Goal: Task Accomplishment & Management: Manage account settings

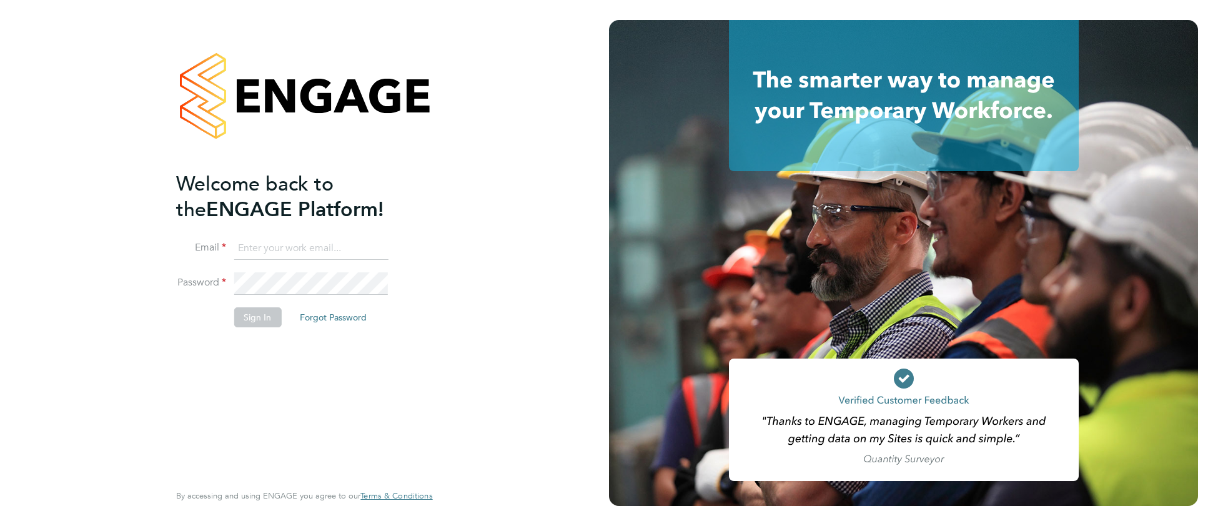
click at [276, 249] on input at bounding box center [311, 248] width 154 height 22
type input "[EMAIL_ADDRESS][DOMAIN_NAME]"
click at [244, 324] on button "Sign In" at bounding box center [257, 317] width 47 height 20
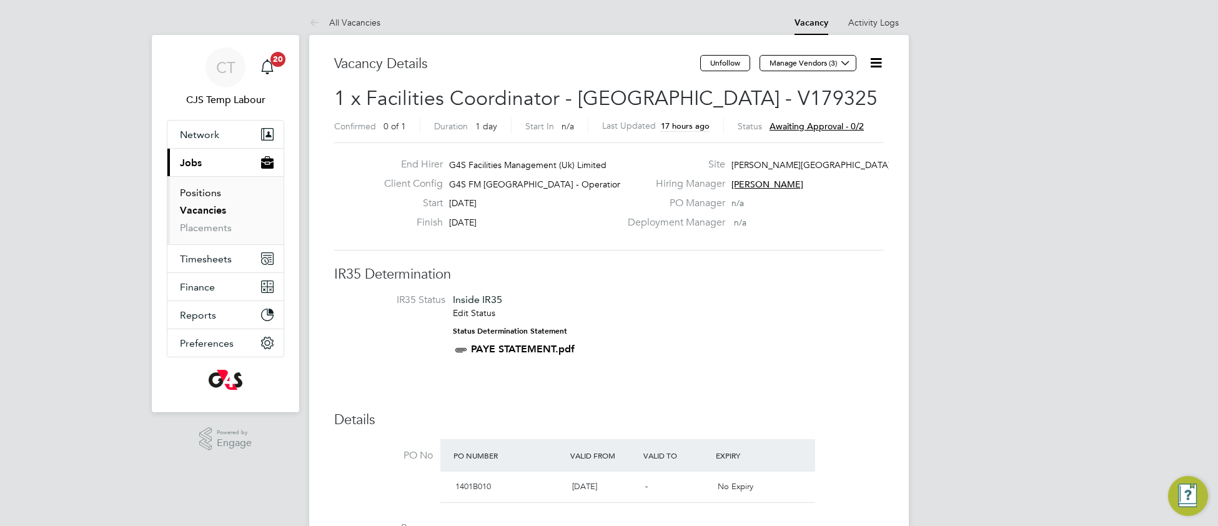
click at [198, 198] on link "Positions" at bounding box center [200, 193] width 41 height 12
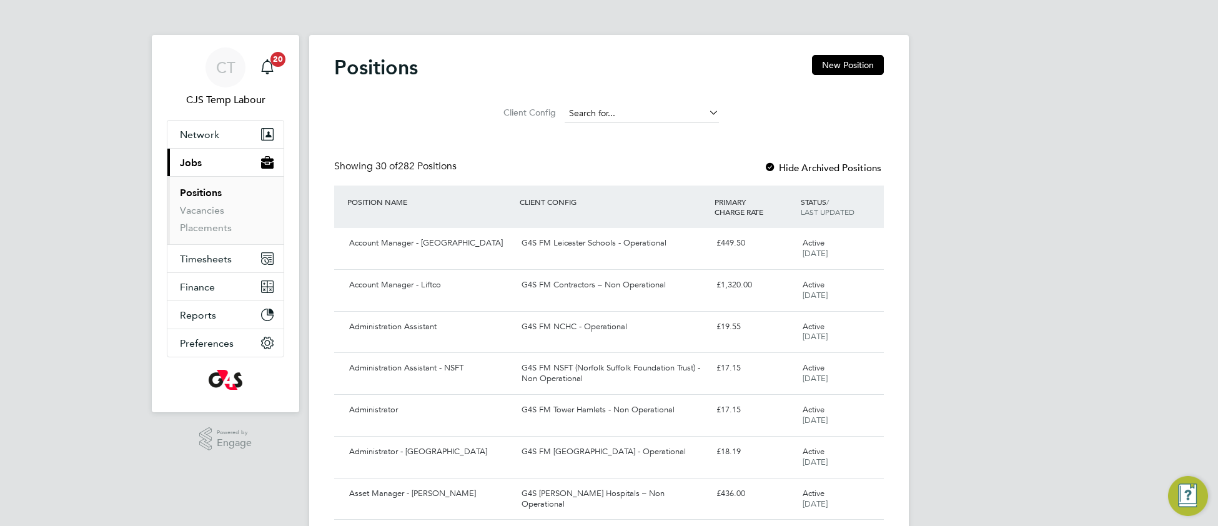
click at [603, 105] on input at bounding box center [642, 113] width 154 height 17
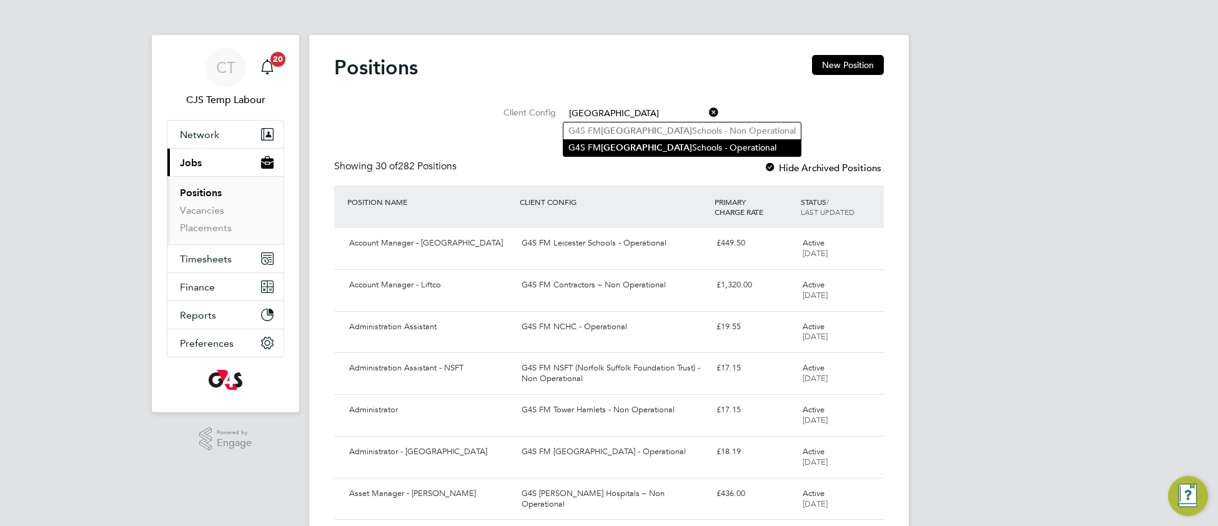
click at [624, 145] on b "Greenwich" at bounding box center [646, 147] width 91 height 11
type input "G4S FM Greenwich Schools - Operational"
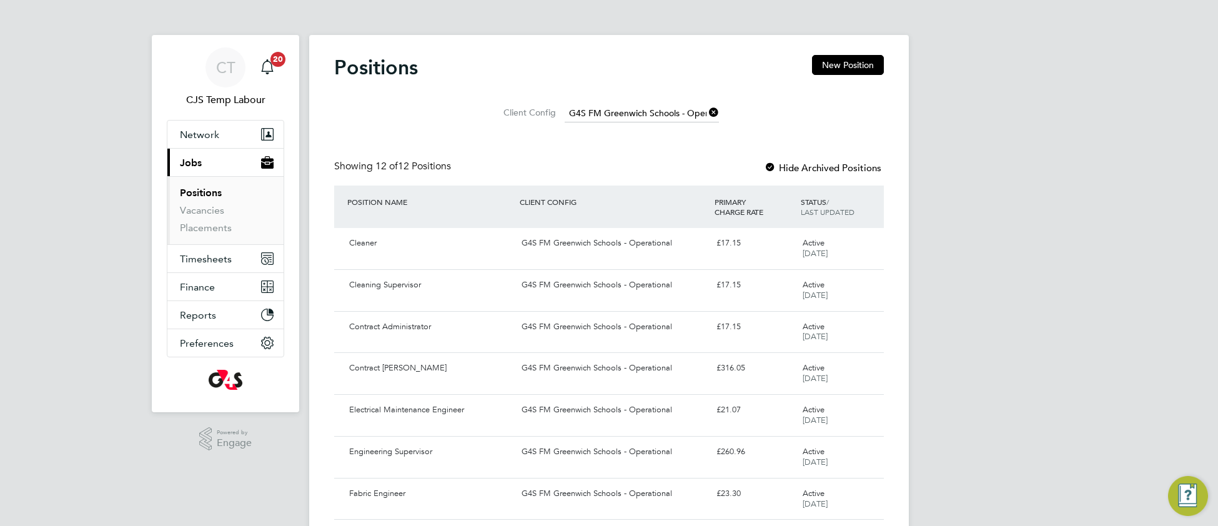
click at [211, 217] on li "Vacancies" at bounding box center [227, 212] width 94 height 17
click at [209, 211] on link "Vacancies" at bounding box center [202, 210] width 44 height 12
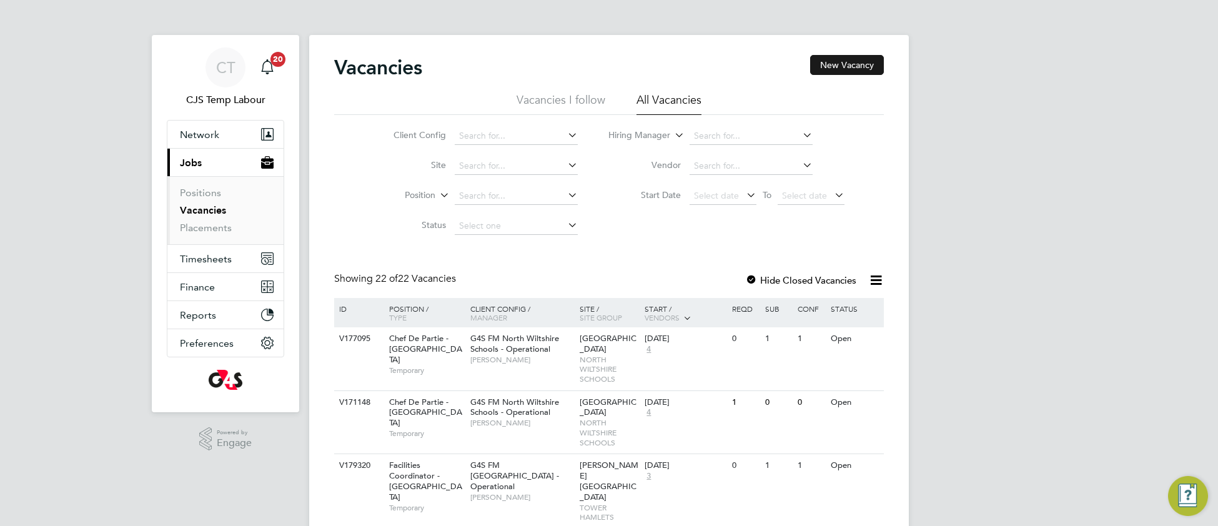
click at [847, 66] on button "New Vacancy" at bounding box center [847, 65] width 74 height 20
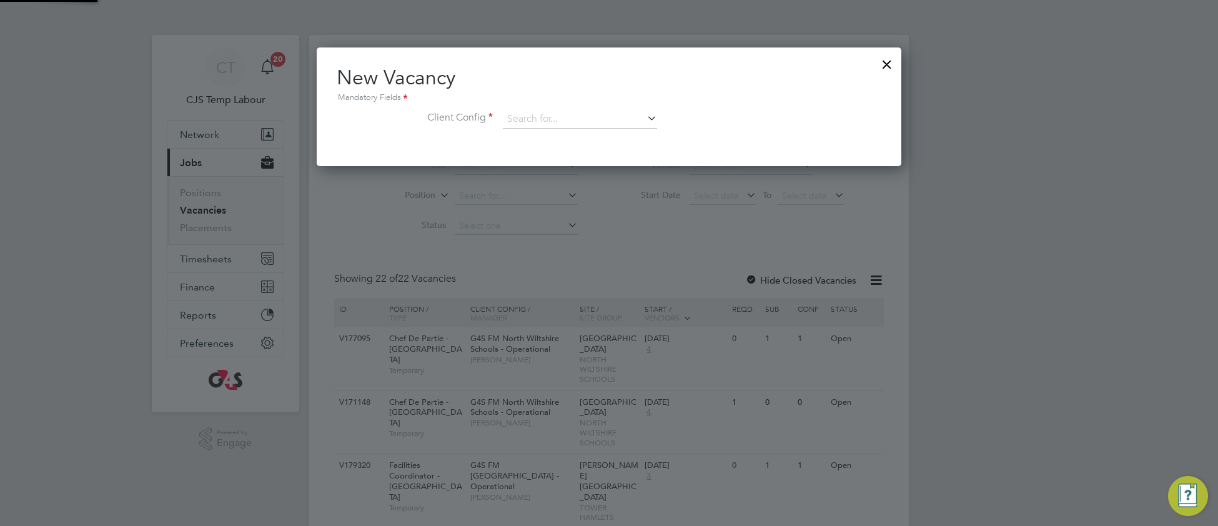
scroll to position [118, 585]
click at [562, 119] on input at bounding box center [580, 119] width 154 height 19
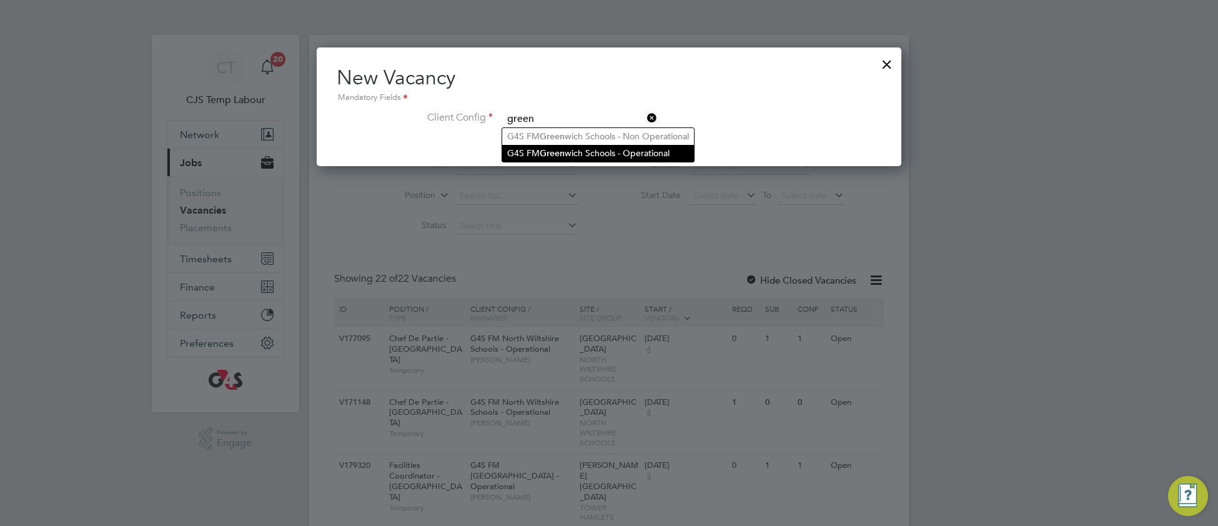
click at [582, 154] on li "G4S FM Green wich Schools - Operational" at bounding box center [598, 153] width 192 height 17
type input "G4S FM Greenwich Schools - Operational"
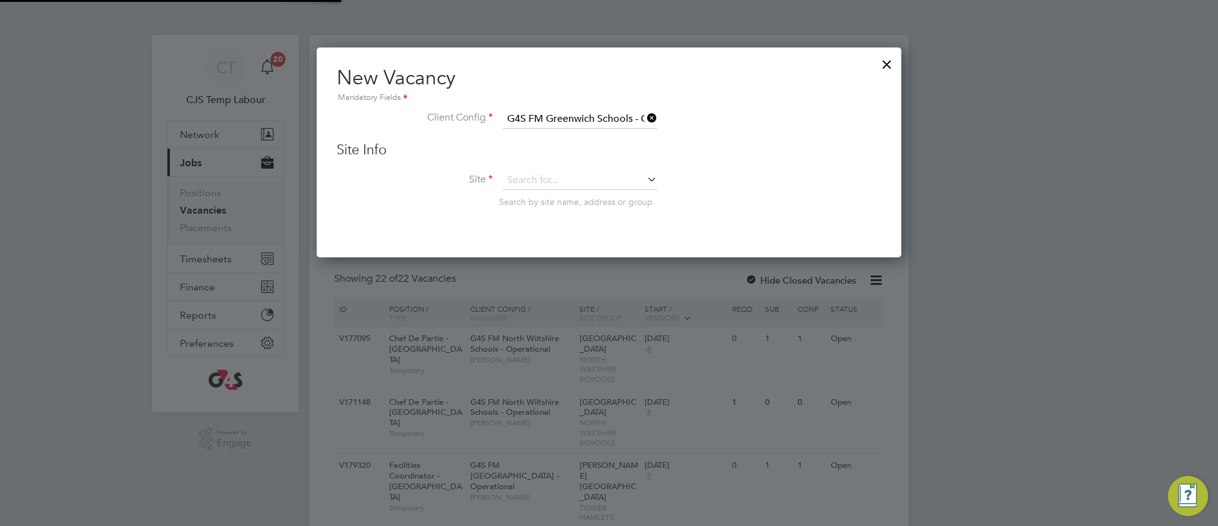
scroll to position [209, 585]
click at [557, 177] on input at bounding box center [580, 180] width 154 height 19
click at [543, 231] on li "[PERSON_NAME][GEOGRAPHIC_DATA] [GEOGRAPHIC_DATA]" at bounding box center [634, 231] width 264 height 17
type input "[PERSON_NAME][GEOGRAPHIC_DATA] [GEOGRAPHIC_DATA]"
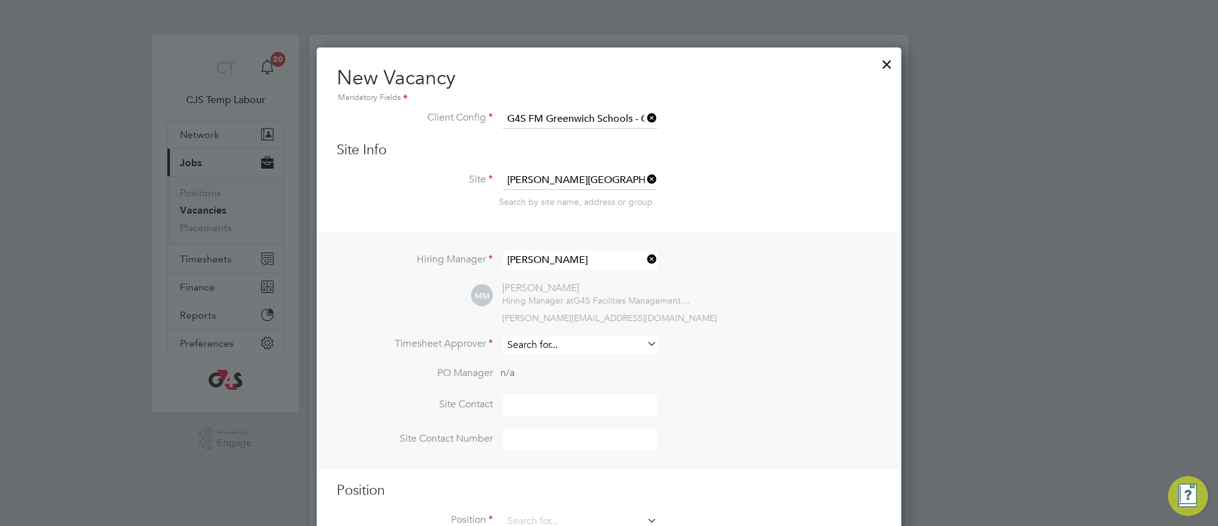
click at [533, 341] on input at bounding box center [580, 345] width 154 height 18
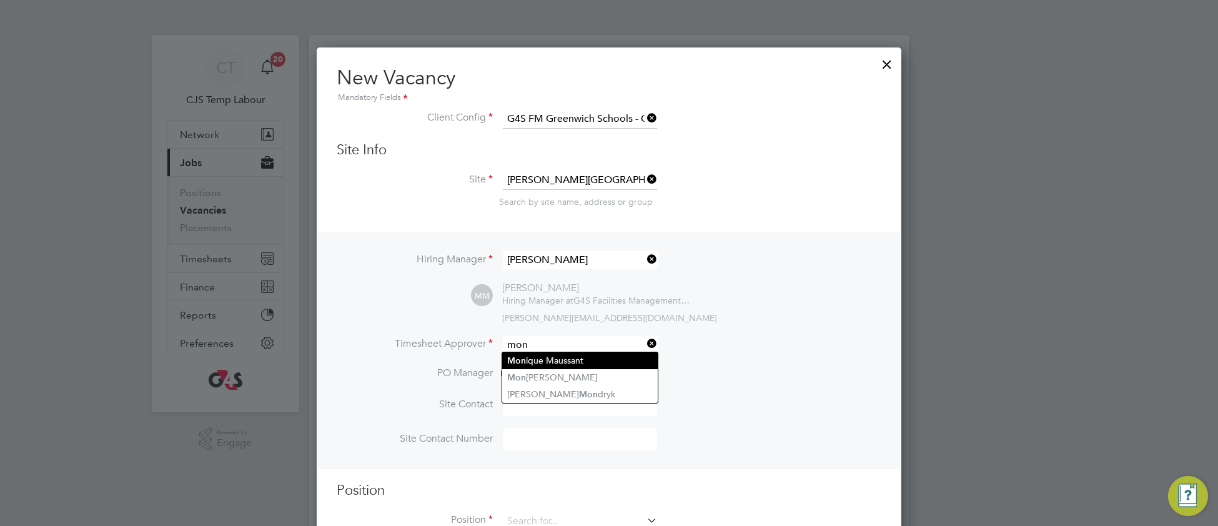
click at [549, 362] on li "Mon ique Maussant" at bounding box center [580, 360] width 156 height 17
type input "[PERSON_NAME]"
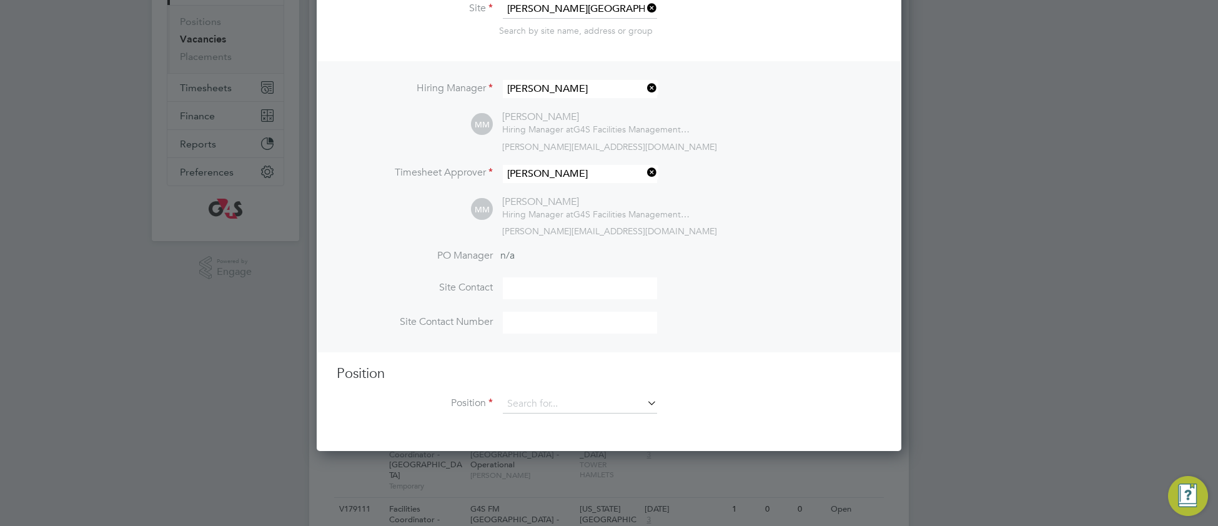
scroll to position [172, 0]
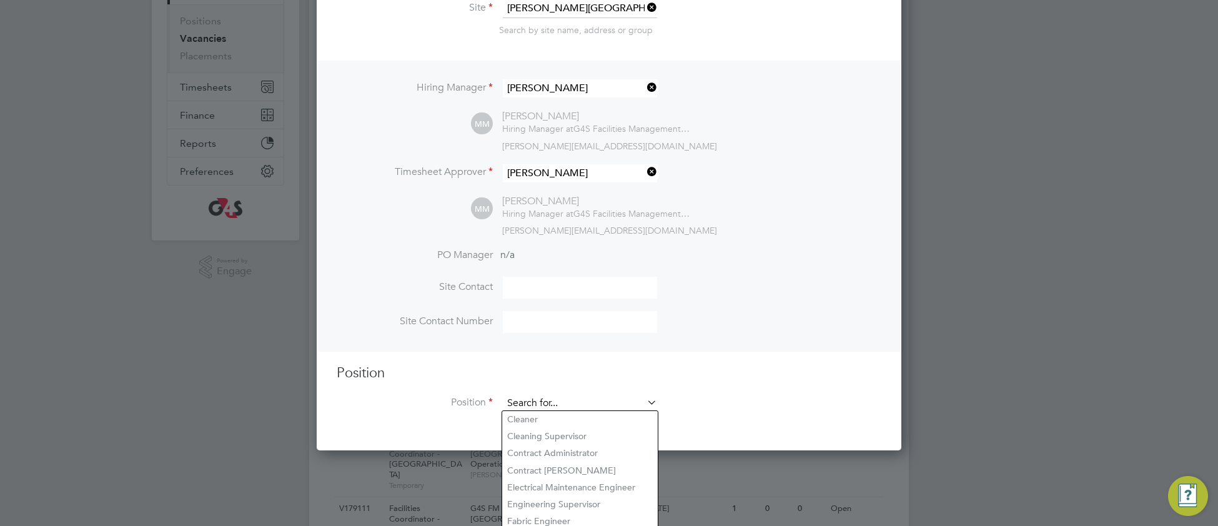
click at [526, 401] on input at bounding box center [580, 403] width 154 height 19
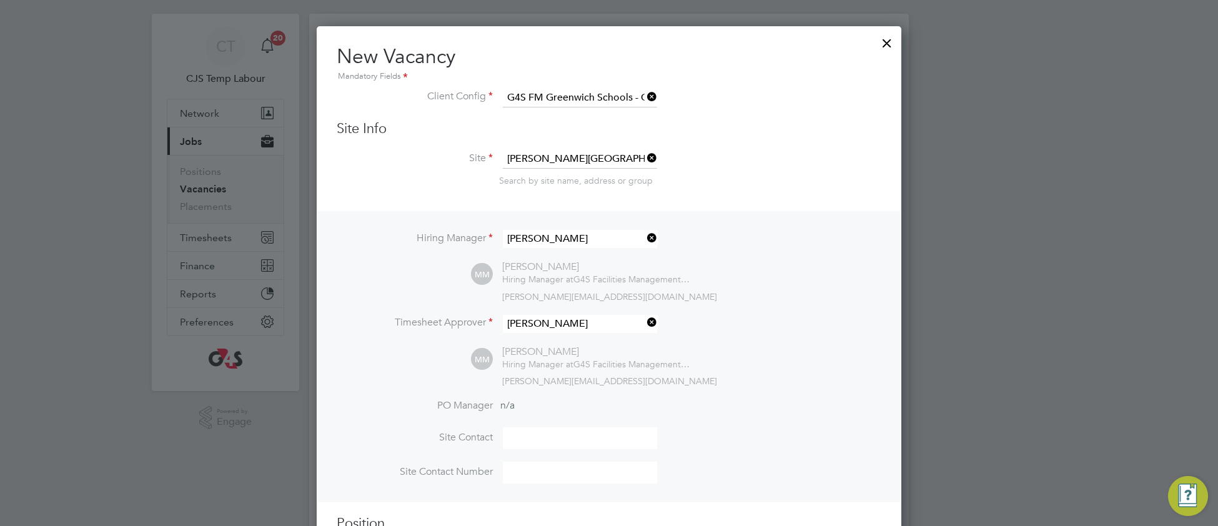
scroll to position [0, 0]
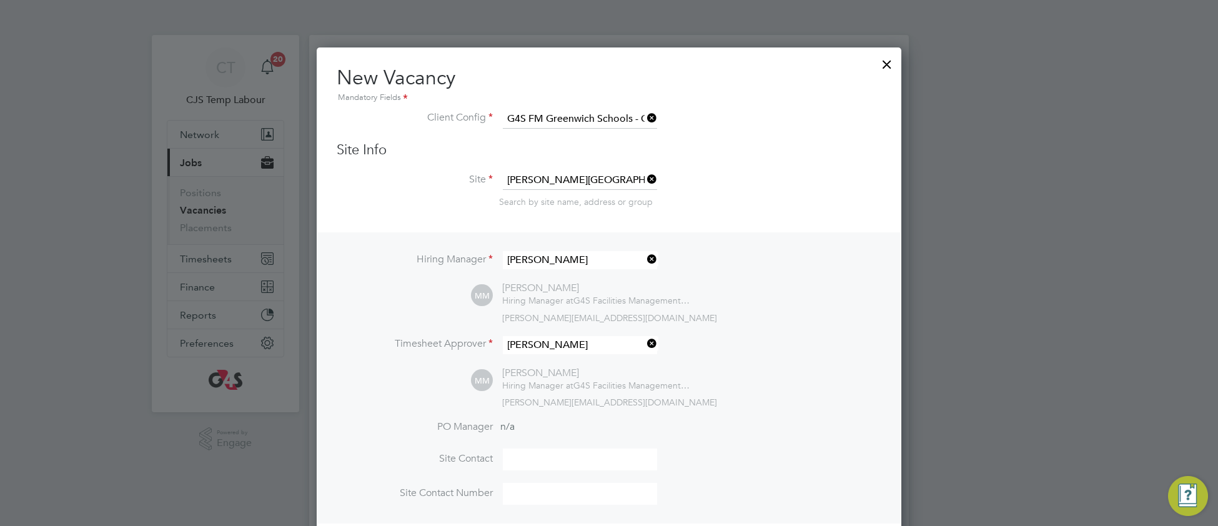
drag, startPoint x: 884, startPoint y: 64, endPoint x: 794, endPoint y: 46, distance: 91.9
click at [883, 64] on div at bounding box center [887, 61] width 22 height 22
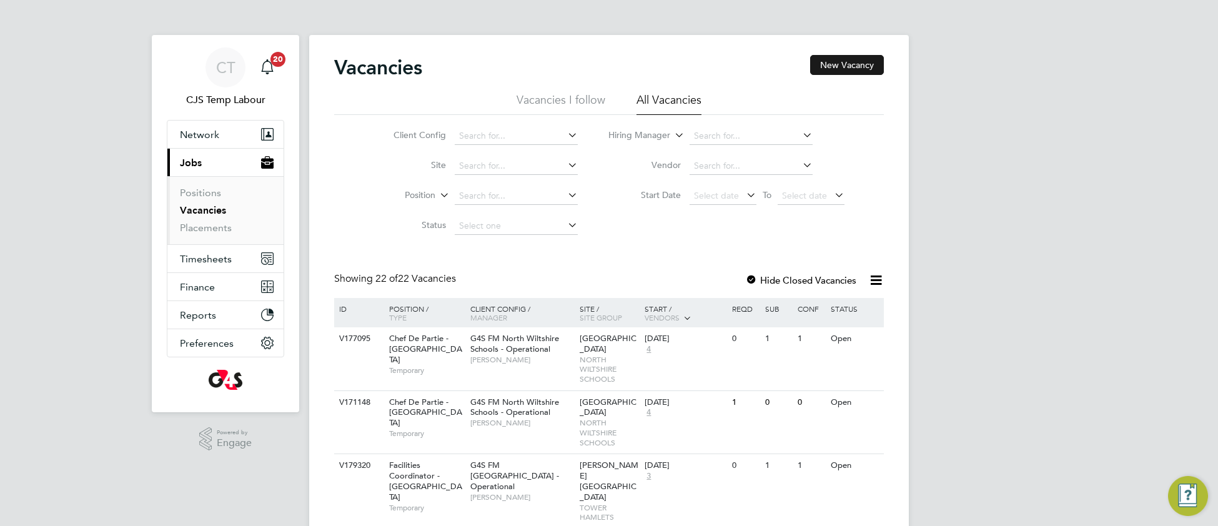
click at [851, 64] on button "New Vacancy" at bounding box center [847, 65] width 74 height 20
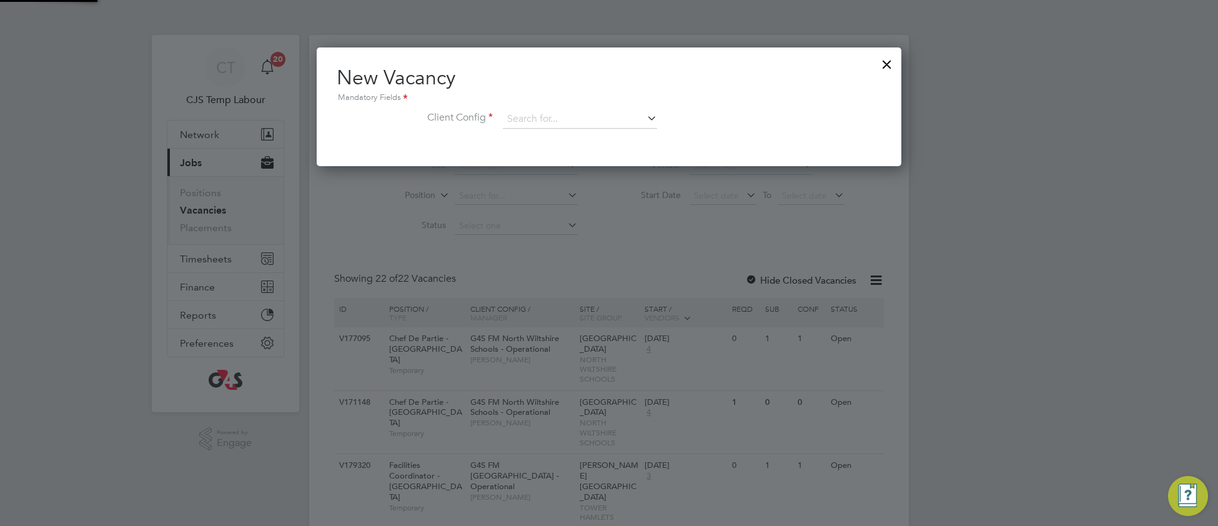
scroll to position [118, 585]
click at [532, 113] on input at bounding box center [580, 119] width 154 height 19
click at [565, 156] on b "Green" at bounding box center [552, 153] width 25 height 11
type input "G4S FM Greenwich Schools - Operational"
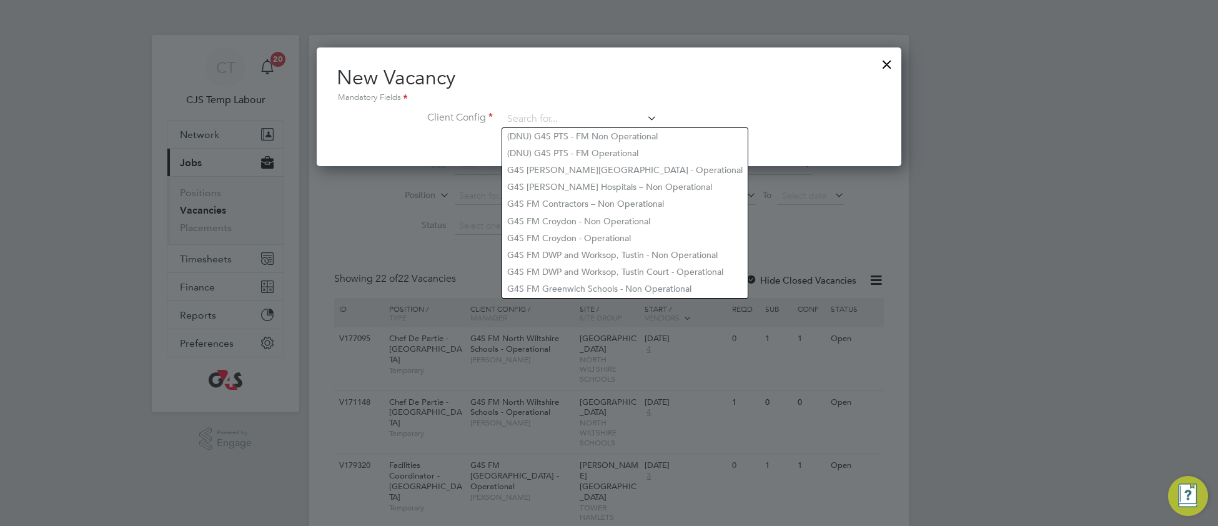
drag, startPoint x: 519, startPoint y: 114, endPoint x: 1037, endPoint y: 206, distance: 525.4
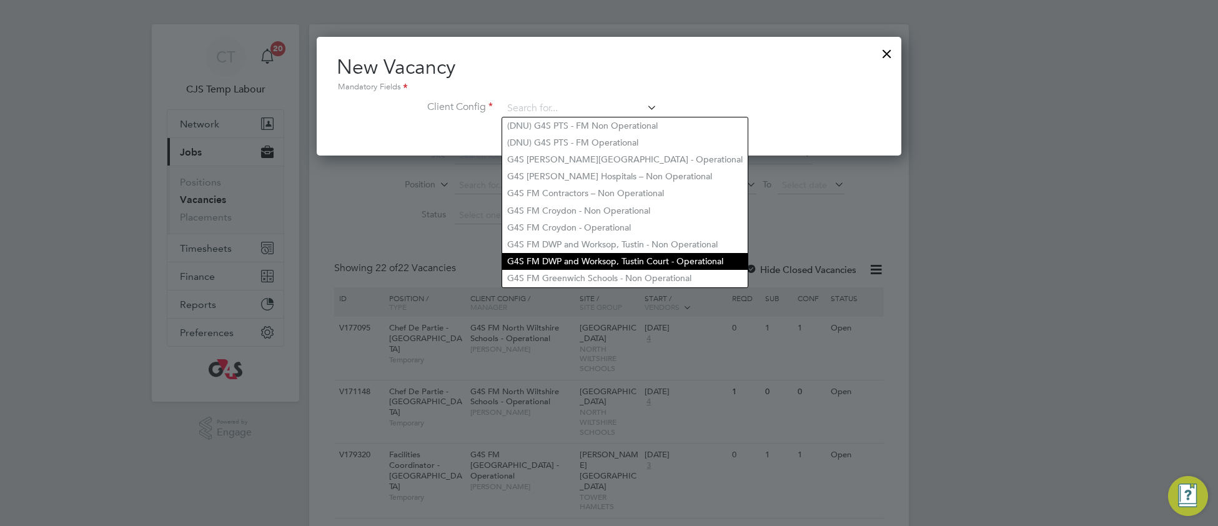
scroll to position [29, 0]
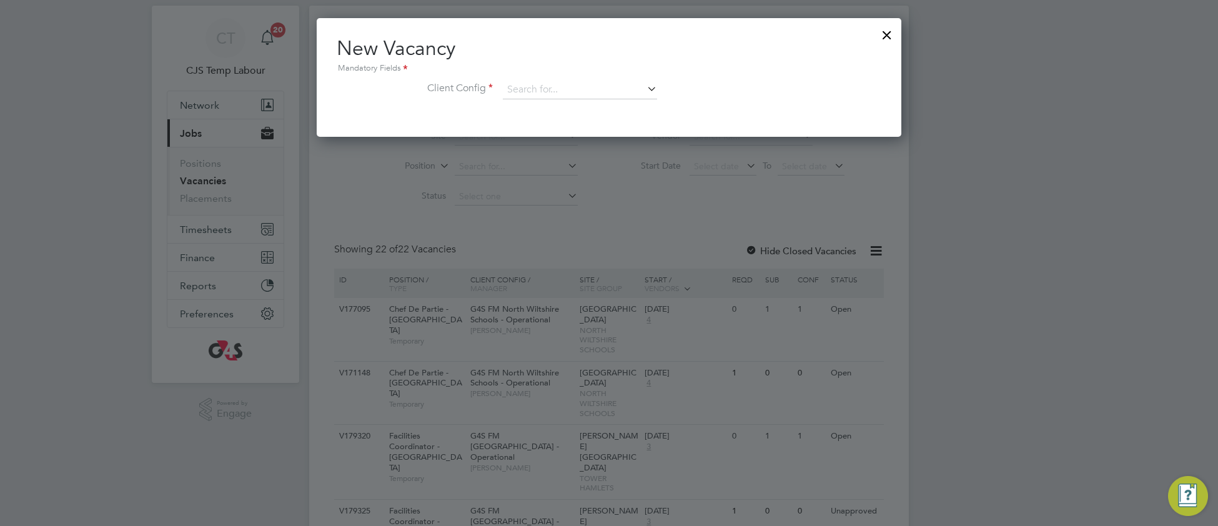
click at [599, 268] on li "G4S FM Greenwich Schools - Non Operational" at bounding box center [625, 259] width 246 height 17
type input "G4S FM Greenwich Schools - Non Operational"
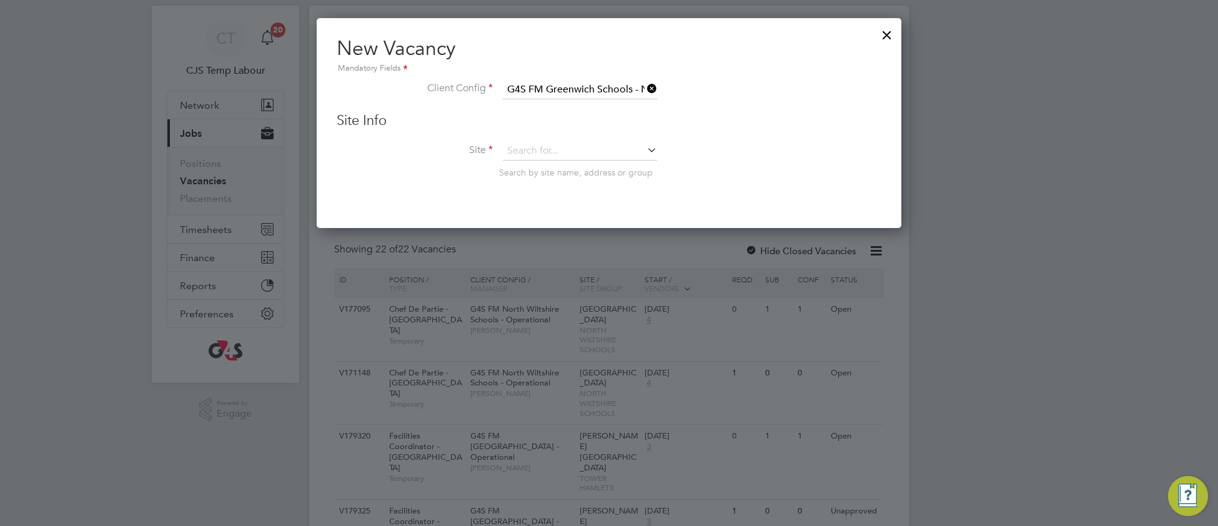
click at [645, 87] on icon at bounding box center [645, 88] width 0 height 17
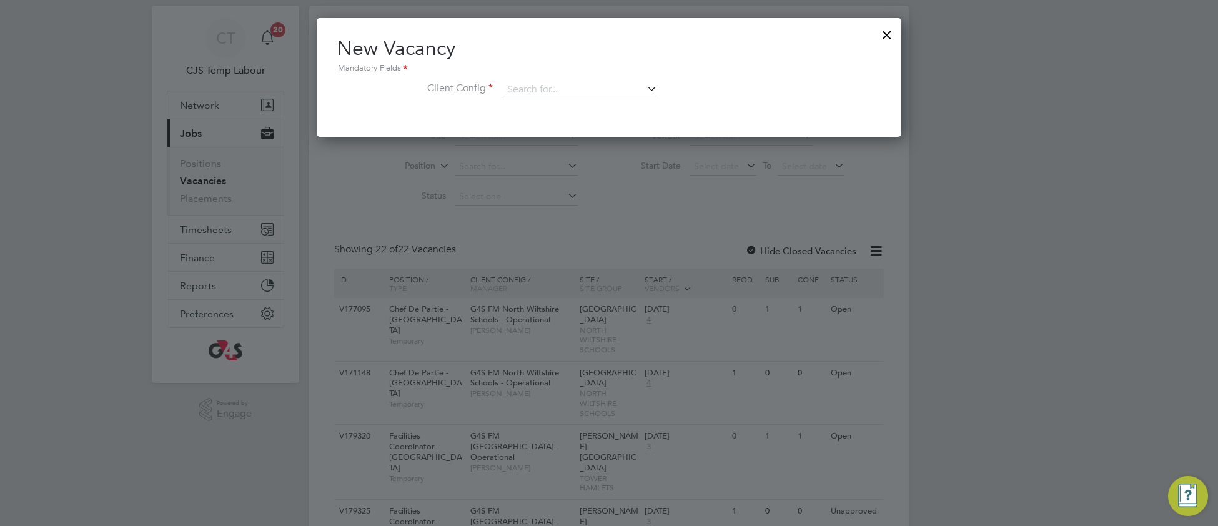
click at [887, 34] on div at bounding box center [887, 32] width 22 height 22
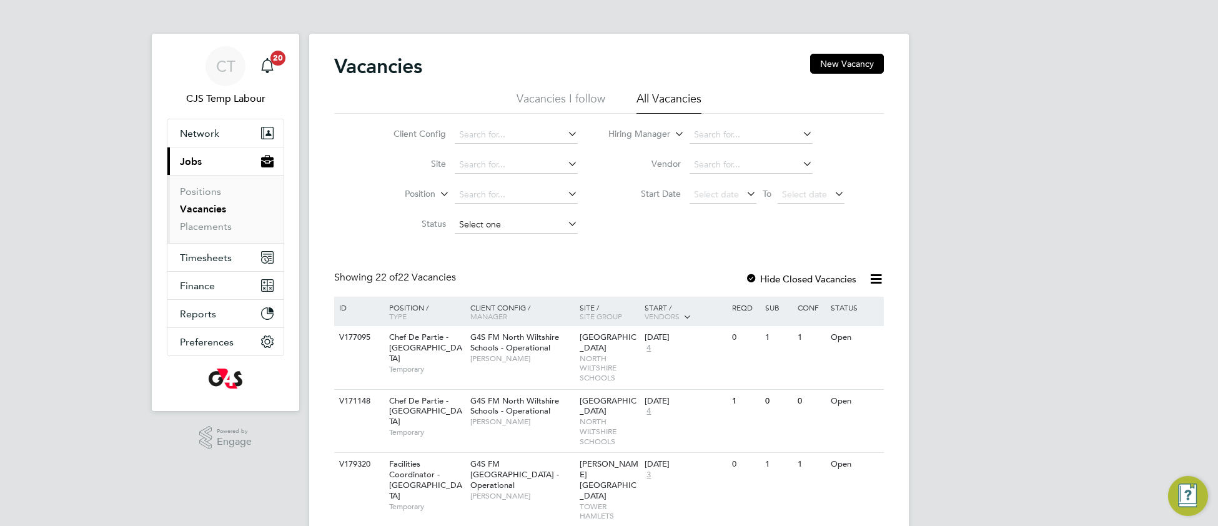
scroll to position [0, 0]
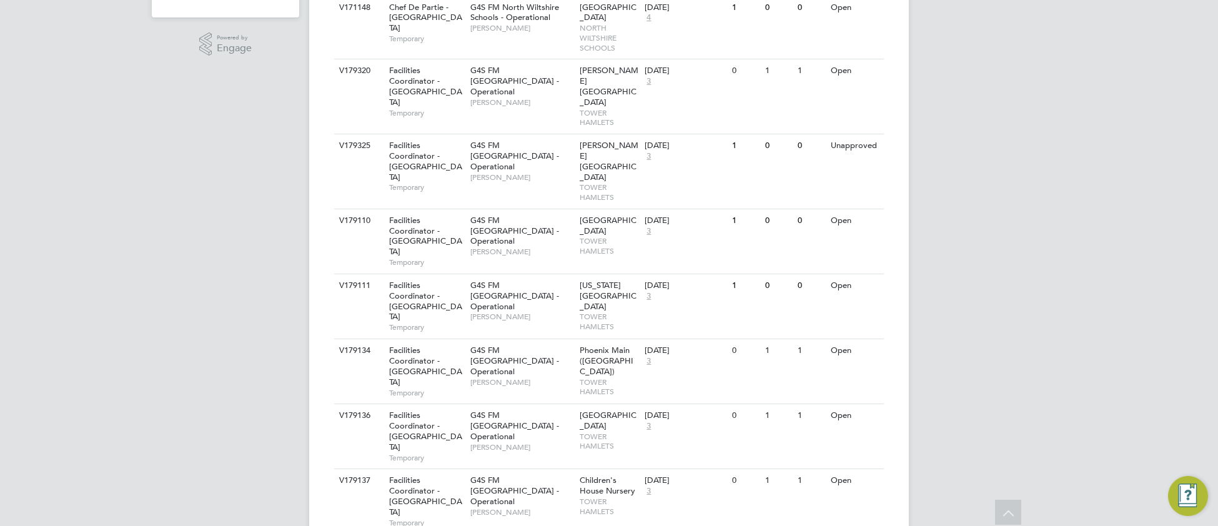
scroll to position [407, 0]
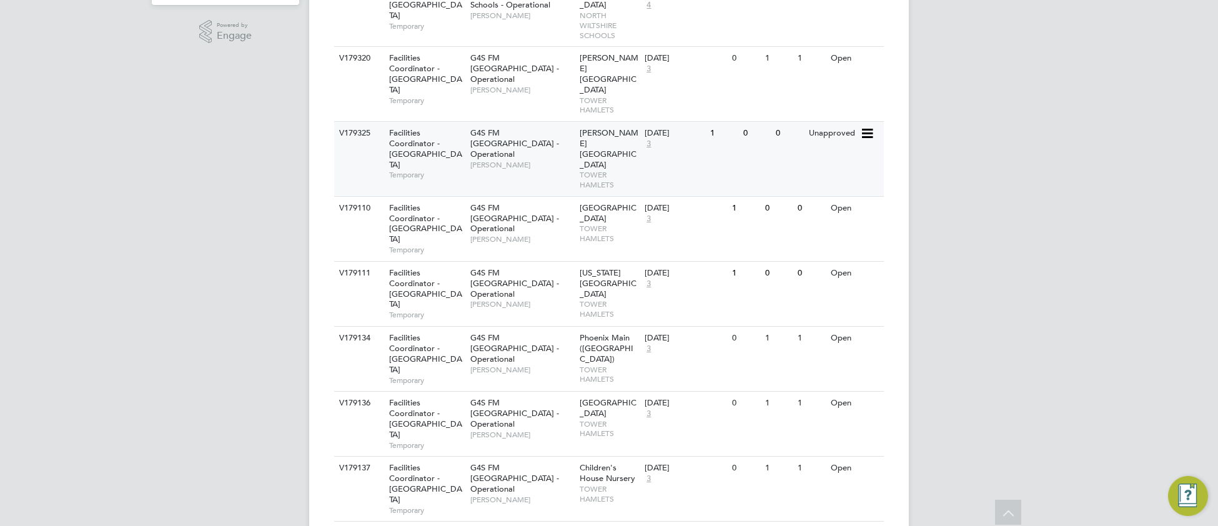
click at [542, 160] on span "[PERSON_NAME]" at bounding box center [521, 165] width 103 height 10
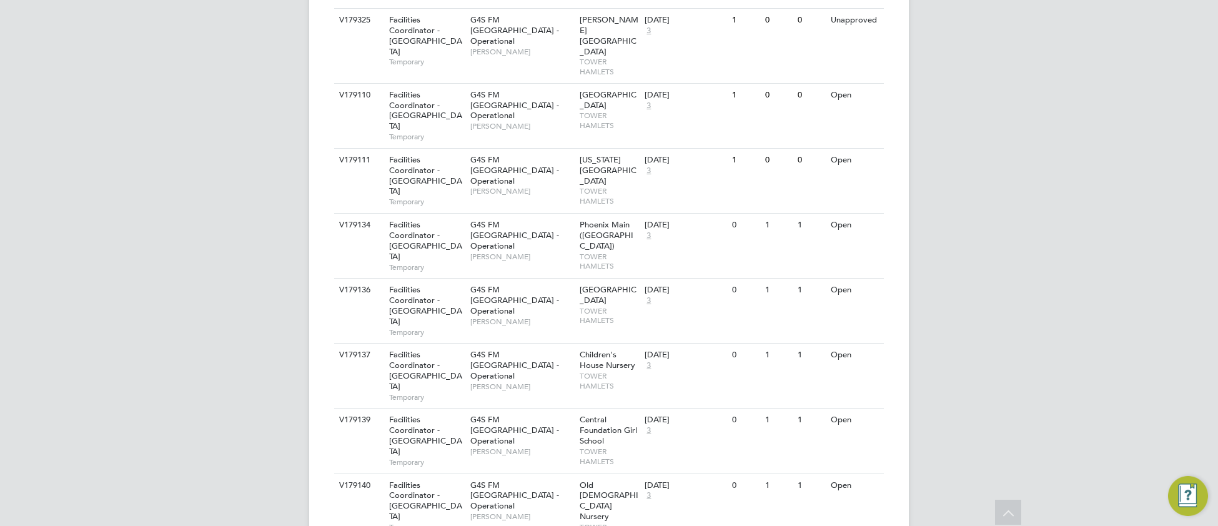
scroll to position [525, 0]
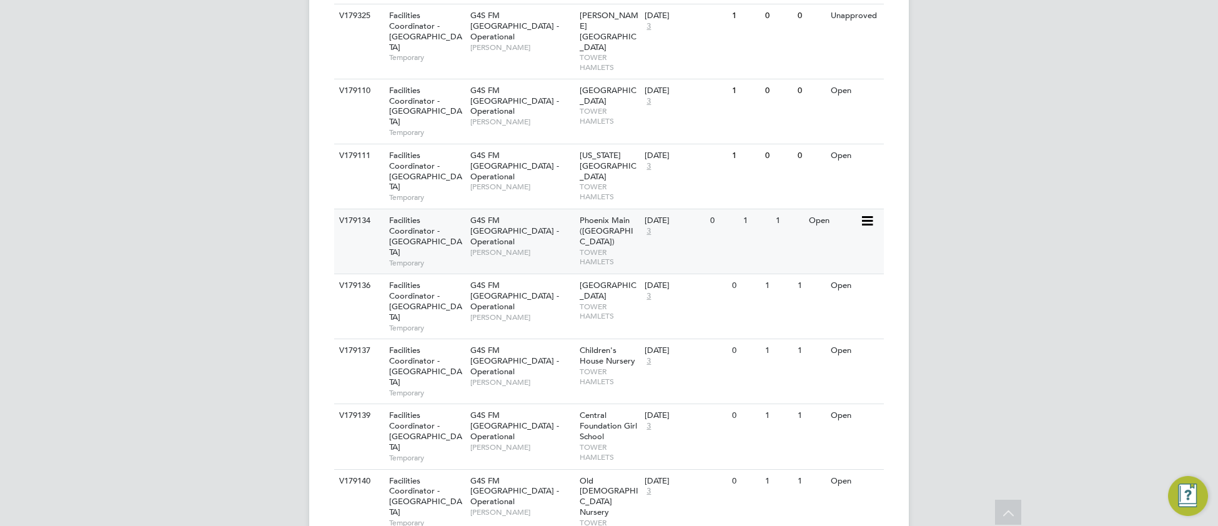
click at [608, 215] on span "Phoenix Main (Bow Road)" at bounding box center [607, 231] width 54 height 32
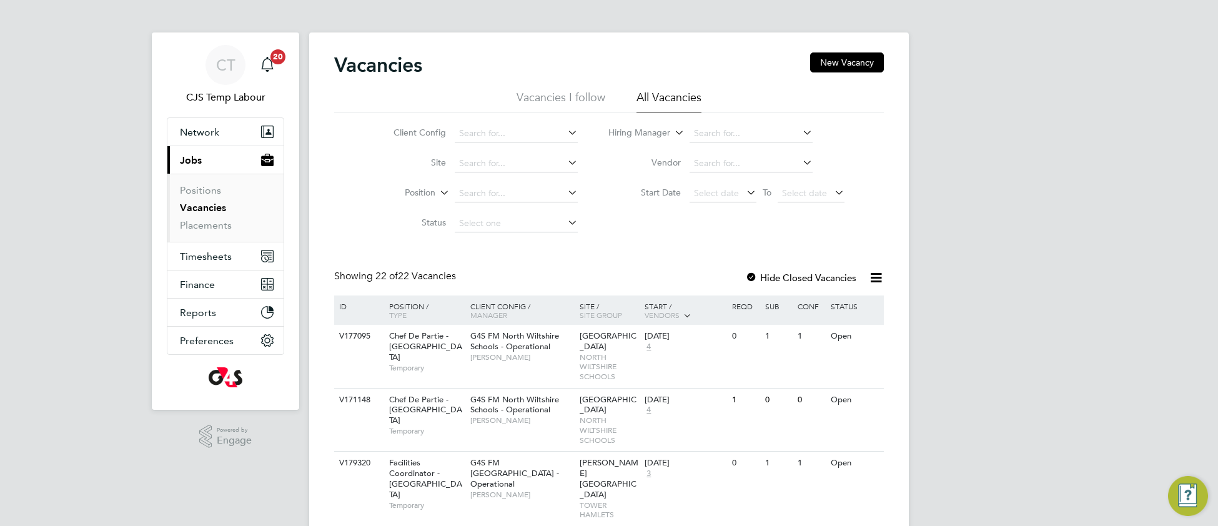
scroll to position [0, 0]
click at [204, 231] on link "Placements" at bounding box center [206, 228] width 52 height 12
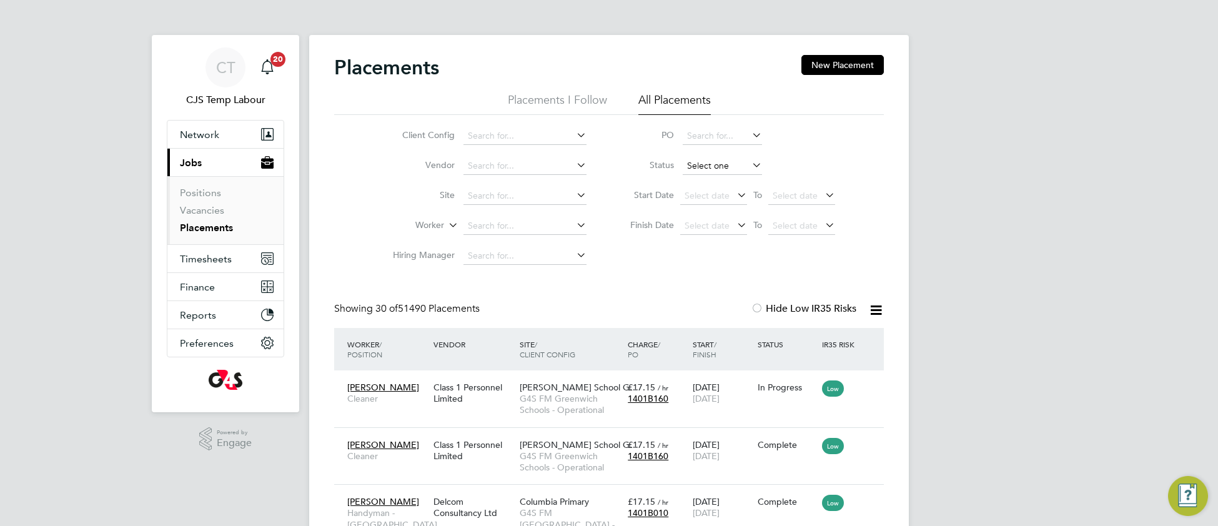
click at [712, 167] on input at bounding box center [722, 165] width 79 height 17
click at [709, 182] on li "Active" at bounding box center [722, 183] width 81 height 16
type input "Active"
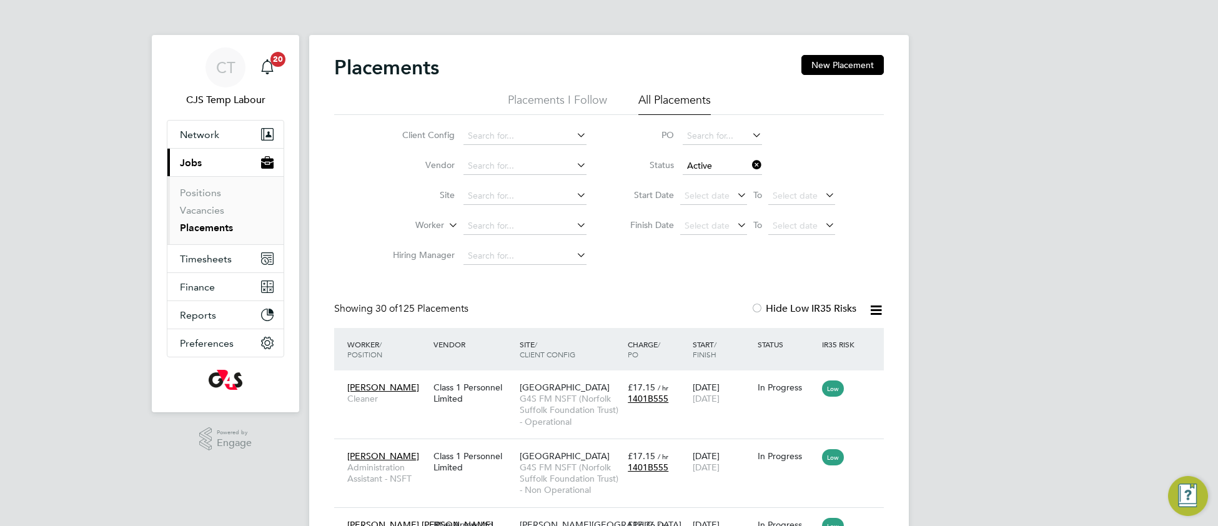
click at [876, 312] on icon at bounding box center [876, 310] width 16 height 16
click at [780, 337] on li "Download Placements Report" at bounding box center [814, 339] width 133 height 17
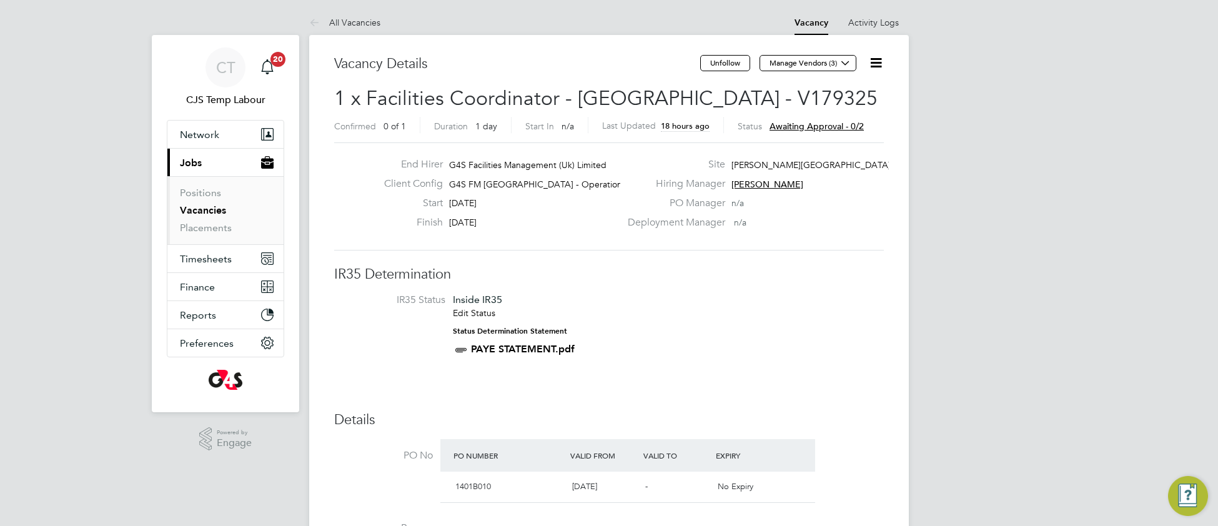
click at [875, 68] on icon at bounding box center [876, 63] width 16 height 16
click at [819, 133] on li "Approve All Levels" at bounding box center [837, 134] width 90 height 17
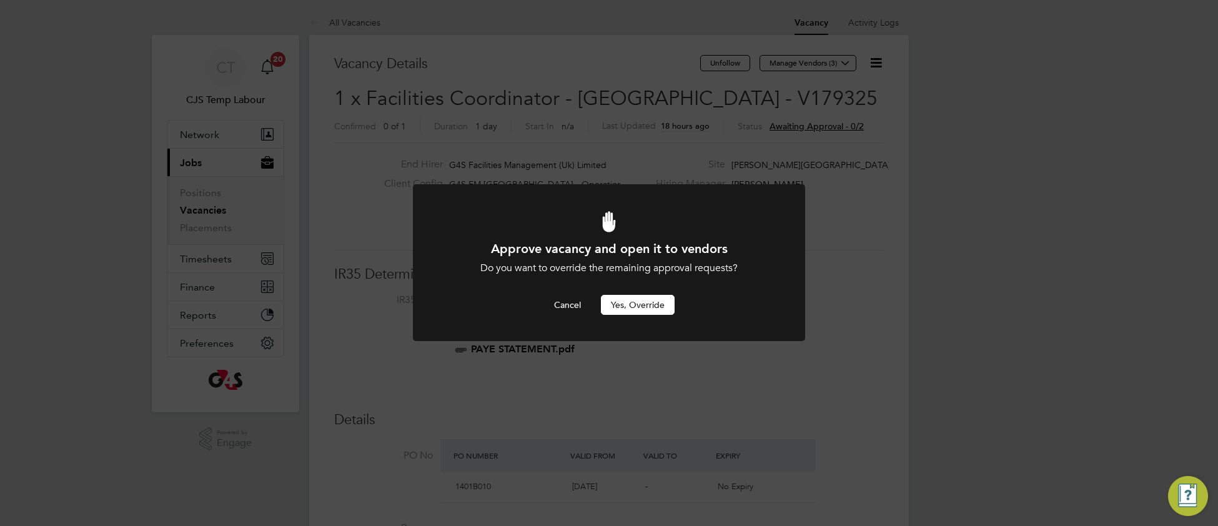
click at [640, 310] on button "Yes, Override" at bounding box center [638, 305] width 74 height 20
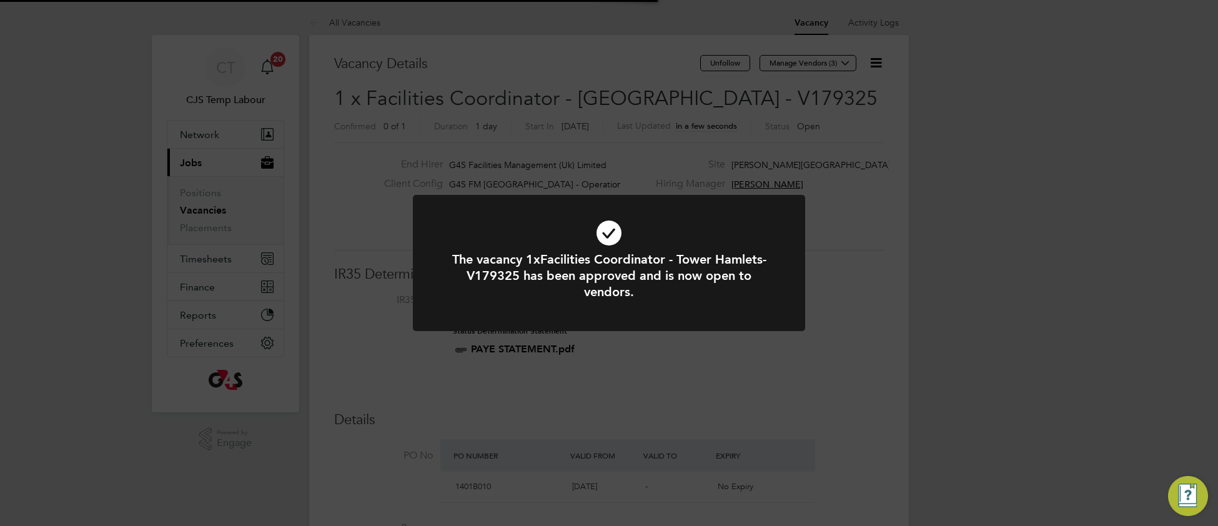
scroll to position [37, 87]
drag, startPoint x: 475, startPoint y: 221, endPoint x: 470, endPoint y: 19, distance: 201.9
click at [474, 217] on icon at bounding box center [609, 233] width 325 height 49
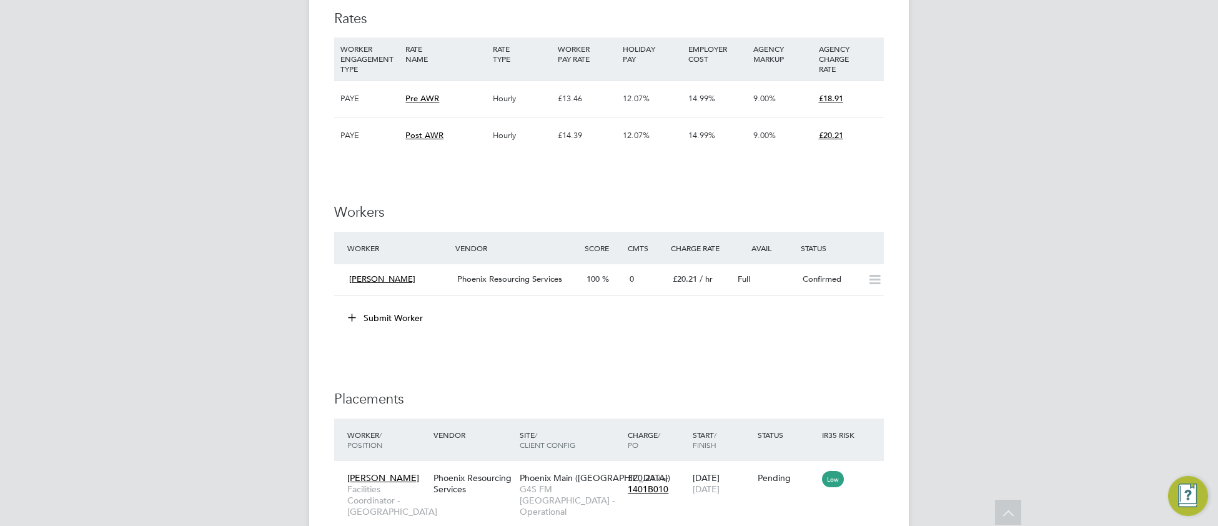
scroll to position [2822, 0]
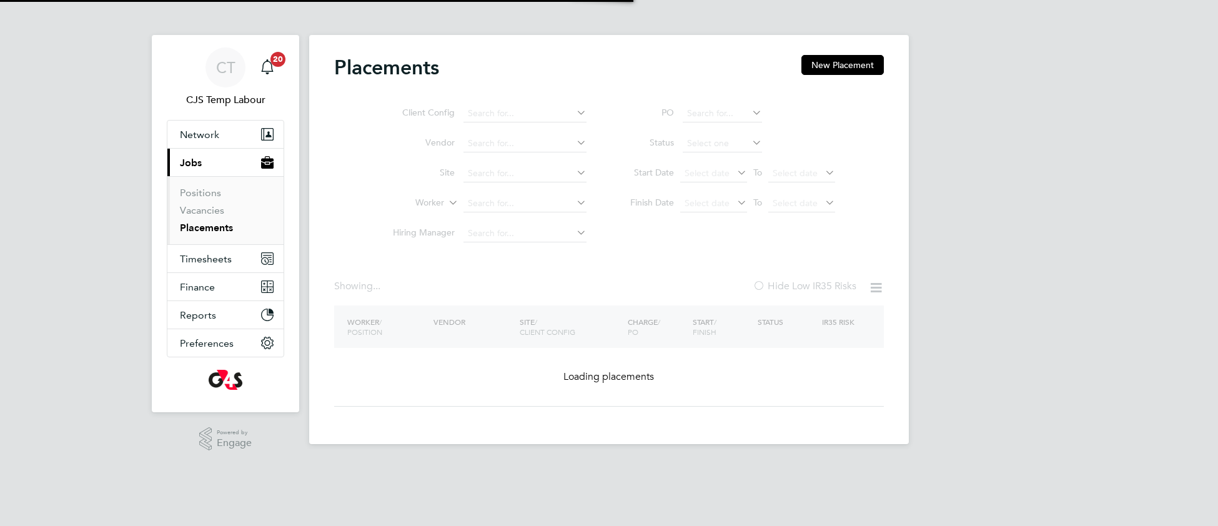
type input "Active"
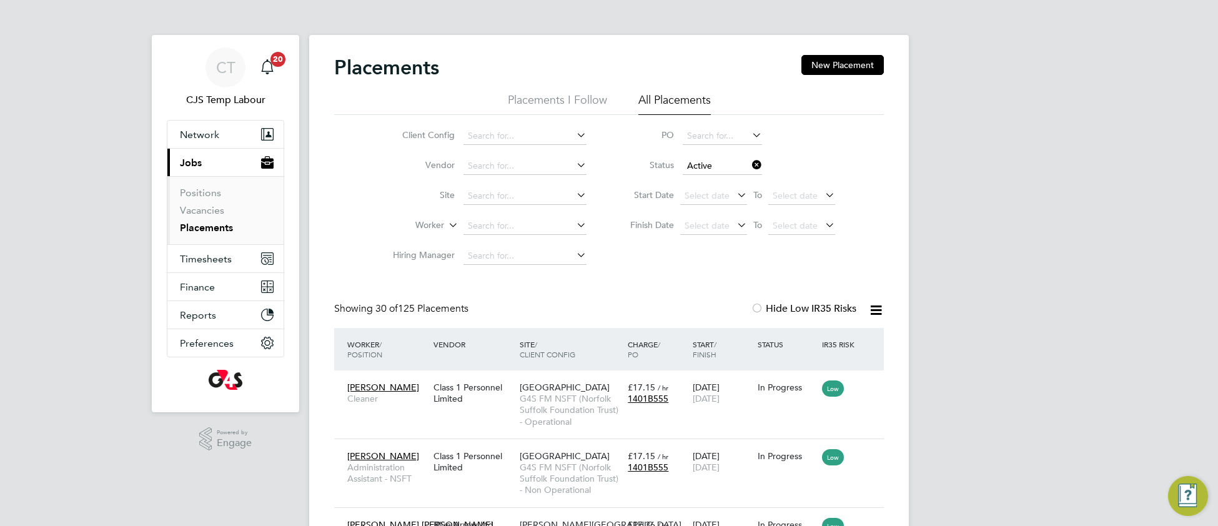
click at [878, 312] on icon at bounding box center [876, 310] width 16 height 16
click at [776, 340] on li "Download Placements Report" at bounding box center [814, 339] width 133 height 17
click at [206, 140] on span "Network" at bounding box center [199, 135] width 39 height 12
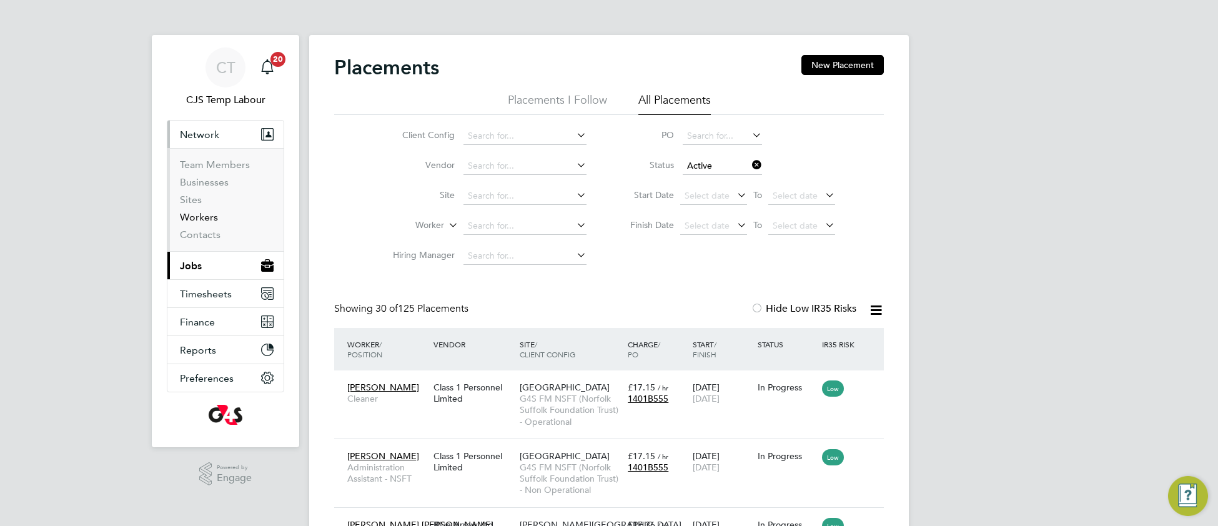
click at [199, 219] on link "Workers" at bounding box center [199, 217] width 38 height 12
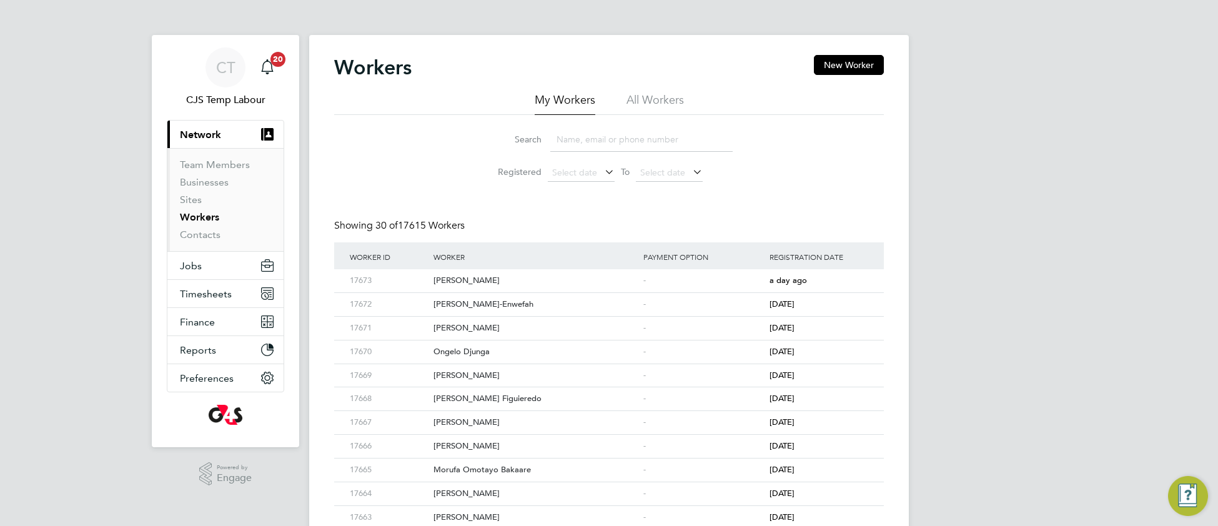
drag, startPoint x: 674, startPoint y: 102, endPoint x: 667, endPoint y: 111, distance: 10.2
click at [673, 102] on li "All Workers" at bounding box center [655, 103] width 57 height 22
click at [575, 144] on input at bounding box center [641, 139] width 182 height 24
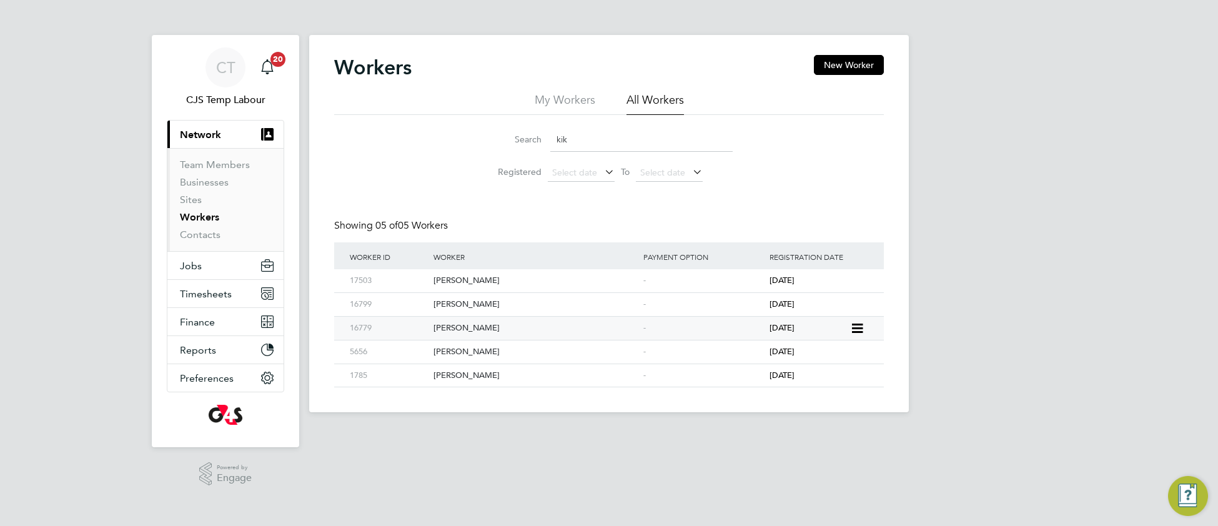
type input "kik"
click at [530, 332] on div "[PERSON_NAME]" at bounding box center [535, 328] width 210 height 23
click at [191, 269] on span "Jobs" at bounding box center [191, 266] width 22 height 12
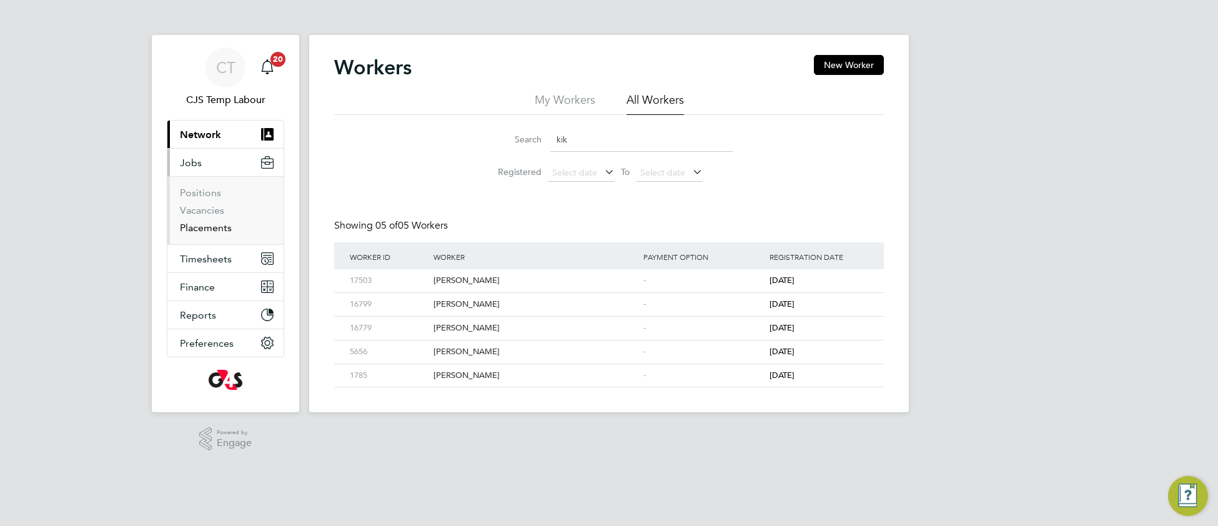
click at [201, 227] on link "Placements" at bounding box center [206, 228] width 52 height 12
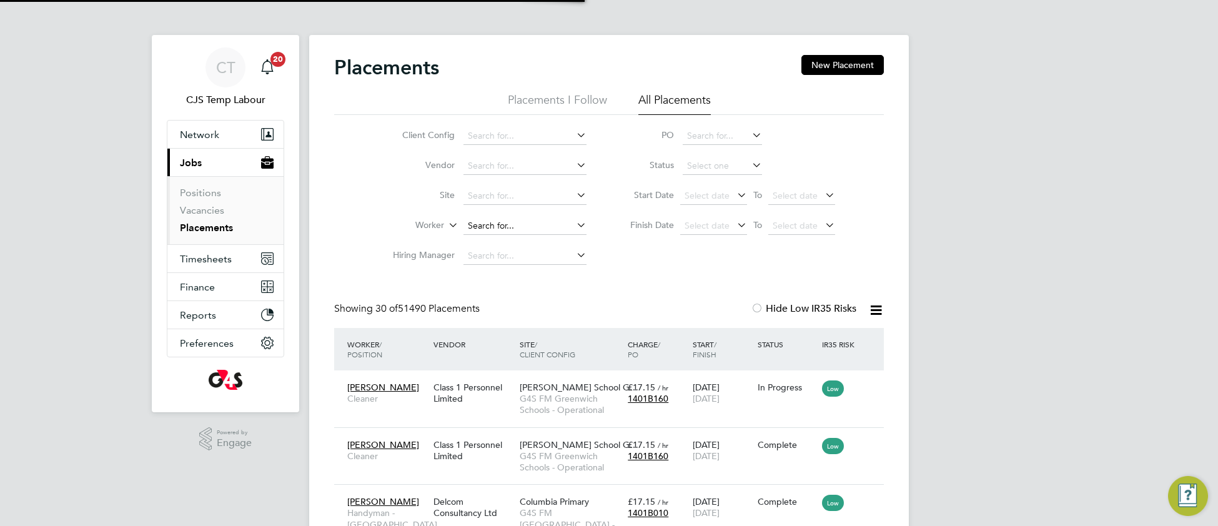
scroll to position [47, 107]
click at [500, 222] on input at bounding box center [525, 225] width 123 height 17
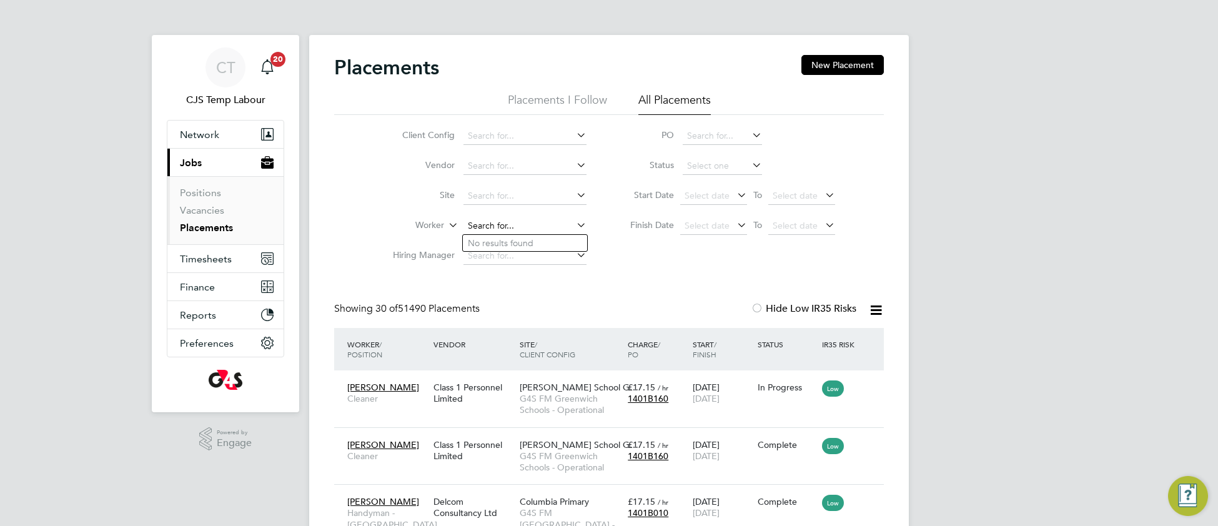
paste input "Abdullateef Okeniyi Security Officer - MMC Manchester Magistrates' Court (MMC) …"
type input "Abdullateef Okeniyi Security Officer - MMC Manchester Magistrates' Court (MMC) …"
click at [574, 225] on icon at bounding box center [574, 224] width 0 height 17
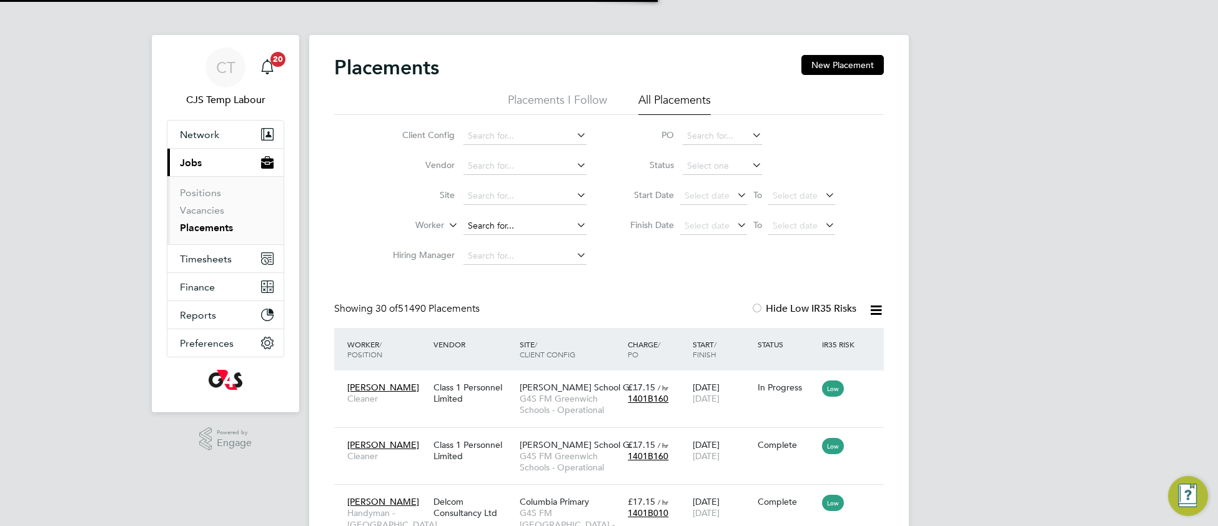
click at [479, 220] on input at bounding box center [525, 225] width 123 height 17
paste input "[PERSON_NAME]"
type input "[PERSON_NAME]"
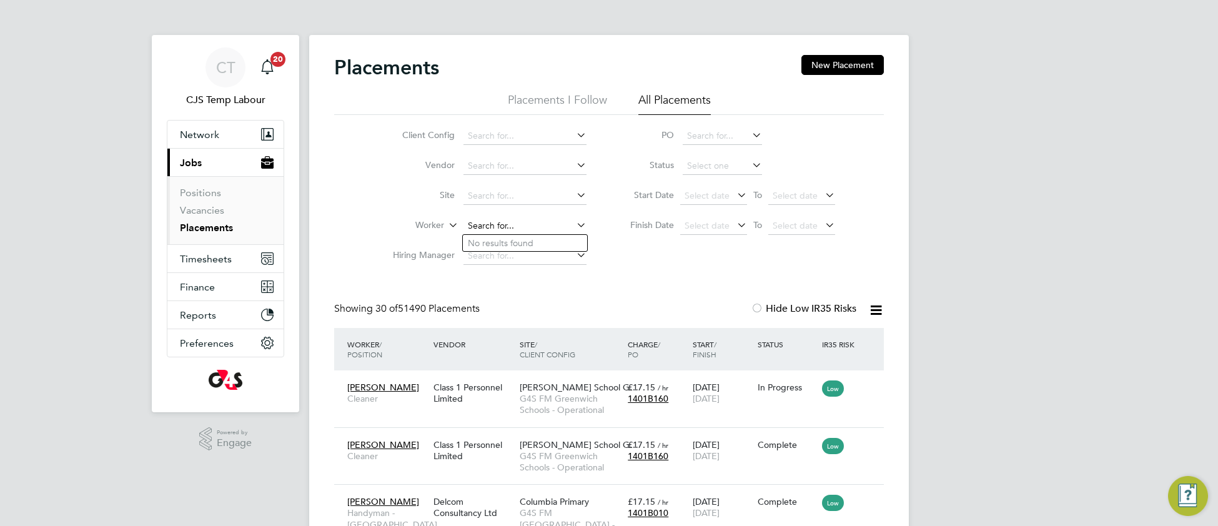
click at [497, 224] on input at bounding box center [525, 225] width 123 height 17
paste input "[PERSON_NAME]"
type input "[PERSON_NAME]"
click at [488, 220] on input at bounding box center [525, 225] width 123 height 17
paste input "1825571690 Enhanced 04/04/2023 04/04/2026 Irish Passport N/A N/A Checked 03/01/…"
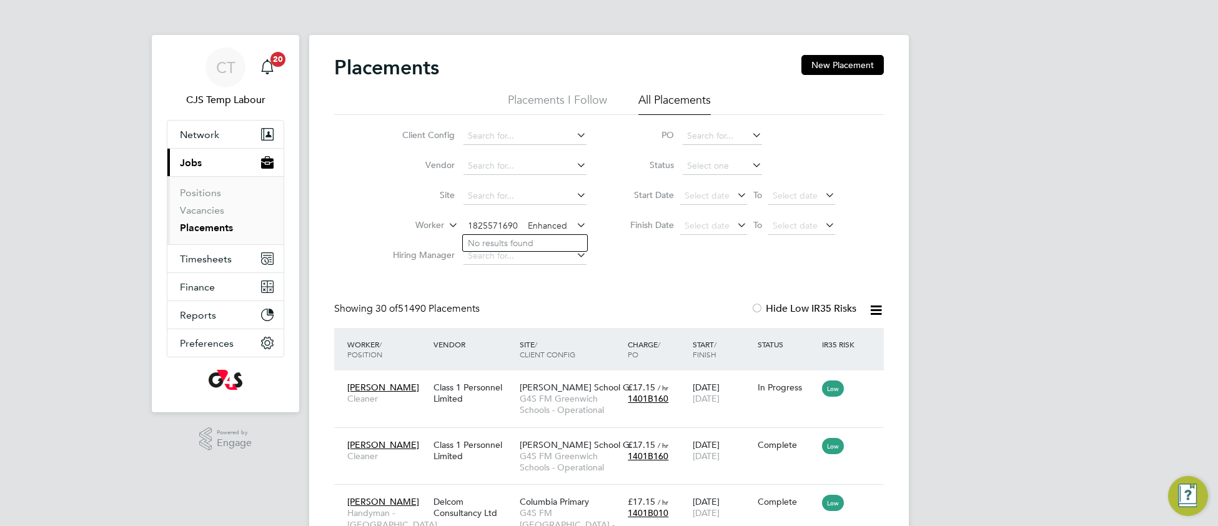
scroll to position [0, 322]
type input "1825571690 Enhanced 04/04/2023 04/04/2026 Irish Passport N/A N/A Checked 03/01/…"
drag, startPoint x: 582, startPoint y: 223, endPoint x: 557, endPoint y: 223, distance: 25.6
click at [574, 223] on icon at bounding box center [574, 224] width 0 height 17
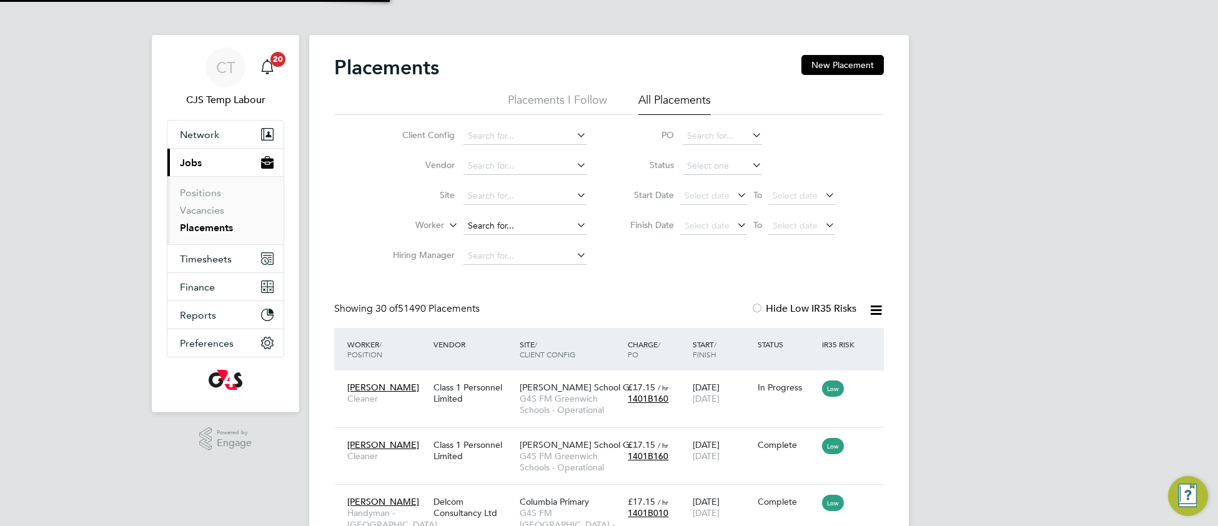
click at [537, 220] on input at bounding box center [525, 225] width 123 height 17
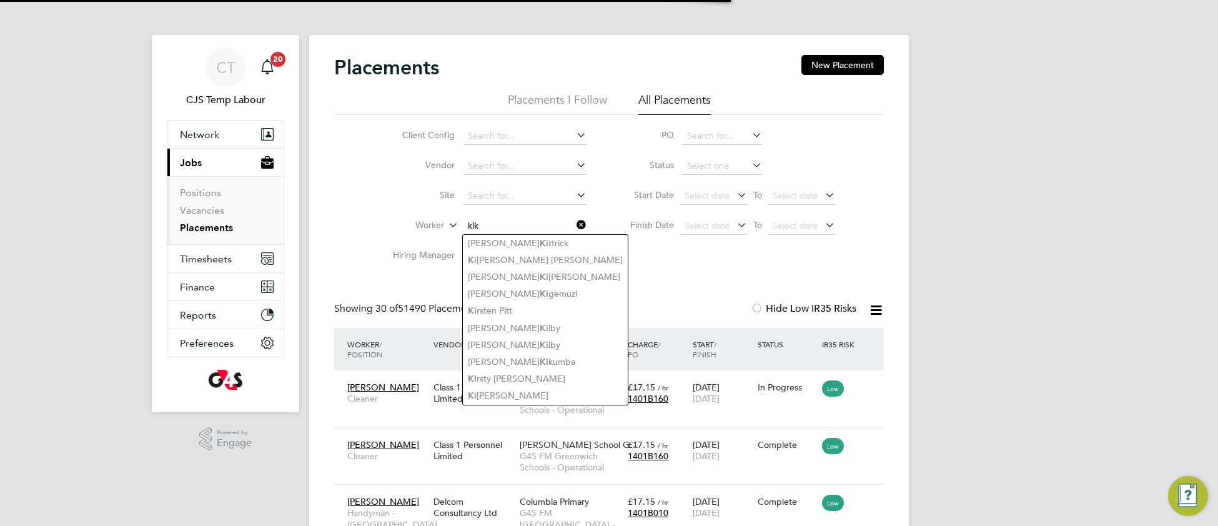
type input "kik"
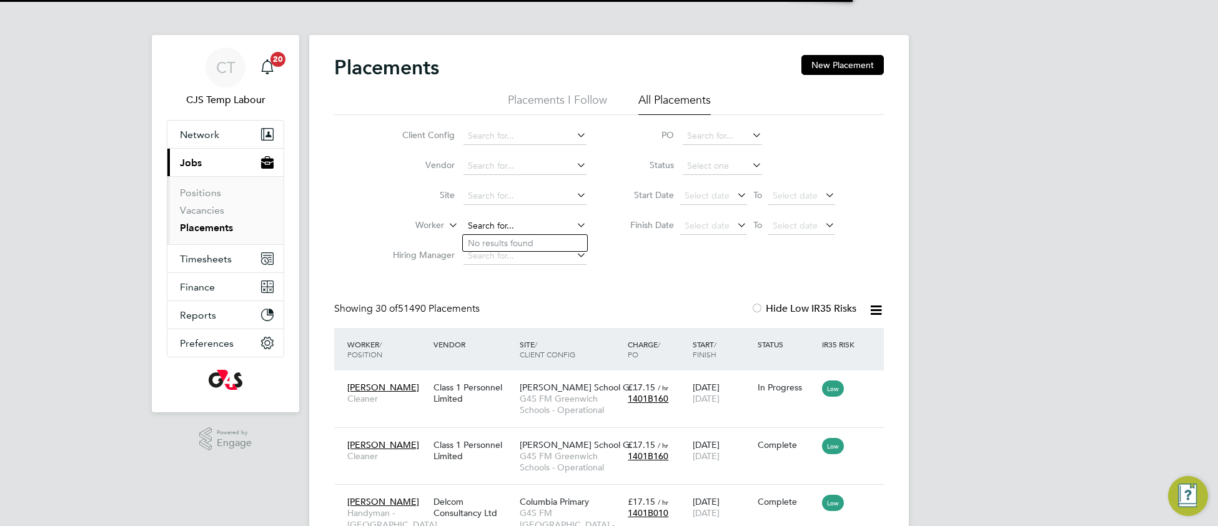
click at [510, 225] on input at bounding box center [525, 225] width 123 height 17
click at [483, 243] on b "Kike" at bounding box center [477, 243] width 19 height 11
type input "[PERSON_NAME]"
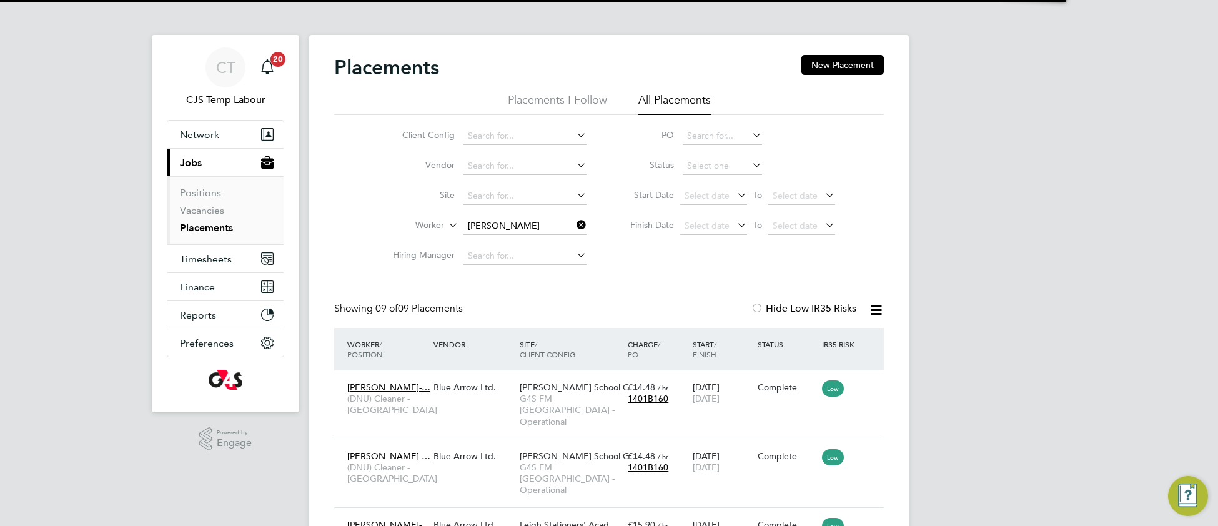
scroll to position [47, 107]
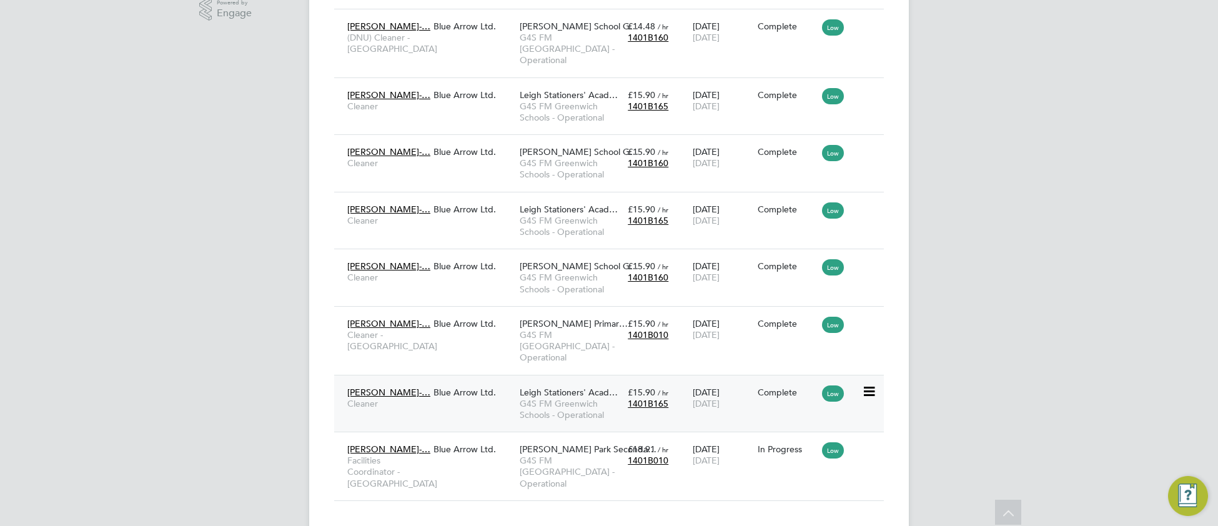
click at [520, 398] on span "G4S FM Greenwich Schools - Operational" at bounding box center [571, 409] width 102 height 22
click at [499, 317] on div "Kikelomo Ladipo-… Cleaner - Tower Hamlet Blue Arrow Ltd. Thomas Buxton Primar… …" at bounding box center [609, 340] width 550 height 69
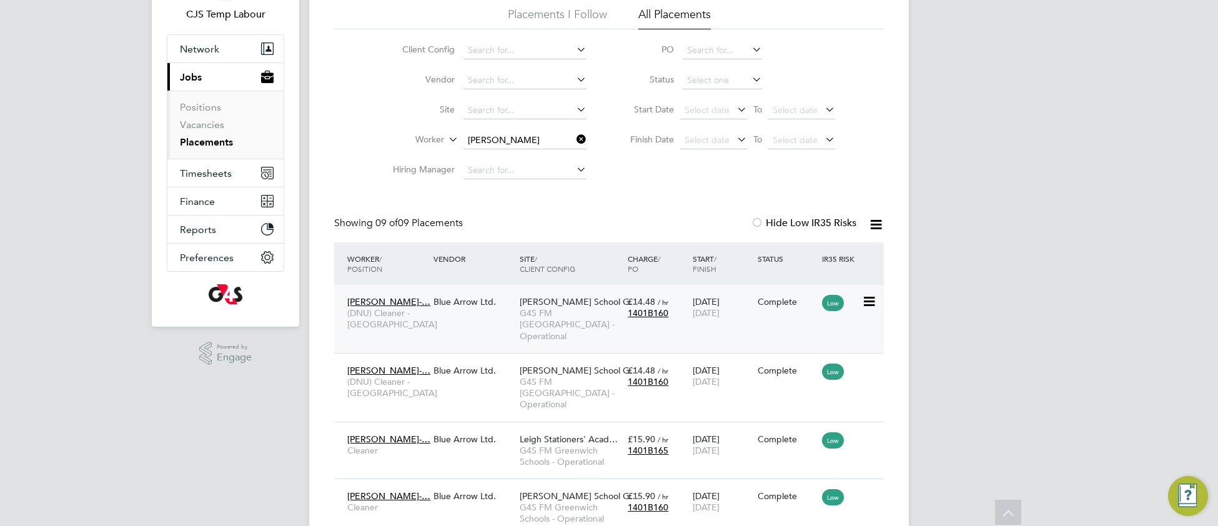
click at [517, 321] on div "Thomas Tallis School G… G4S FM Tower Hamlets - Operational" at bounding box center [571, 319] width 108 height 58
click at [514, 379] on div "Kikelomo Ladipo-… (DNU) Cleaner - Greenwich Blue Arrow Ltd. Thomas Tallis Schoo…" at bounding box center [609, 387] width 550 height 69
click at [549, 376] on span "G4S FM [GEOGRAPHIC_DATA] - Operational" at bounding box center [571, 393] width 102 height 34
click at [478, 312] on div "Blue Arrow Ltd." at bounding box center [473, 302] width 86 height 24
click at [574, 139] on icon at bounding box center [574, 139] width 0 height 17
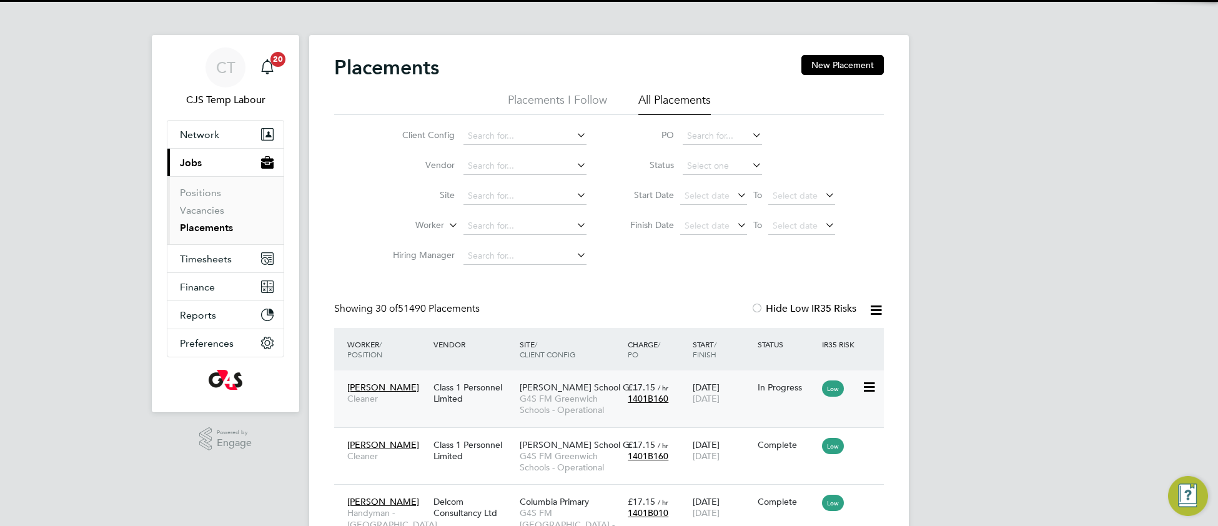
scroll to position [47, 107]
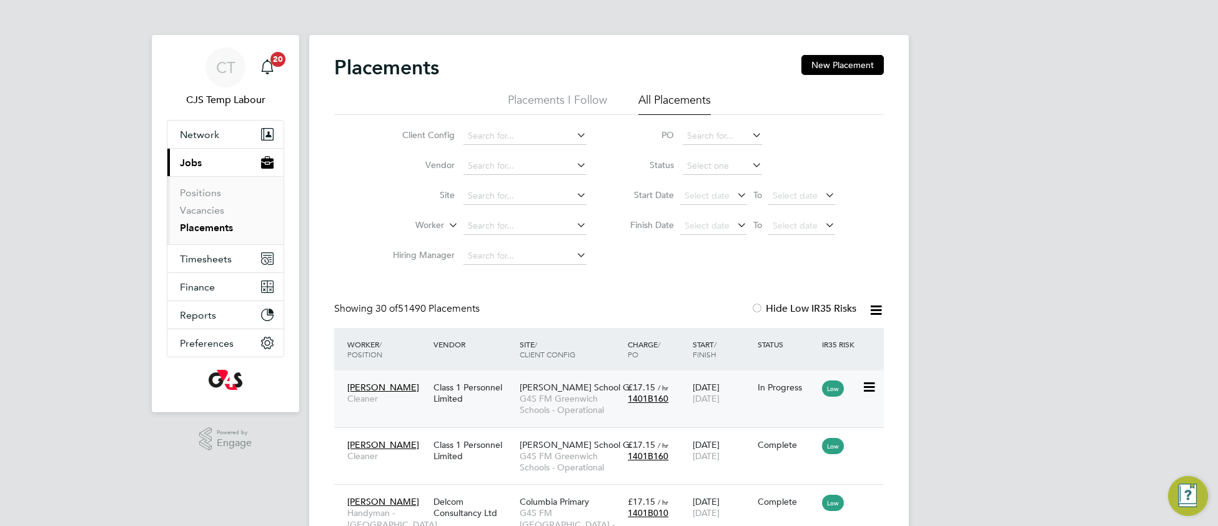
click at [547, 388] on span "Thomas Tallis School G…" at bounding box center [579, 387] width 119 height 11
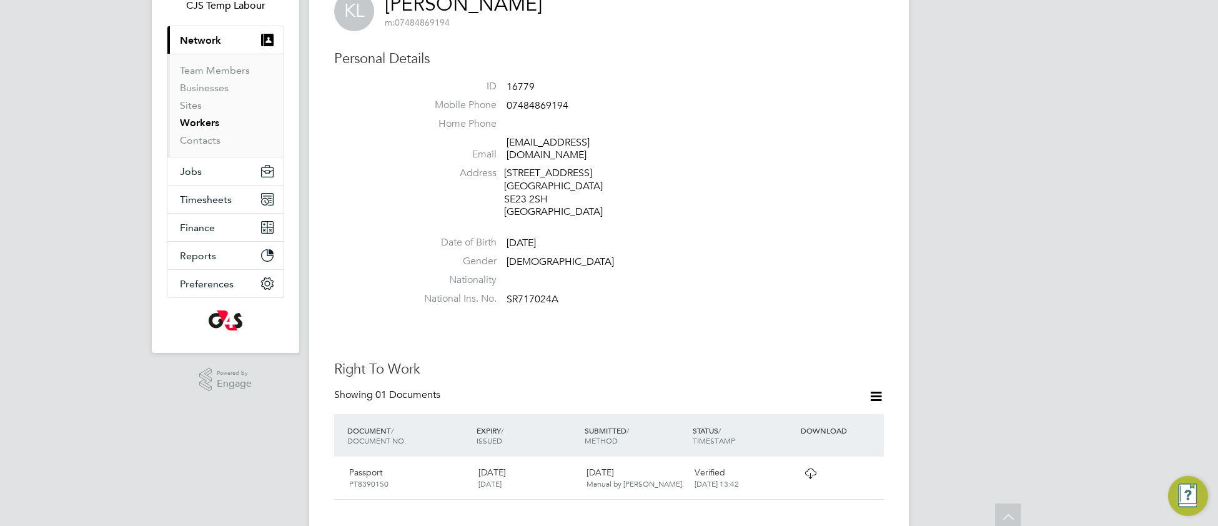
scroll to position [271, 0]
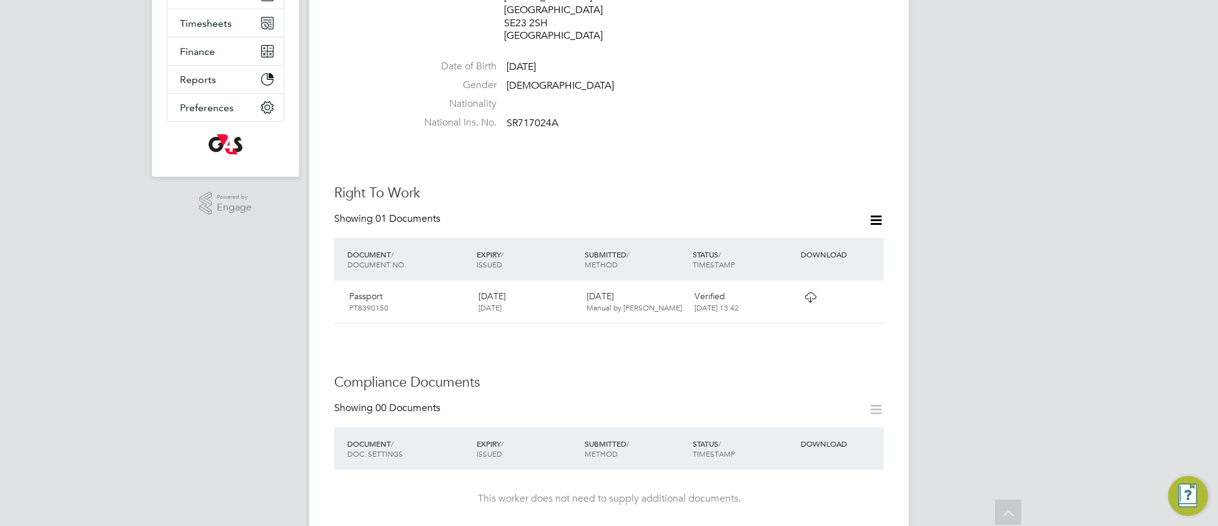
click at [810, 292] on icon at bounding box center [811, 297] width 16 height 10
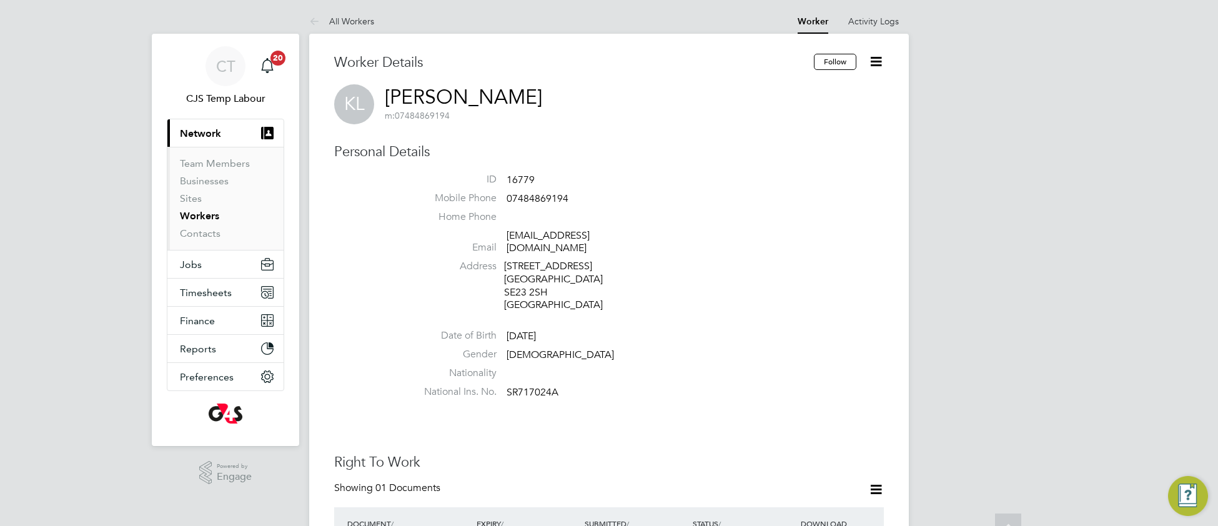
scroll to position [0, 0]
click at [194, 269] on span "Jobs" at bounding box center [191, 266] width 22 height 12
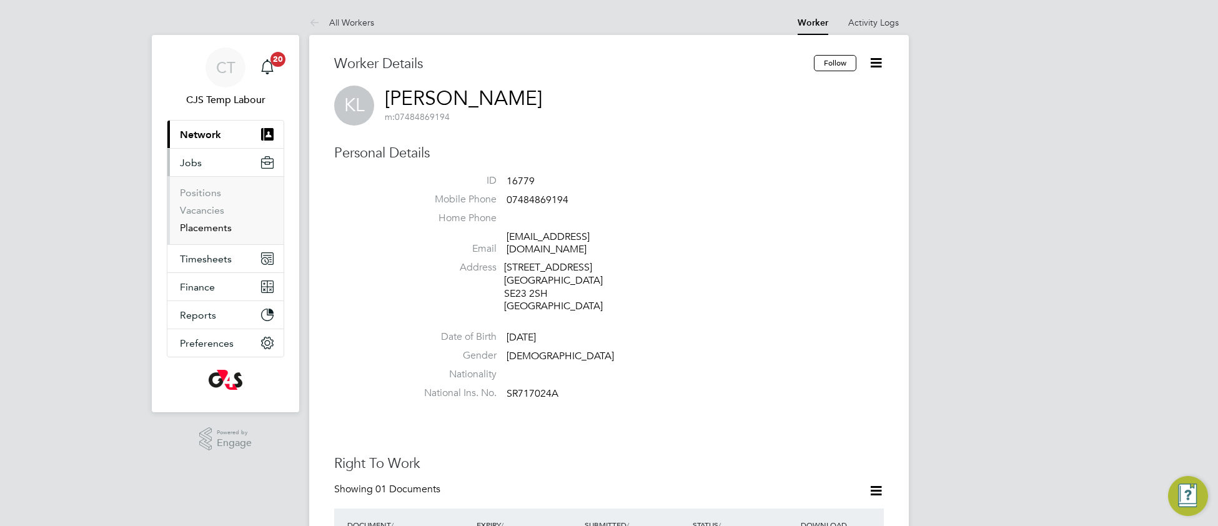
click at [206, 230] on link "Placements" at bounding box center [206, 228] width 52 height 12
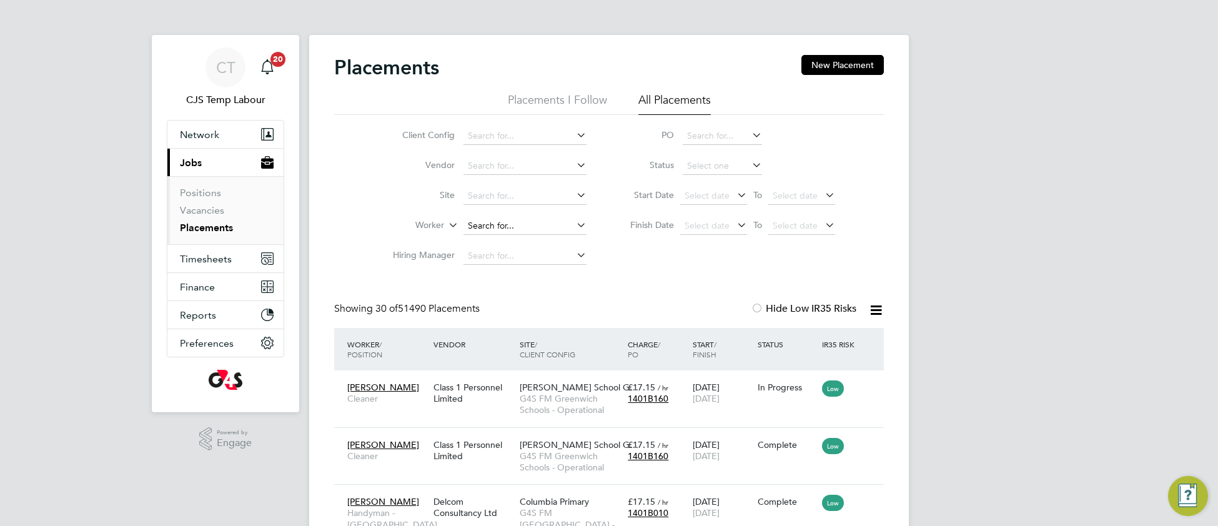
click at [496, 225] on input at bounding box center [525, 225] width 123 height 17
paste input "Abdullateef Okeniyi Security Officer - MMC Manchester Magistrates' Court (MMC) …"
type input "Abdullateef Okeniyi Security Officer - MMC Manchester Magistrates' Court (MMC) …"
click at [574, 226] on icon at bounding box center [574, 224] width 0 height 17
click at [504, 221] on input at bounding box center [525, 225] width 123 height 17
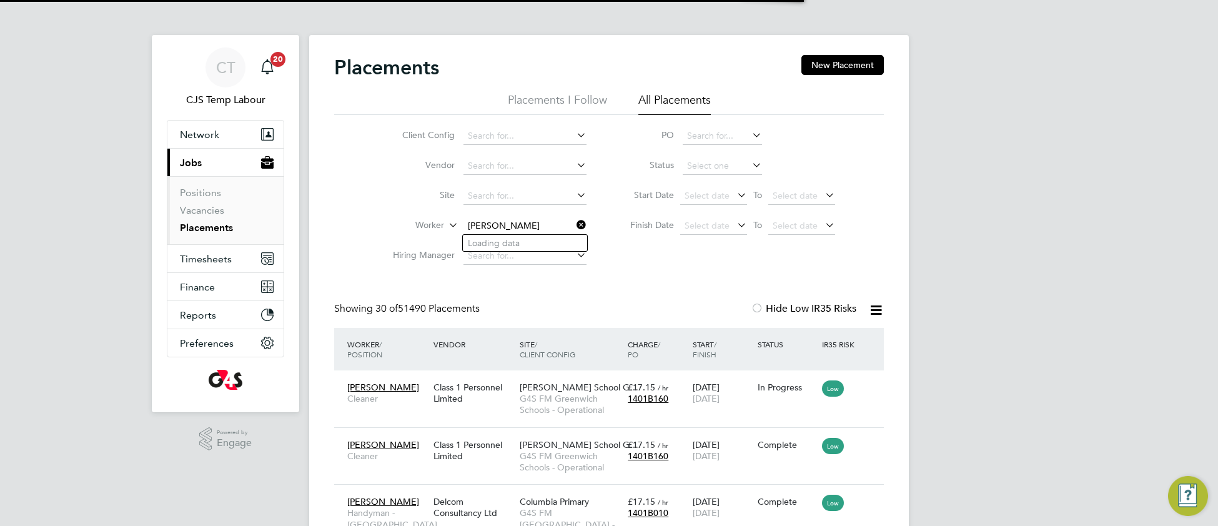
type input "kikel"
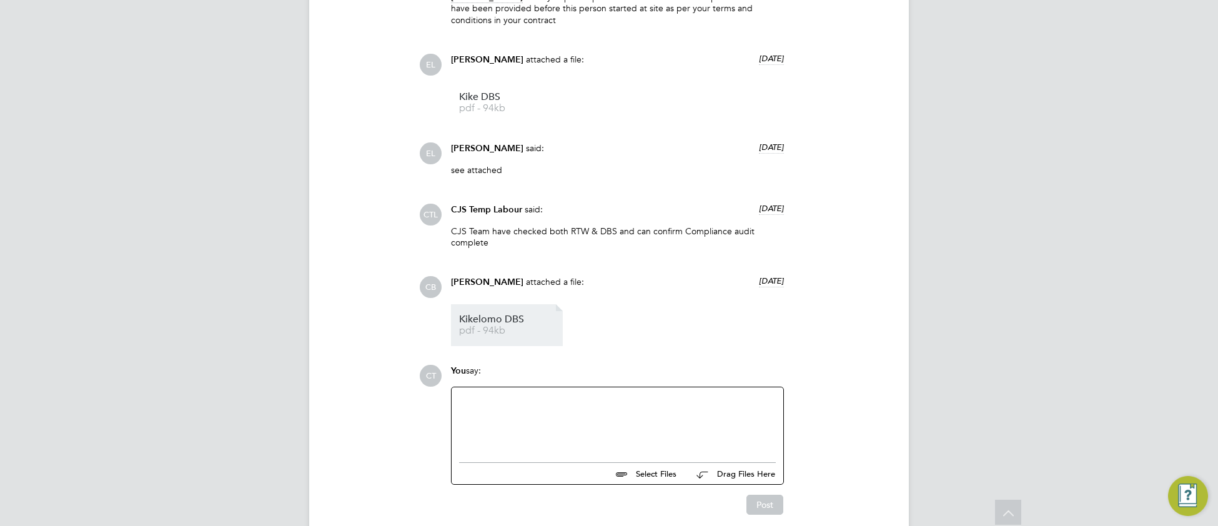
click at [502, 334] on span "pdf - 94kb" at bounding box center [509, 330] width 100 height 9
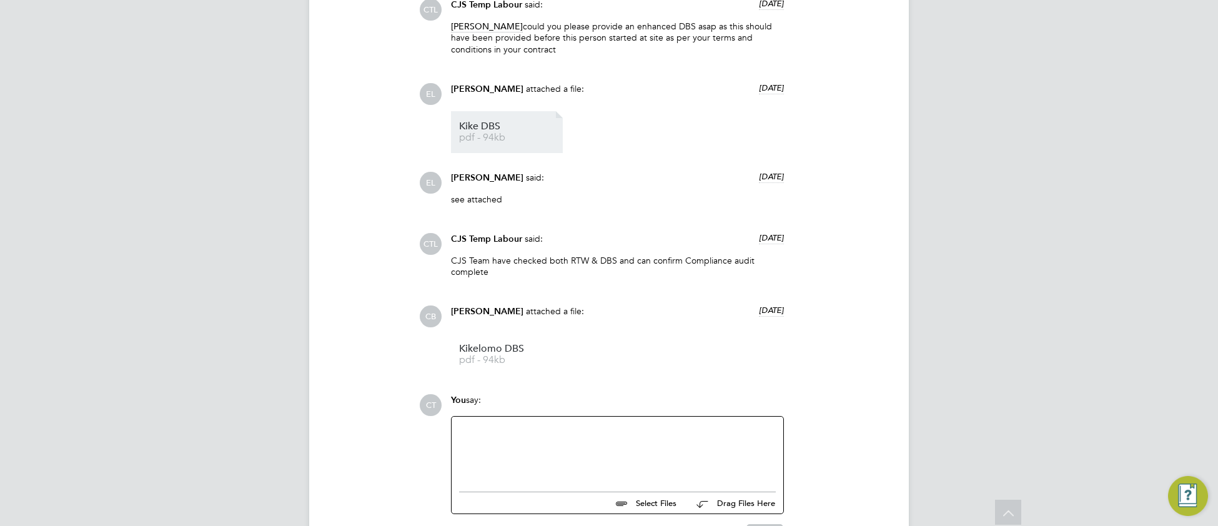
click at [484, 131] on span "Kike DBS" at bounding box center [509, 126] width 100 height 9
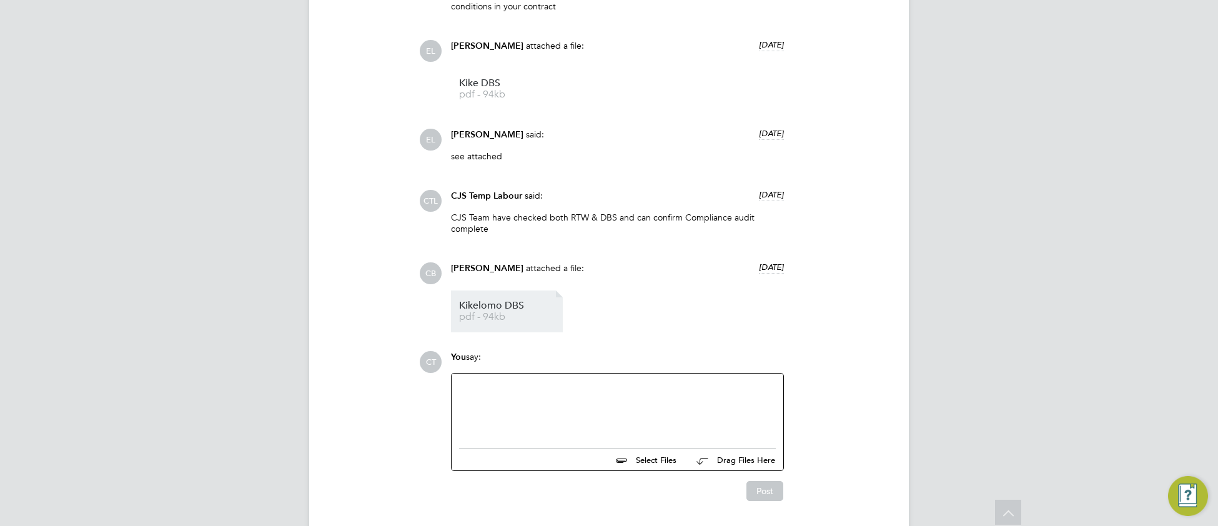
click at [500, 322] on span "pdf - 94kb" at bounding box center [509, 316] width 100 height 9
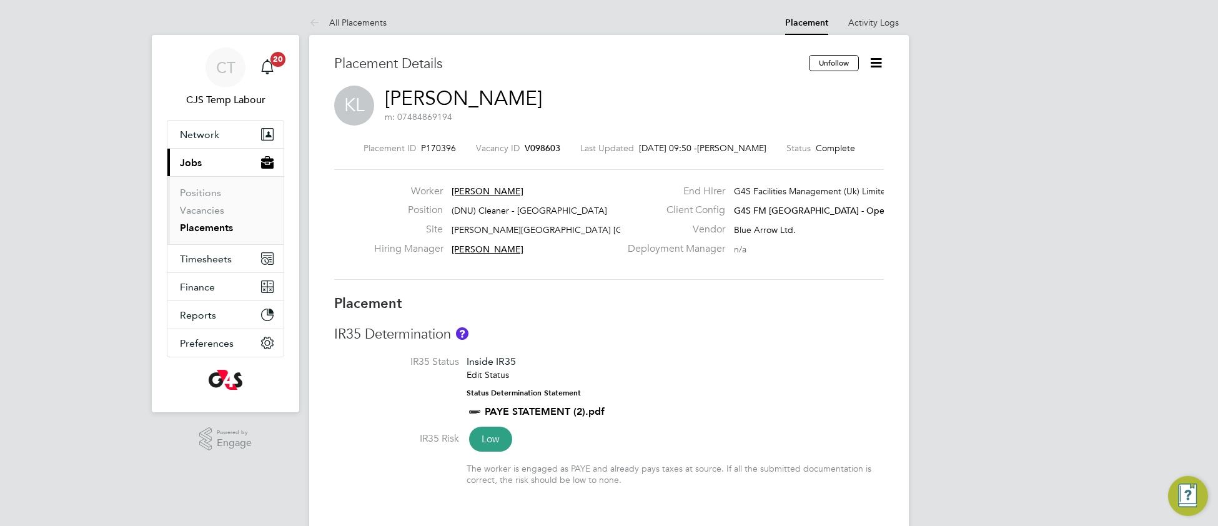
click at [486, 99] on link "[PERSON_NAME]" at bounding box center [463, 98] width 157 height 24
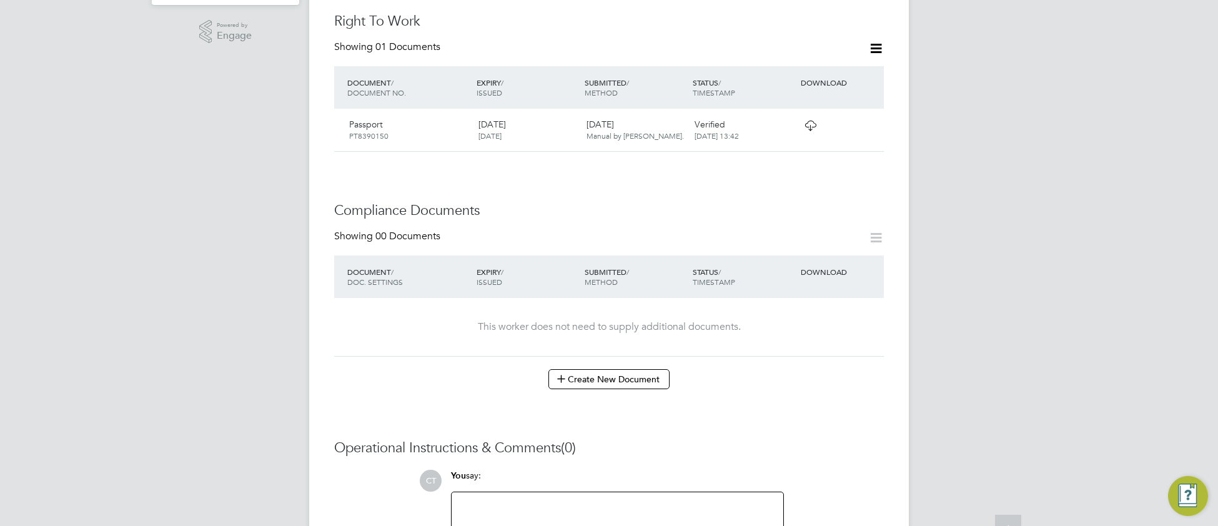
scroll to position [560, 0]
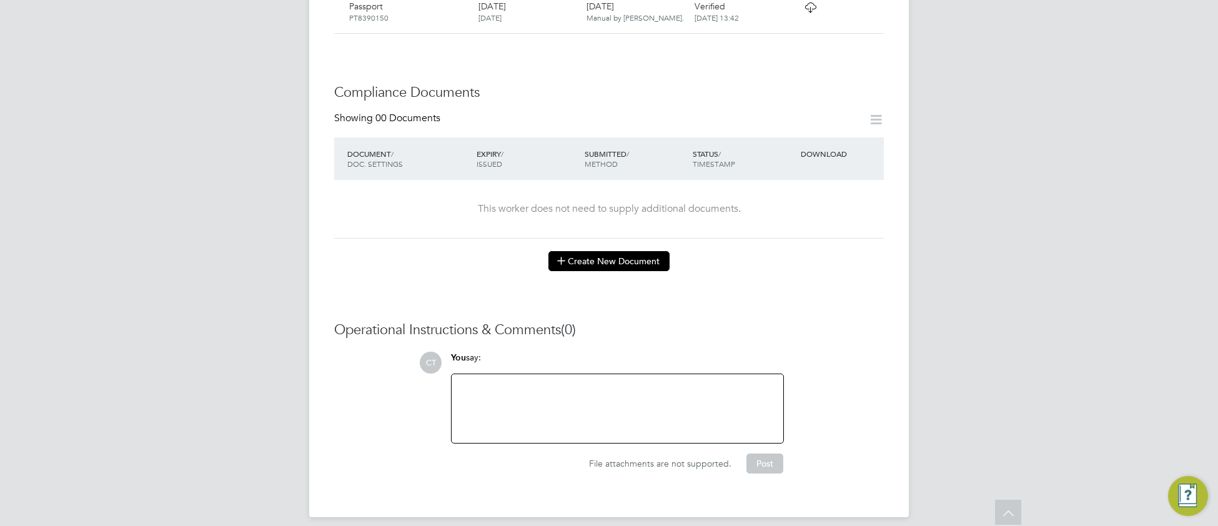
click at [639, 251] on button "Create New Document" at bounding box center [609, 261] width 121 height 20
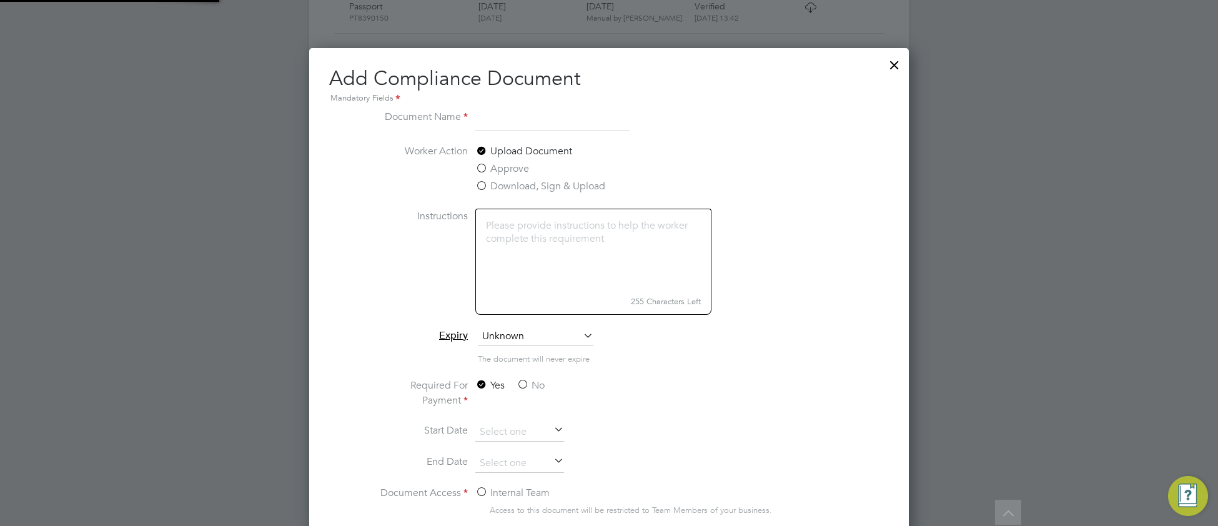
scroll to position [655, 600]
click at [529, 121] on input at bounding box center [552, 120] width 154 height 22
type input "Enhanced DBS"
click at [507, 341] on span "Unknown" at bounding box center [536, 336] width 116 height 19
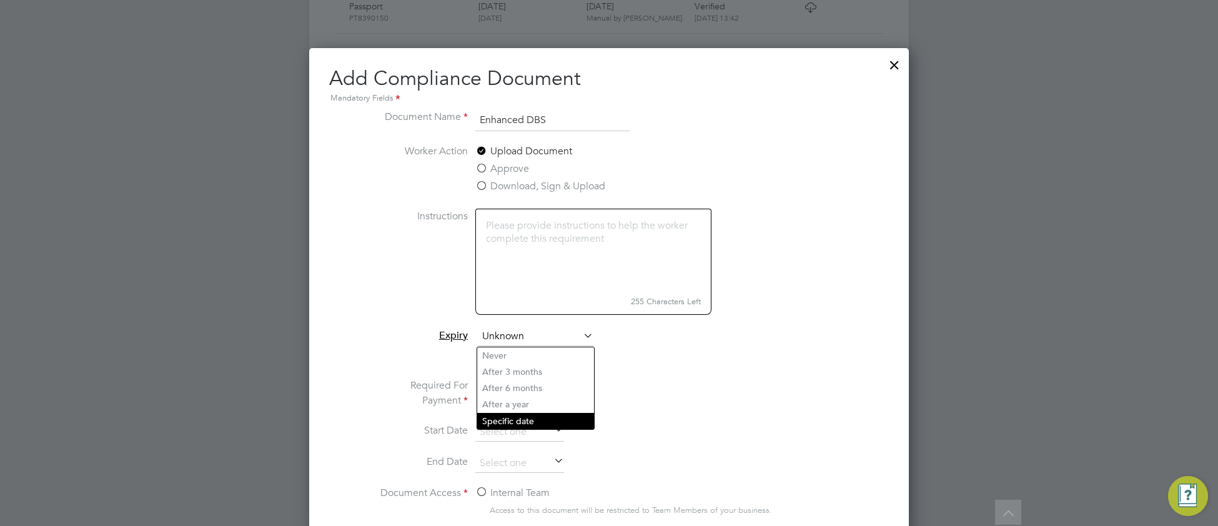
click at [505, 419] on li "Specific date" at bounding box center [535, 421] width 117 height 16
click at [523, 382] on label "No" at bounding box center [531, 385] width 28 height 15
click at [0, 0] on input "No" at bounding box center [0, 0] width 0 height 0
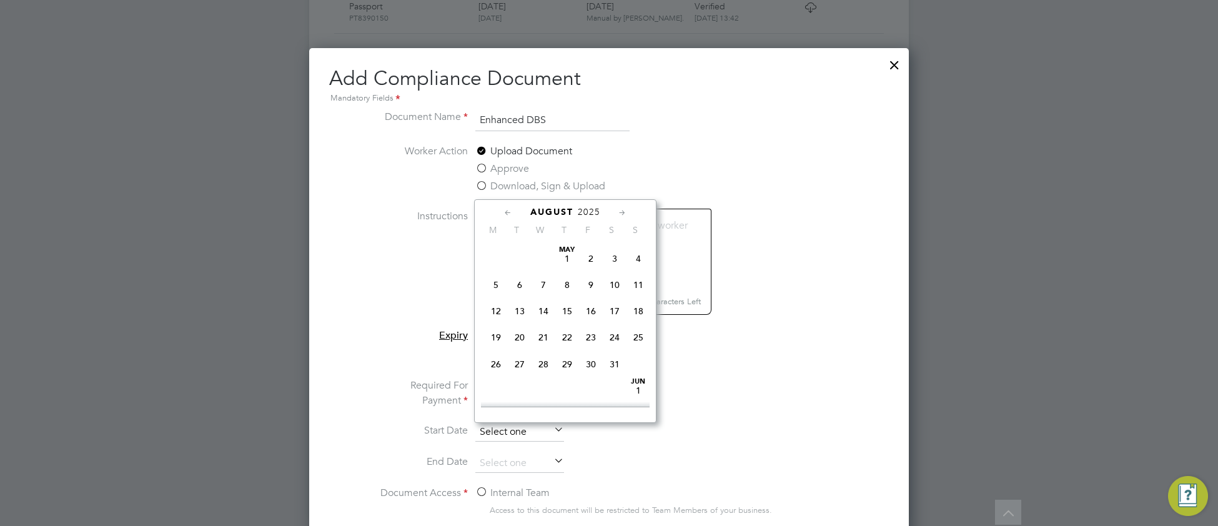
click at [507, 432] on input at bounding box center [519, 432] width 89 height 19
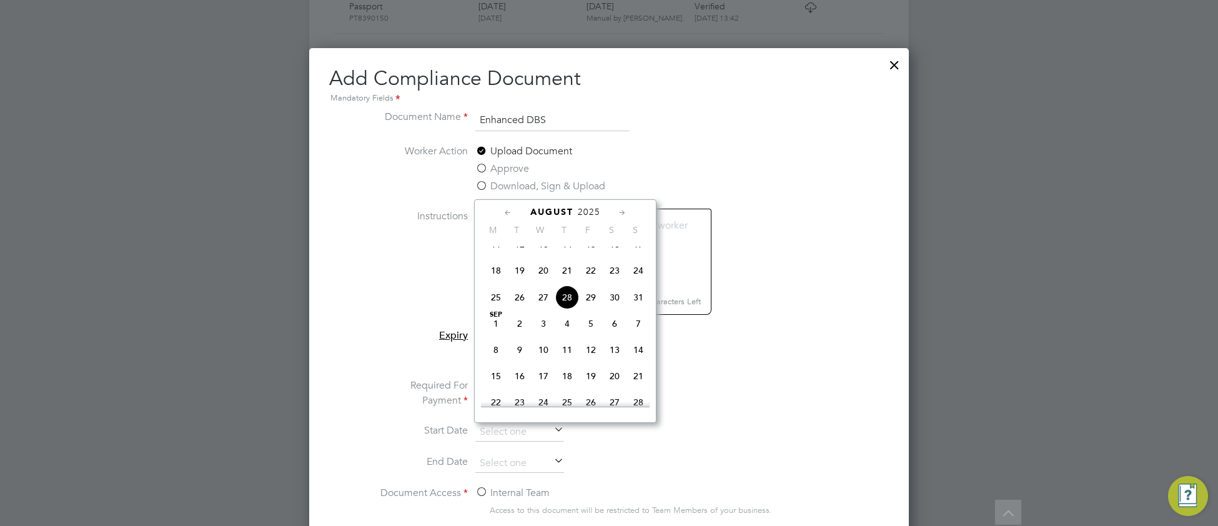
click at [592, 209] on span "2025" at bounding box center [589, 212] width 22 height 11
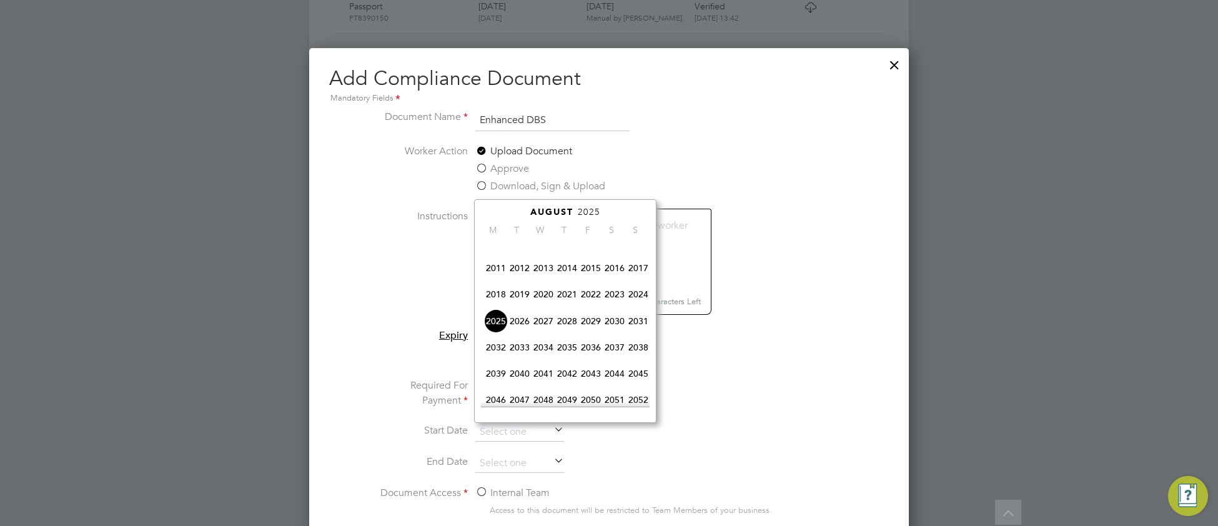
click at [619, 306] on span "2023" at bounding box center [615, 294] width 24 height 24
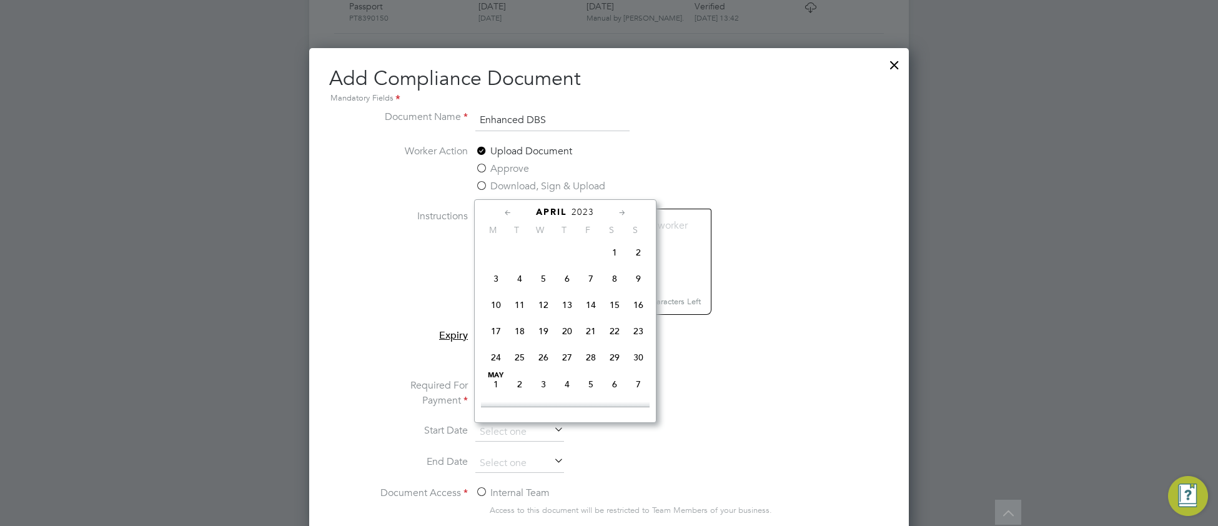
scroll to position [134, 0]
click at [520, 286] on span "4" at bounding box center [520, 283] width 24 height 24
type input "04 Apr 2023"
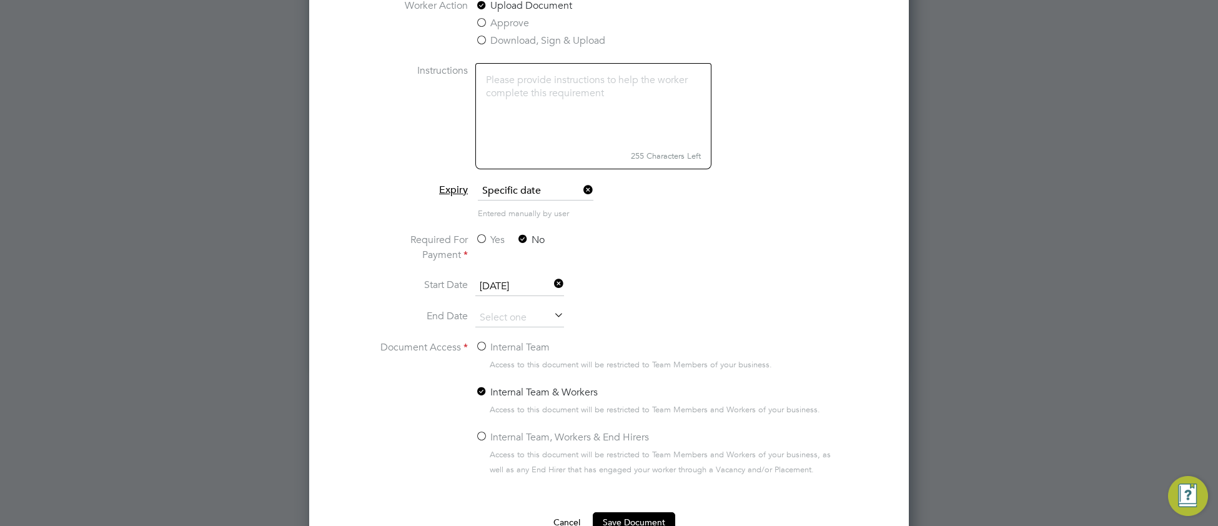
scroll to position [720, 0]
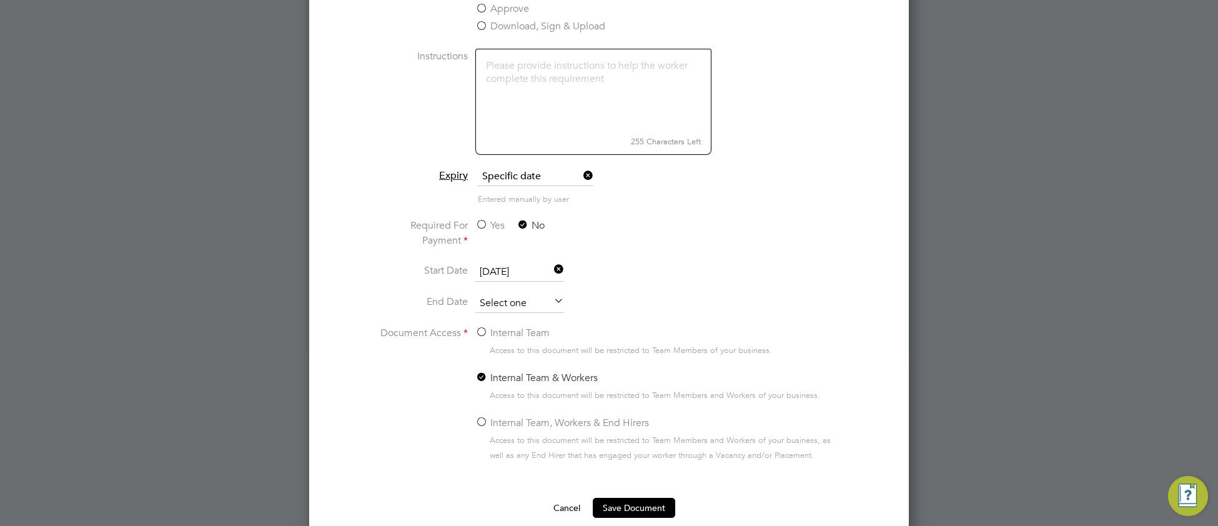
click at [504, 304] on input at bounding box center [519, 303] width 89 height 19
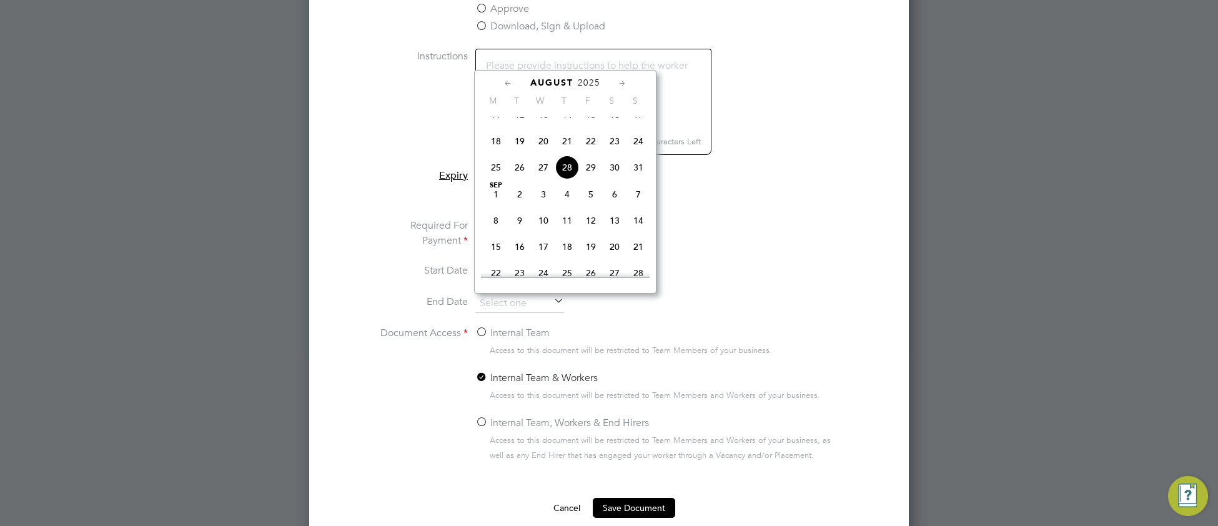
click at [594, 77] on div "August 2025" at bounding box center [565, 83] width 169 height 12
click at [593, 81] on span "2025" at bounding box center [589, 82] width 22 height 11
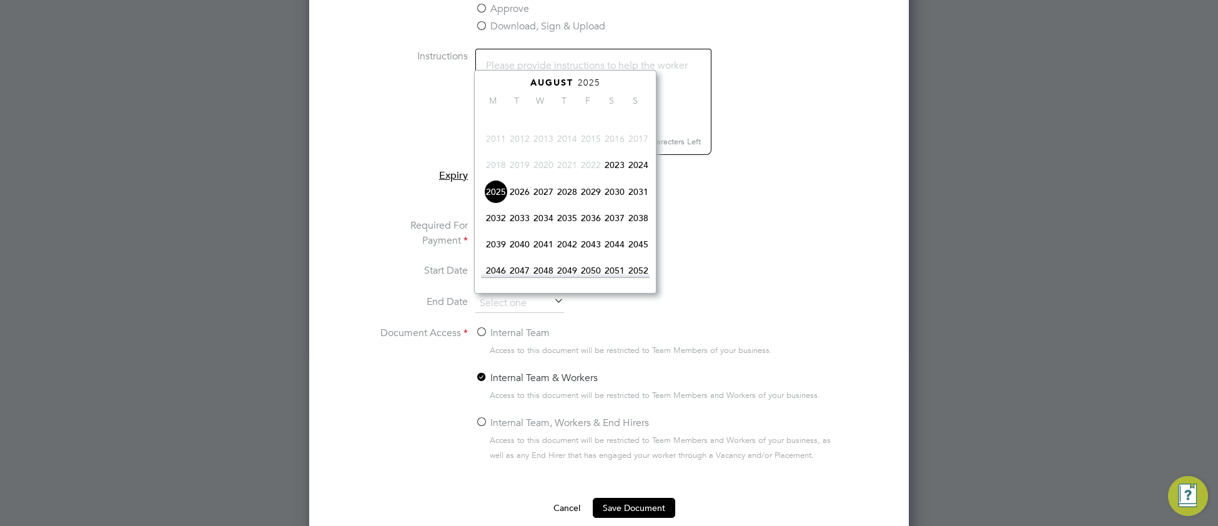
click at [524, 204] on span "2026" at bounding box center [520, 192] width 24 height 24
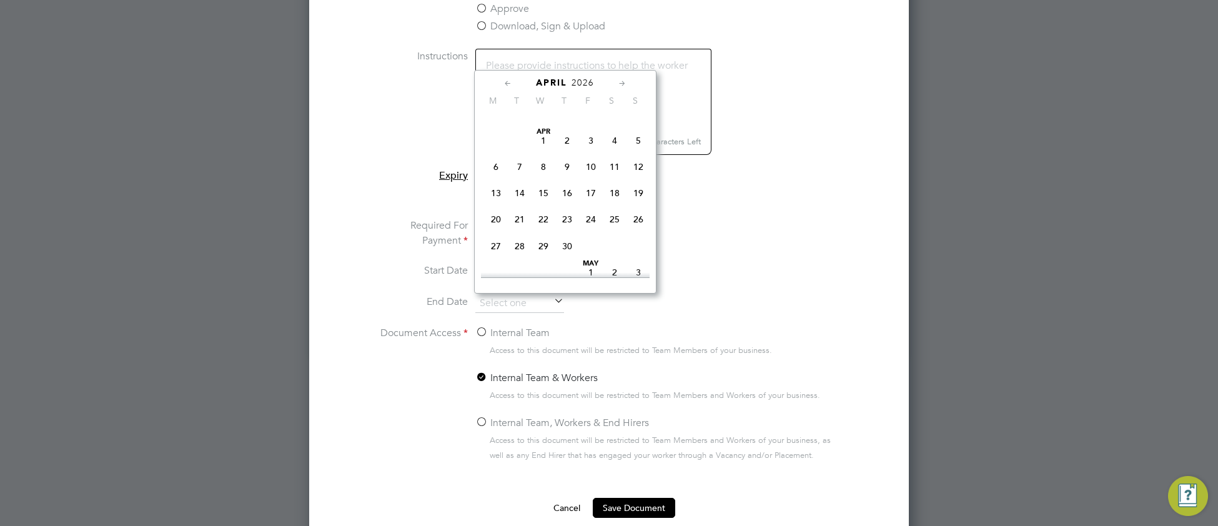
scroll to position [260, 0]
click at [612, 167] on span "4" at bounding box center [615, 159] width 24 height 24
type input "04 Apr 2026"
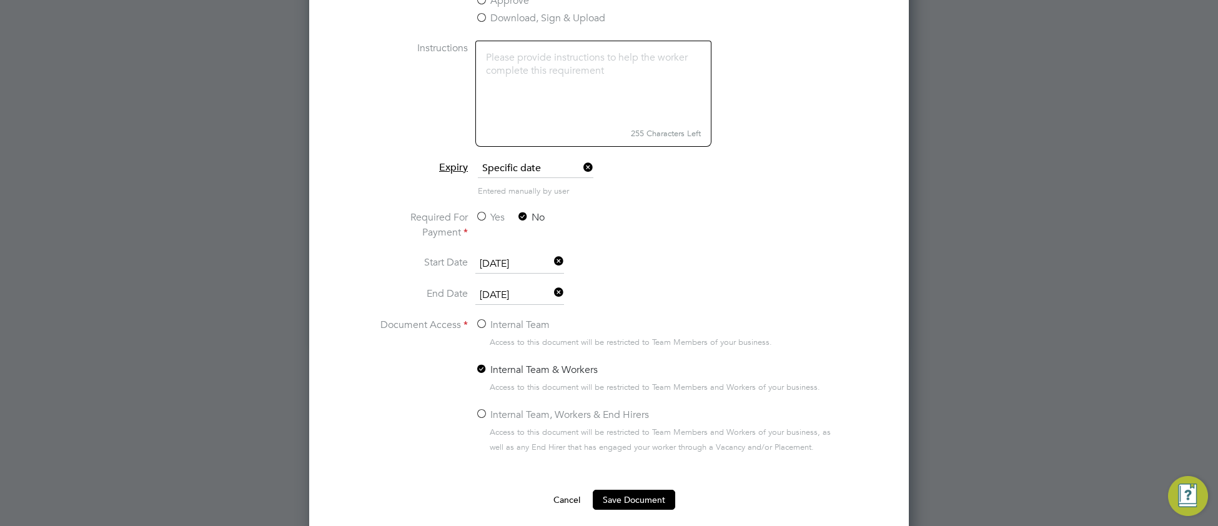
scroll to position [729, 0]
click at [481, 411] on label "Internal Team, Workers & End Hirers" at bounding box center [562, 414] width 174 height 15
click at [0, 0] on input "Internal Team, Workers & End Hirers" at bounding box center [0, 0] width 0 height 0
click at [639, 503] on button "Save Document" at bounding box center [634, 499] width 82 height 20
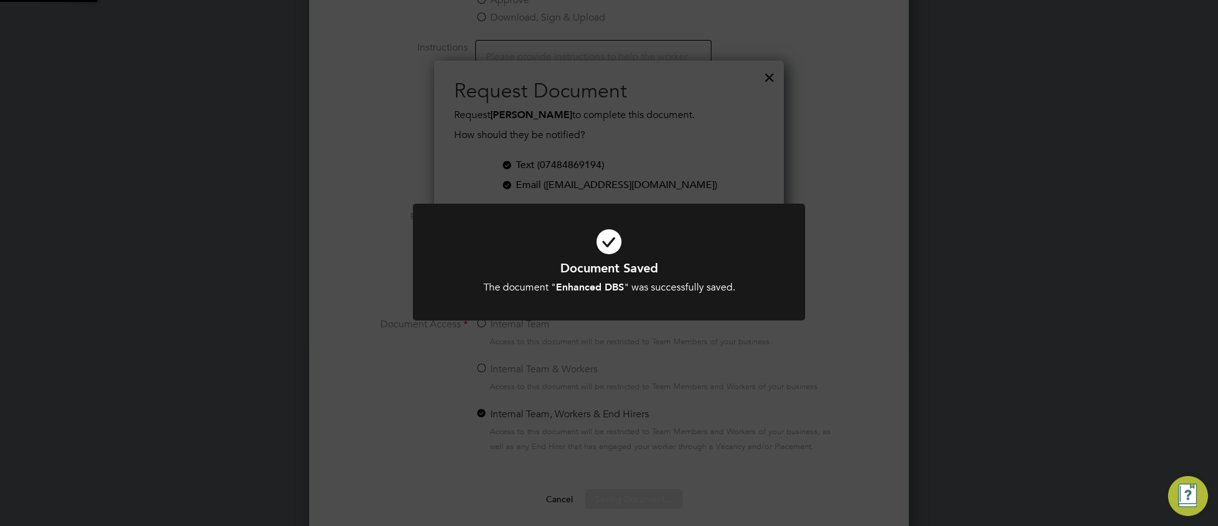
scroll to position [202, 351]
click at [487, 266] on h1 "Document Saved" at bounding box center [609, 268] width 325 height 16
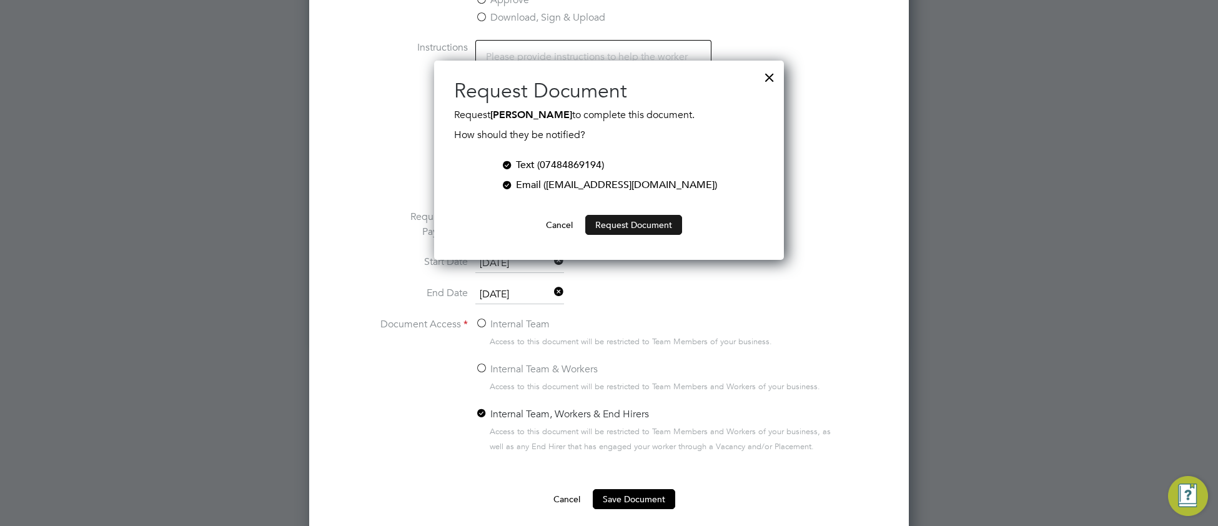
click at [642, 231] on button "Request Document" at bounding box center [633, 225] width 97 height 20
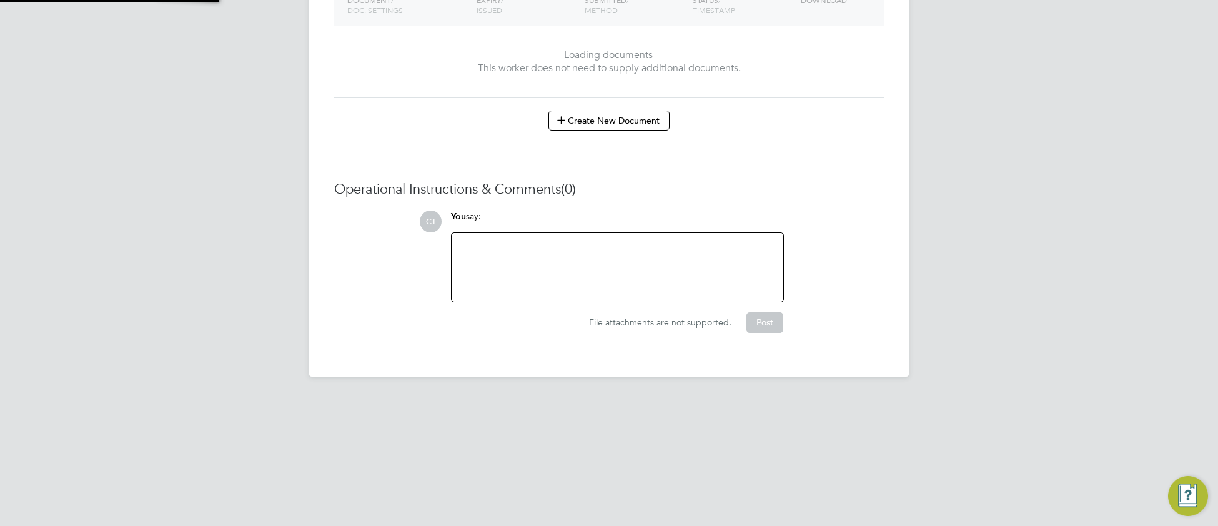
scroll to position [545, 0]
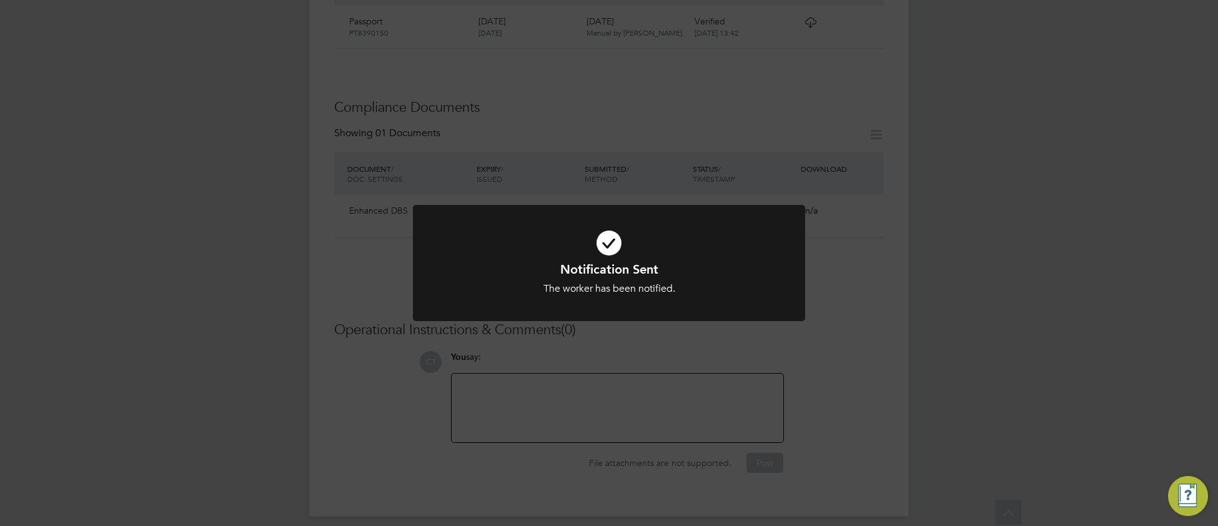
click at [692, 270] on h1 "Notification Sent" at bounding box center [609, 269] width 325 height 16
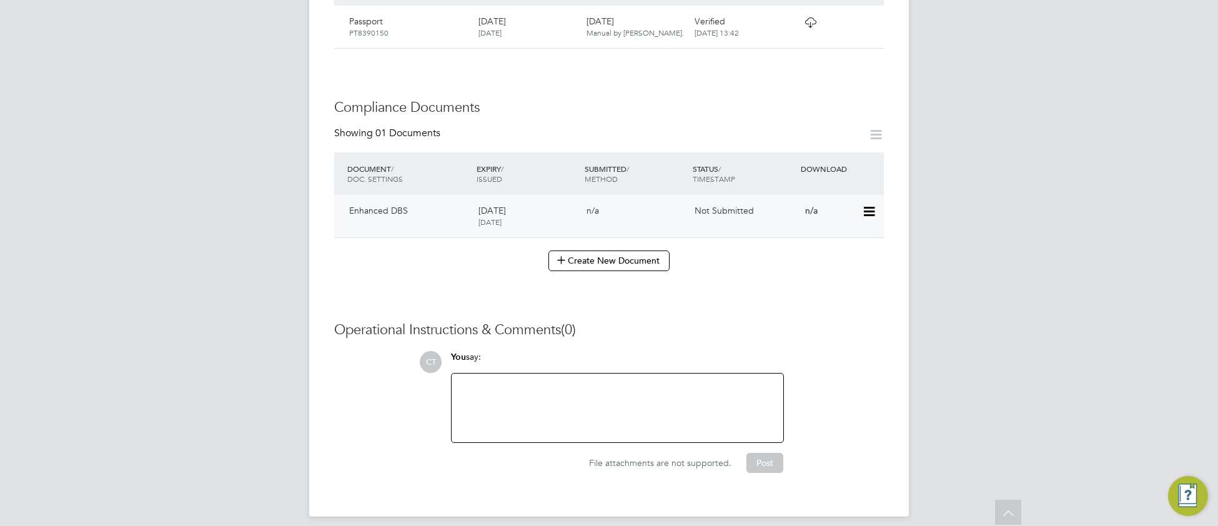
click at [875, 204] on icon at bounding box center [868, 211] width 12 height 15
click at [820, 249] on li "Submit Document" at bounding box center [828, 245] width 92 height 17
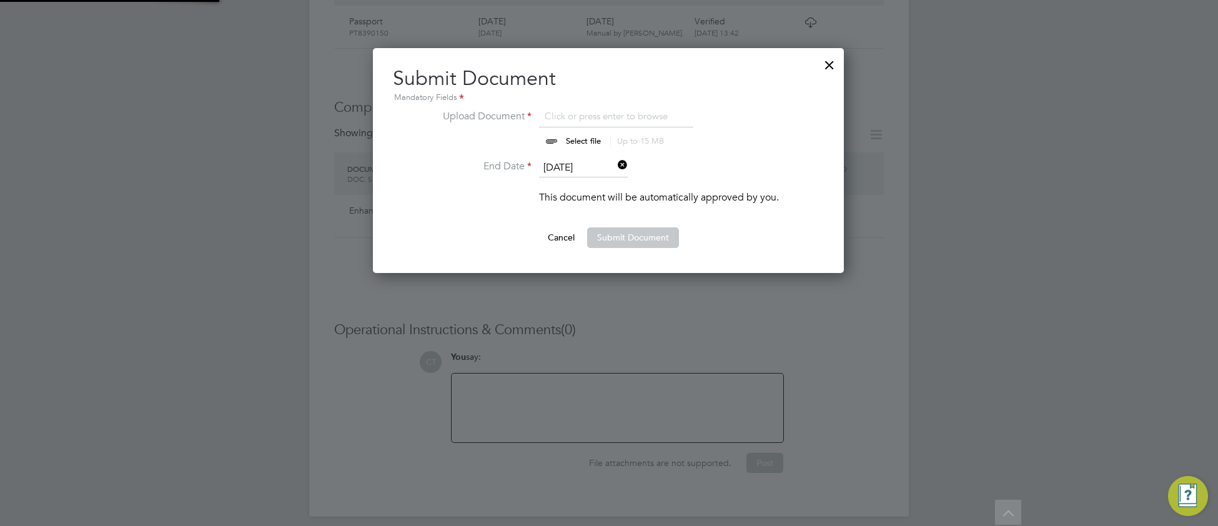
scroll to position [224, 472]
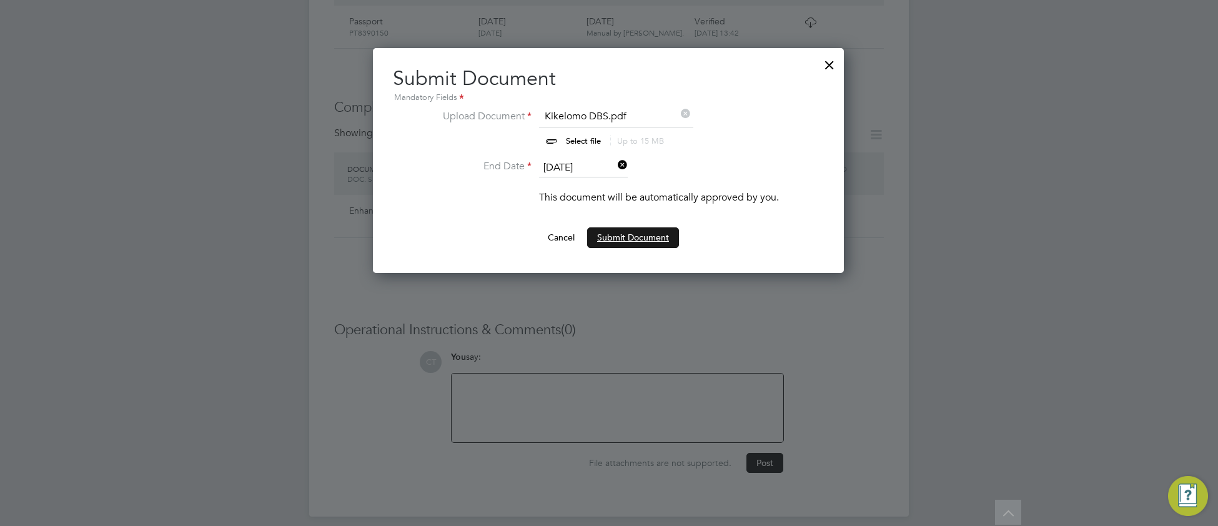
click at [641, 242] on button "Submit Document" at bounding box center [633, 237] width 92 height 20
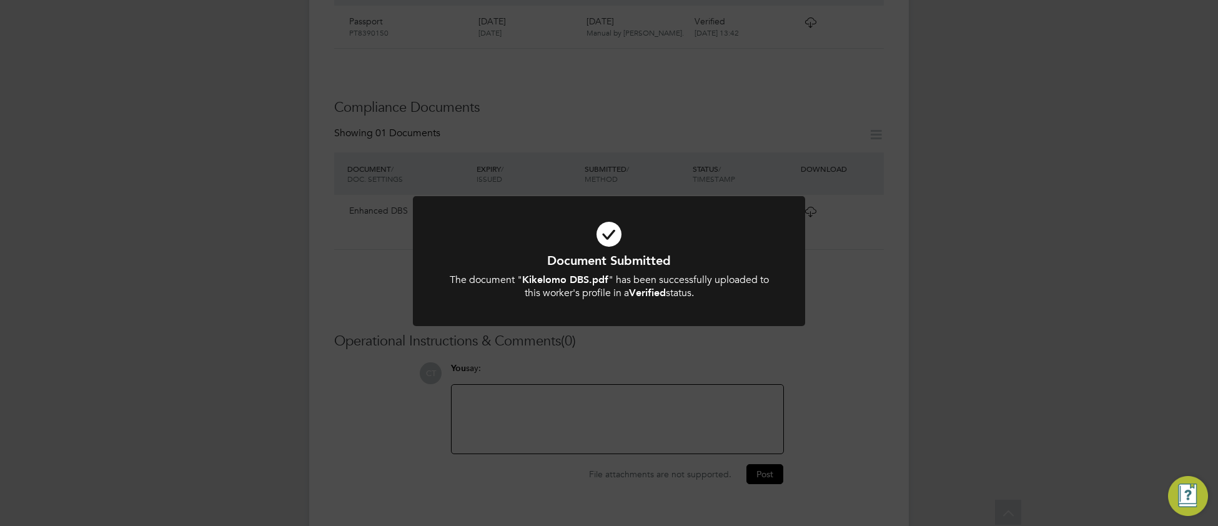
click at [845, 403] on div "Document Submitted The document " Kikelomo DBS.pdf " has been successfully uplo…" at bounding box center [609, 263] width 1218 height 526
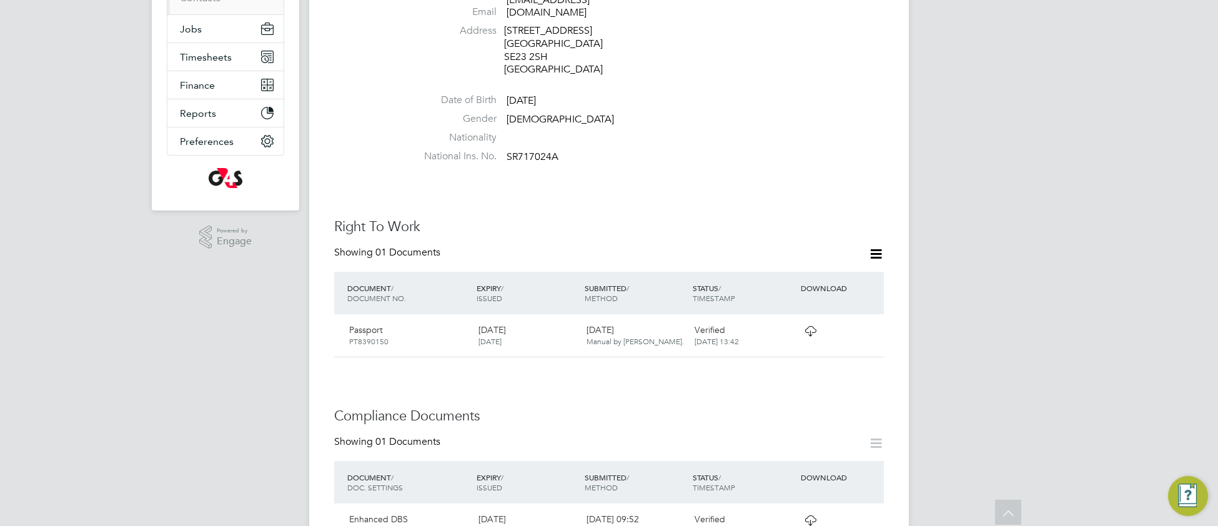
scroll to position [232, 0]
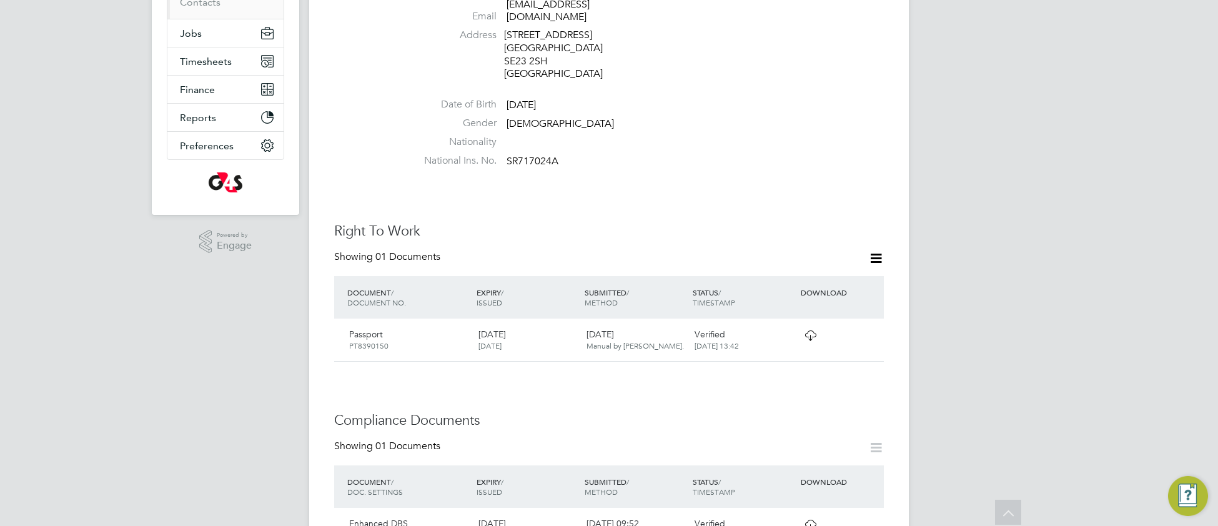
click at [810, 331] on icon at bounding box center [811, 336] width 16 height 10
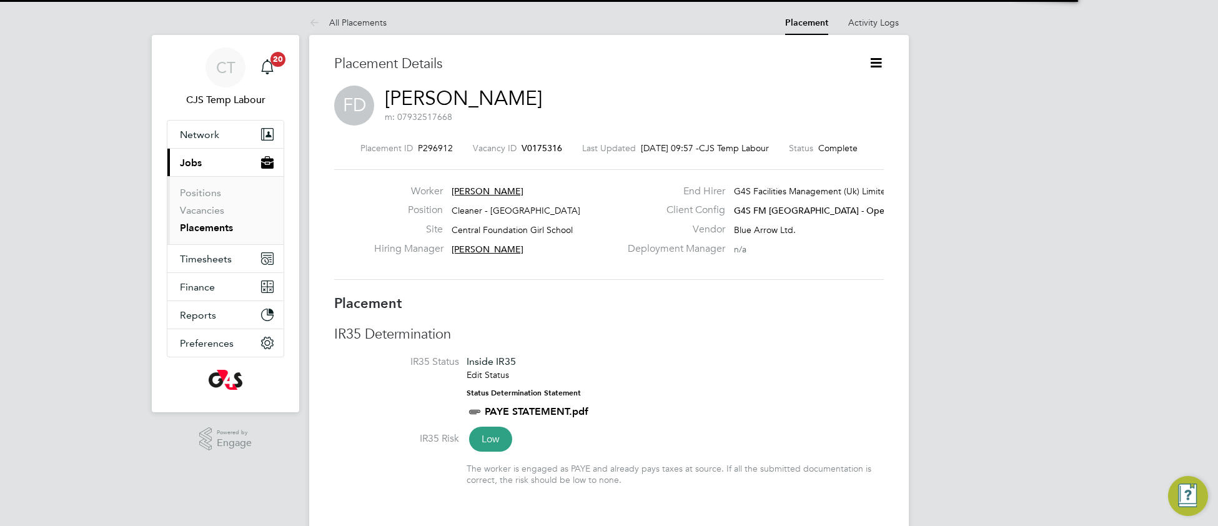
scroll to position [6, 6]
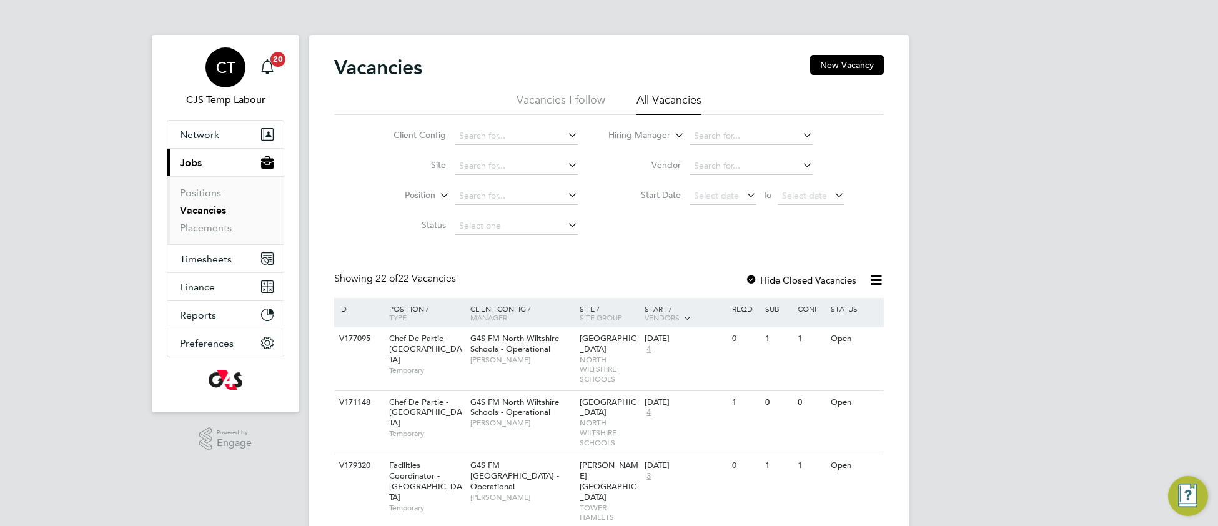
click at [228, 74] on span "CT" at bounding box center [225, 67] width 19 height 16
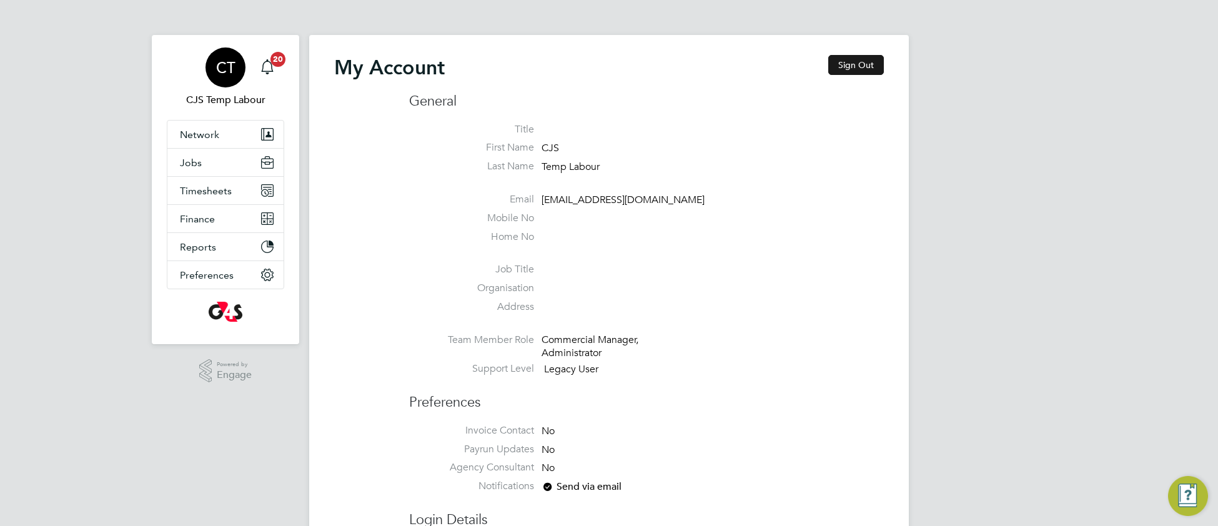
click at [848, 66] on button "Sign Out" at bounding box center [856, 65] width 56 height 20
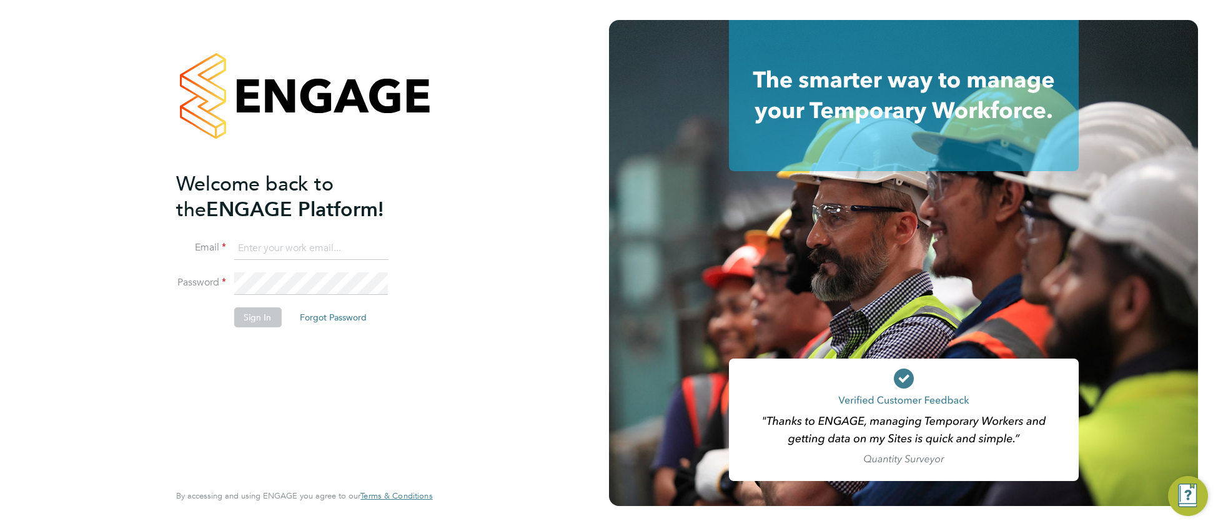
click at [291, 242] on input at bounding box center [311, 248] width 154 height 22
type input "[EMAIL_ADDRESS][DOMAIN_NAME]"
click at [257, 321] on button "Sign In" at bounding box center [257, 317] width 47 height 20
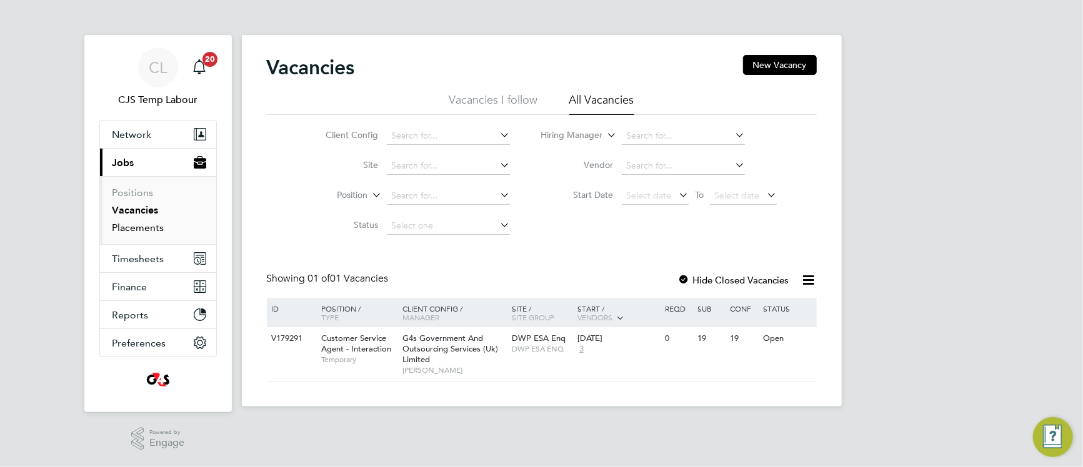
click at [154, 229] on link "Placements" at bounding box center [138, 228] width 52 height 12
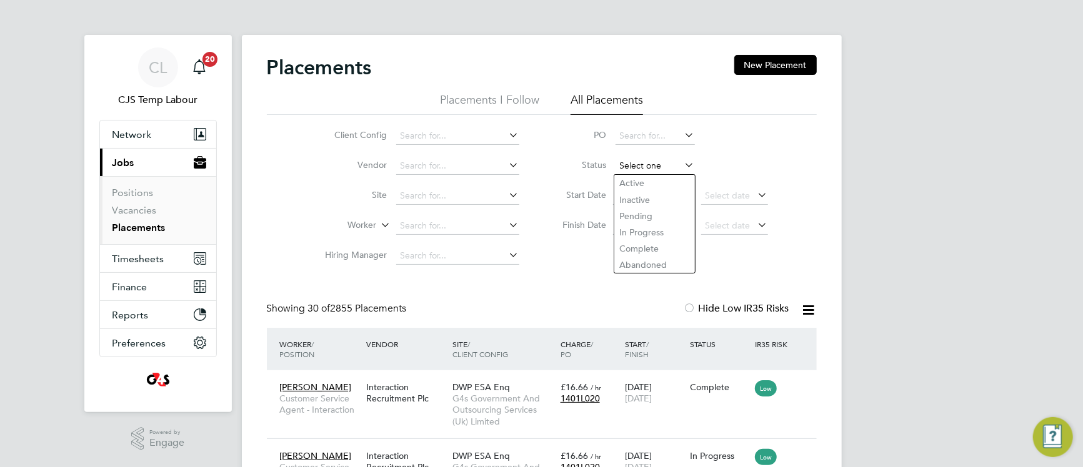
click at [645, 166] on input at bounding box center [654, 165] width 79 height 17
click at [645, 180] on li "Active" at bounding box center [654, 183] width 81 height 16
type input "Active"
click at [807, 317] on icon at bounding box center [809, 310] width 16 height 16
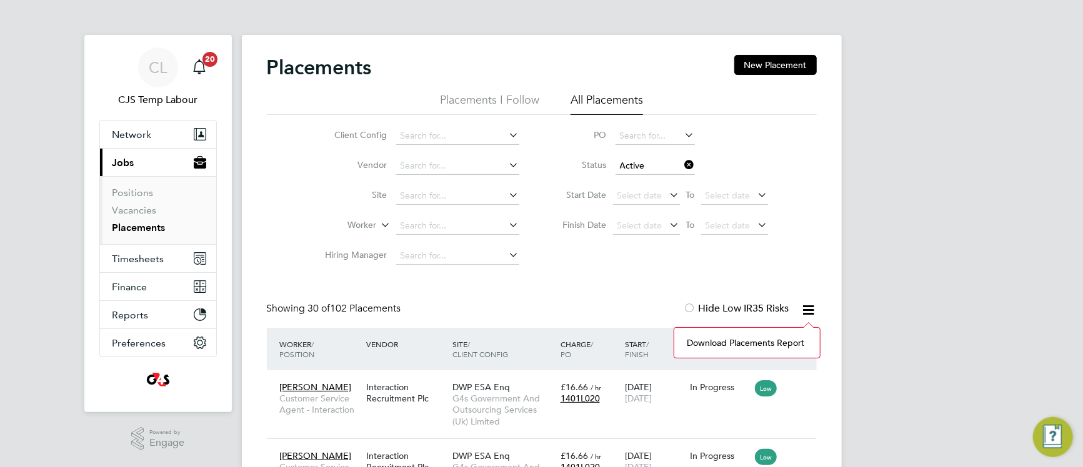
click at [749, 341] on li "Download Placements Report" at bounding box center [746, 342] width 133 height 17
click at [134, 134] on span "Network" at bounding box center [131, 135] width 39 height 12
click at [139, 137] on span "Network" at bounding box center [131, 135] width 39 height 12
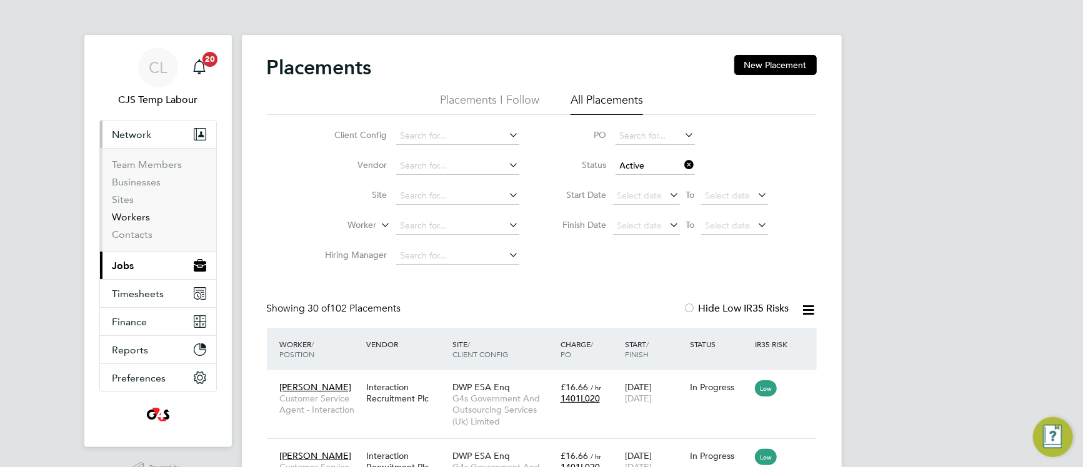
click at [131, 217] on link "Workers" at bounding box center [131, 217] width 38 height 12
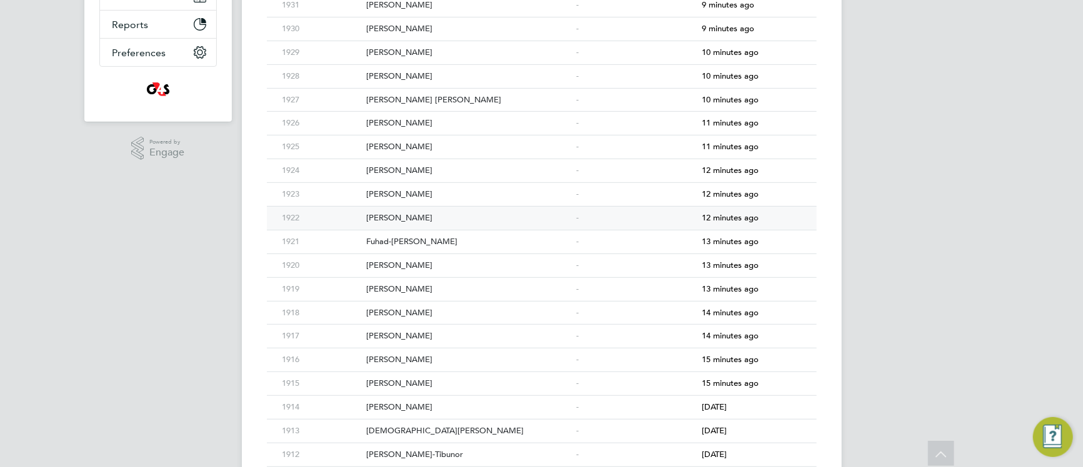
scroll to position [306, 0]
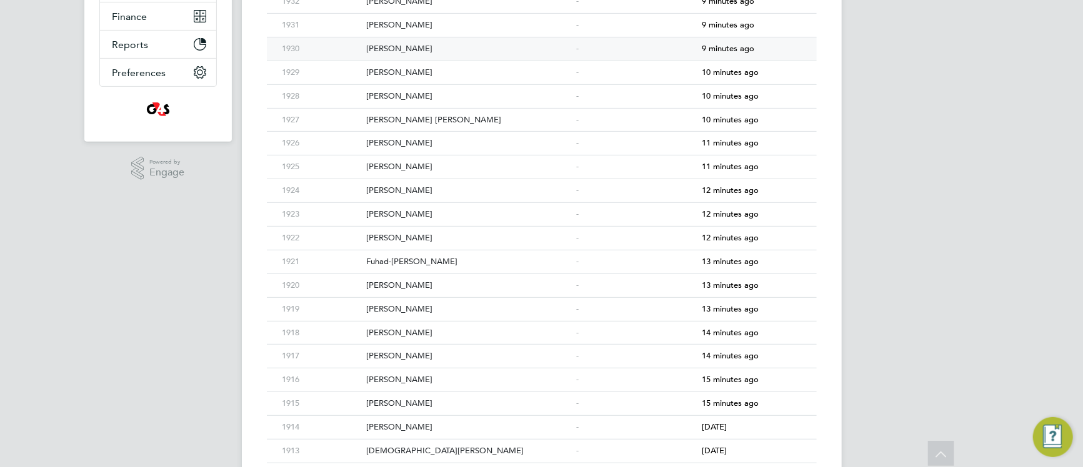
click at [497, 51] on div "Hina Salim" at bounding box center [468, 48] width 210 height 23
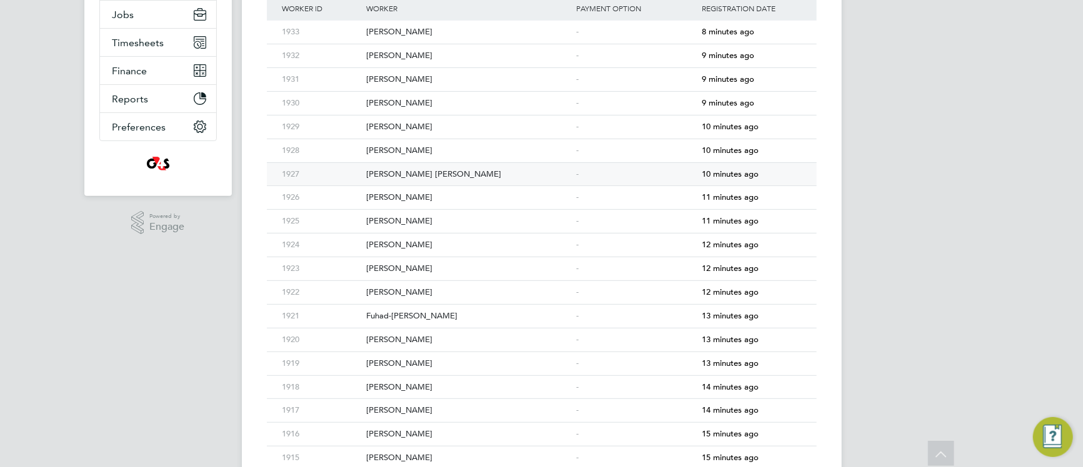
scroll to position [246, 0]
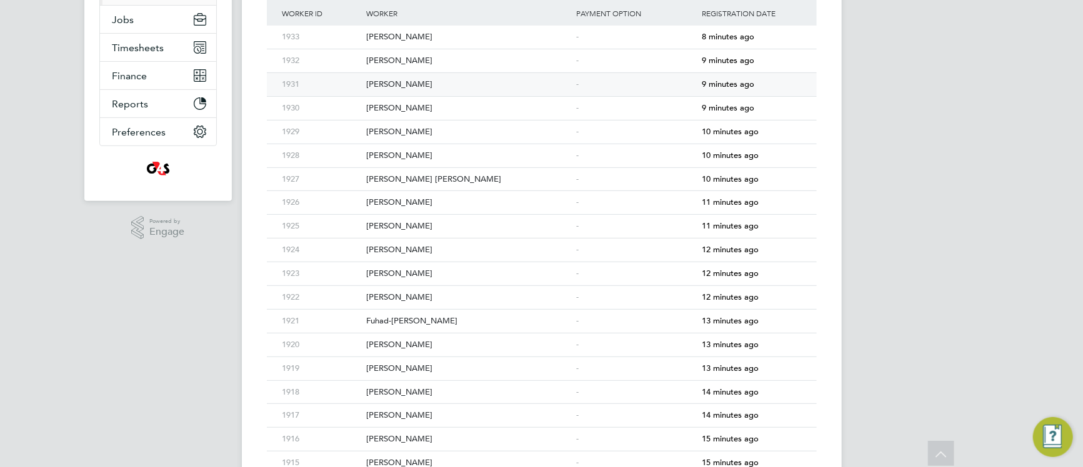
click at [530, 91] on div "Aliza Shafiq" at bounding box center [468, 84] width 210 height 23
click at [395, 190] on div "Amina Maryam" at bounding box center [468, 179] width 210 height 23
click at [511, 64] on div "Arub Qadir" at bounding box center [468, 60] width 210 height 23
click at [479, 225] on div "[PERSON_NAME]" at bounding box center [468, 226] width 210 height 23
click at [496, 329] on div "Fuhad-Abiola Gbolahan" at bounding box center [468, 321] width 210 height 23
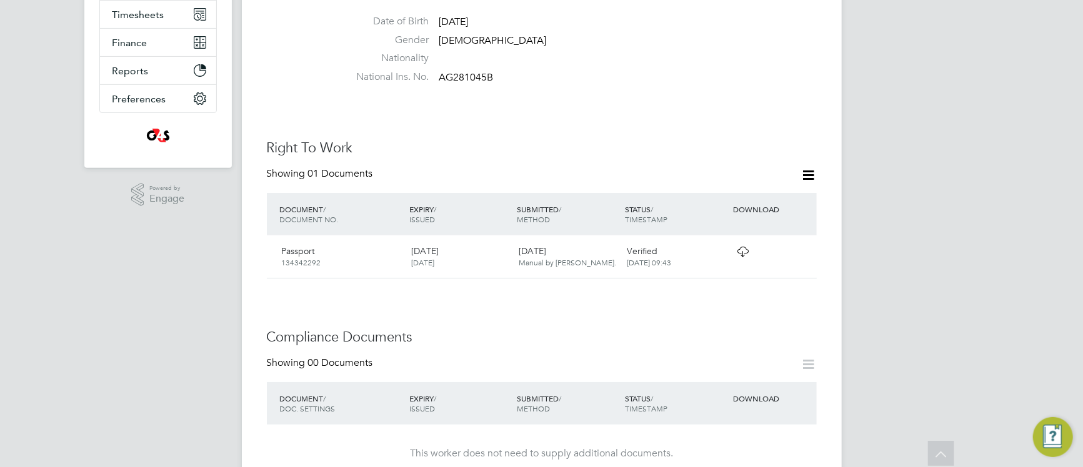
scroll to position [302, 0]
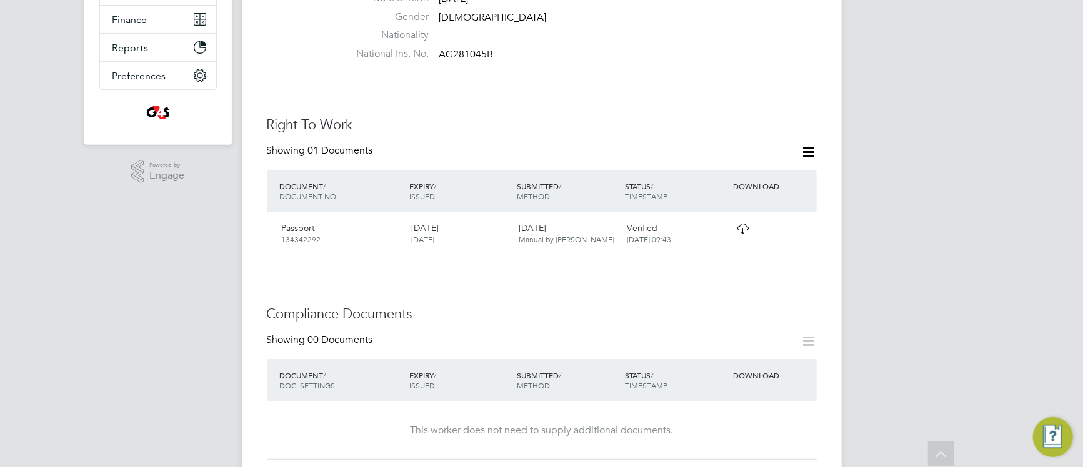
click at [745, 224] on icon at bounding box center [743, 229] width 16 height 10
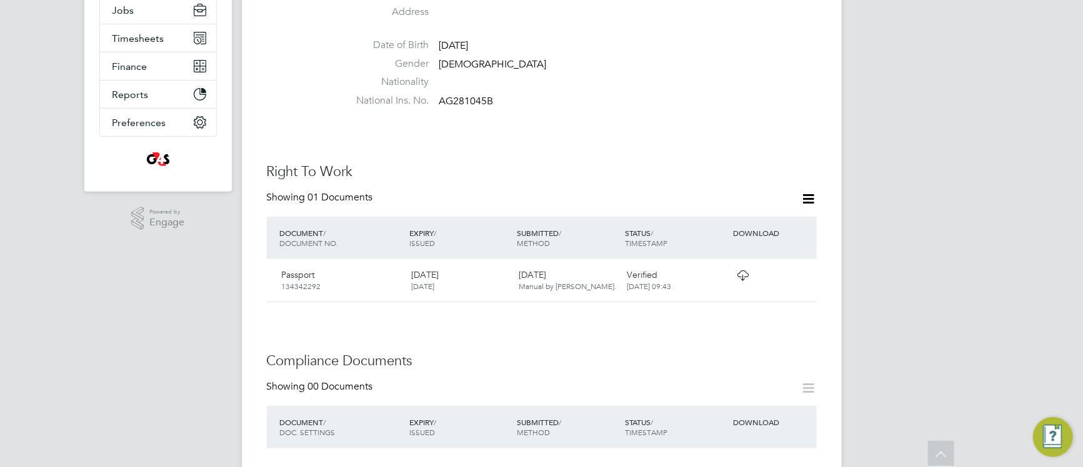
scroll to position [157, 0]
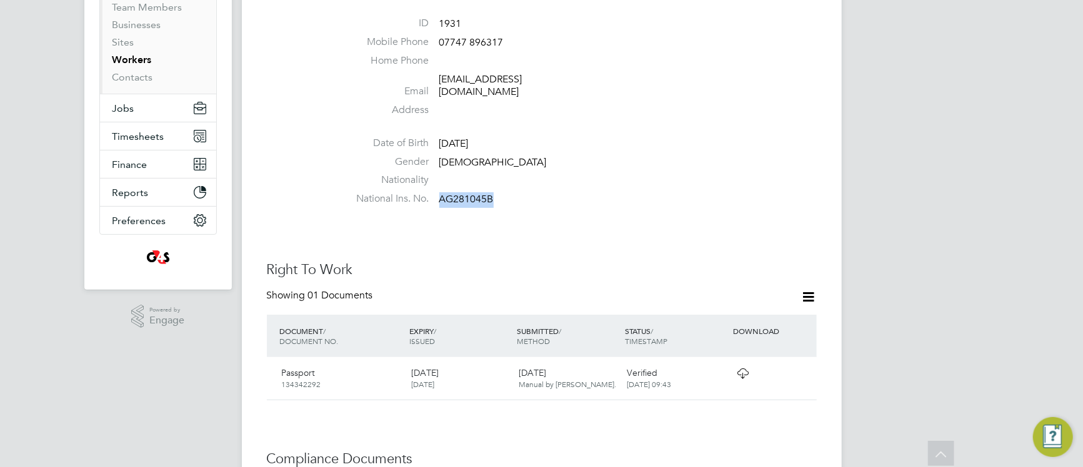
drag, startPoint x: 440, startPoint y: 185, endPoint x: 509, endPoint y: 192, distance: 68.5
click at [502, 192] on li "National Ins. No. AG281045B" at bounding box center [579, 201] width 475 height 19
copy span "AG281045B"
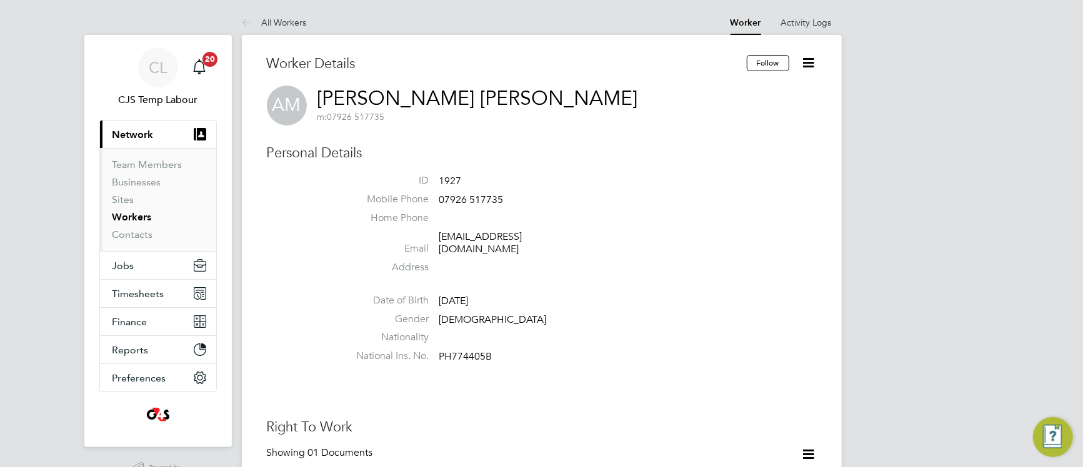
click at [462, 351] on span "PH774405B" at bounding box center [465, 357] width 53 height 12
click at [463, 351] on span "PH774405B" at bounding box center [465, 357] width 53 height 12
copy span "PH774405B"
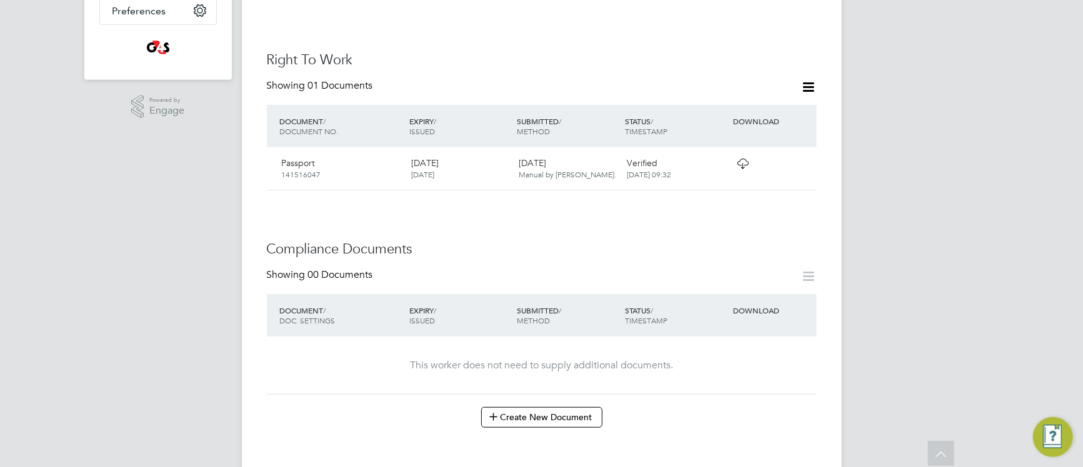
scroll to position [406, 0]
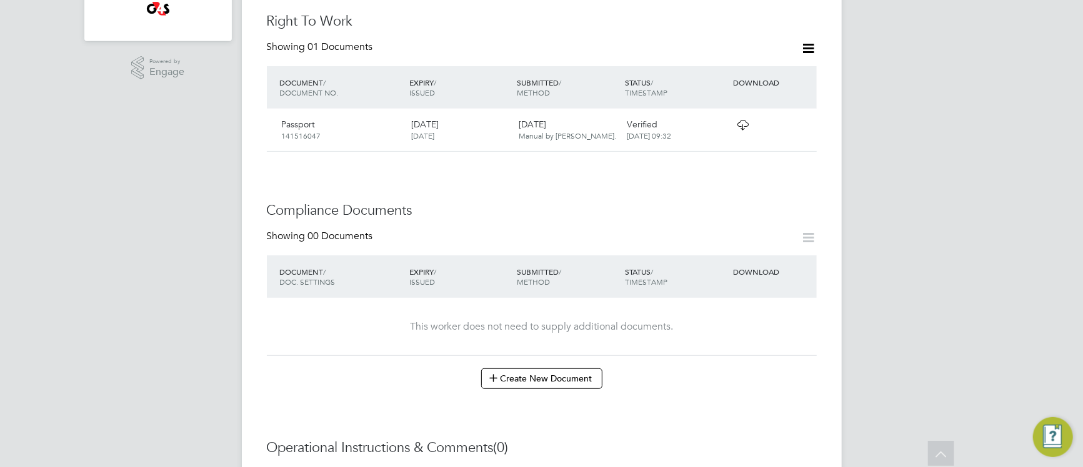
click at [747, 120] on icon at bounding box center [743, 125] width 16 height 10
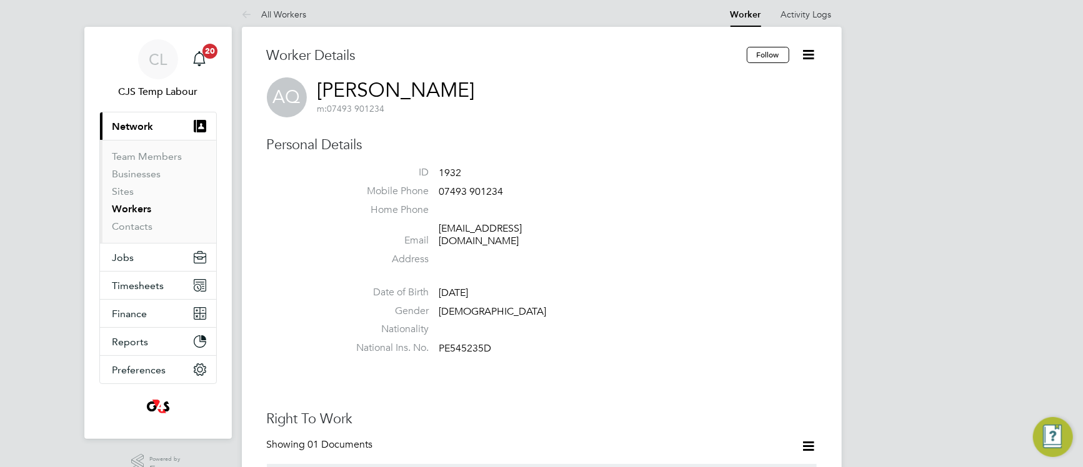
scroll to position [25, 0]
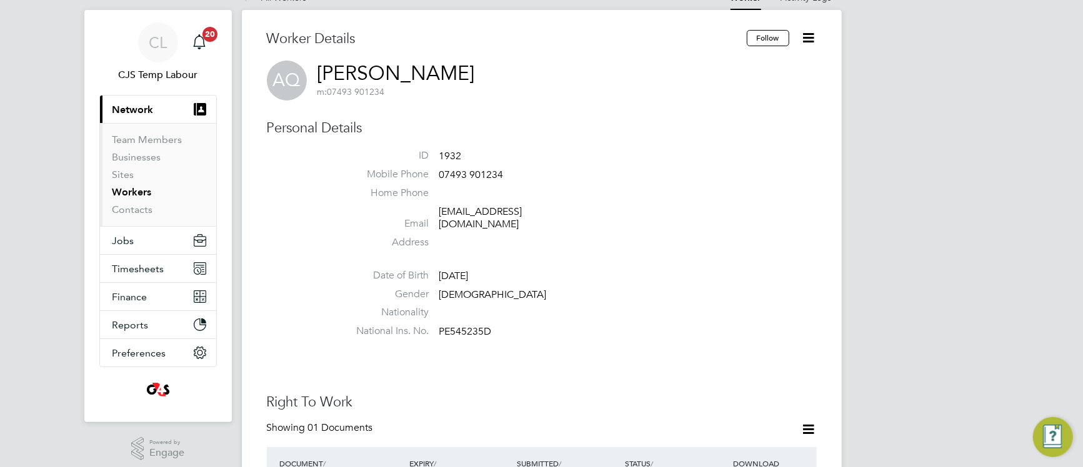
click at [459, 326] on span "PE545235D" at bounding box center [465, 332] width 52 height 12
copy span "PE545235D"
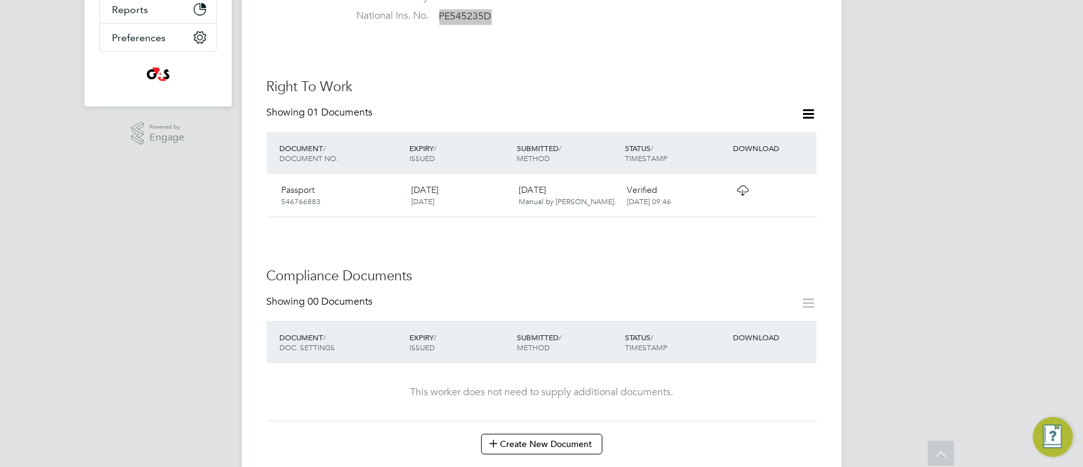
scroll to position [346, 0]
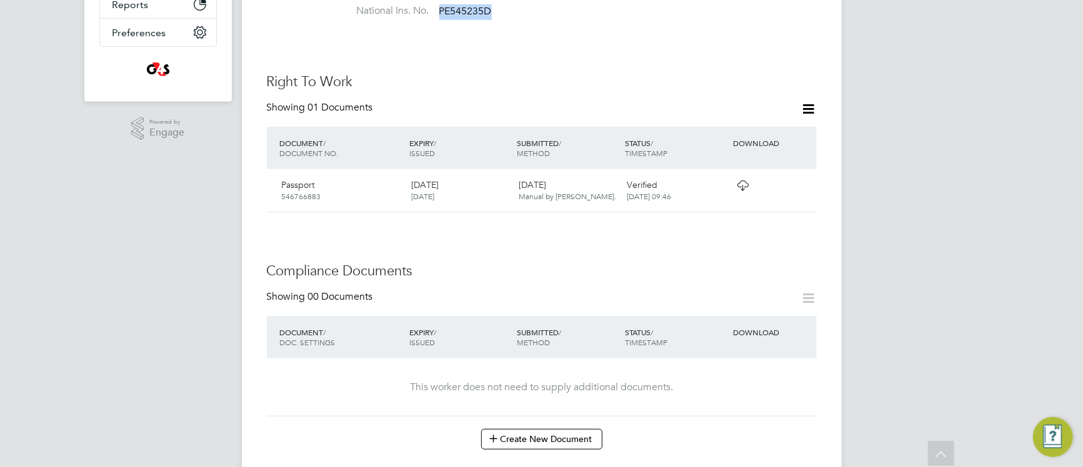
click at [744, 181] on icon at bounding box center [743, 186] width 16 height 10
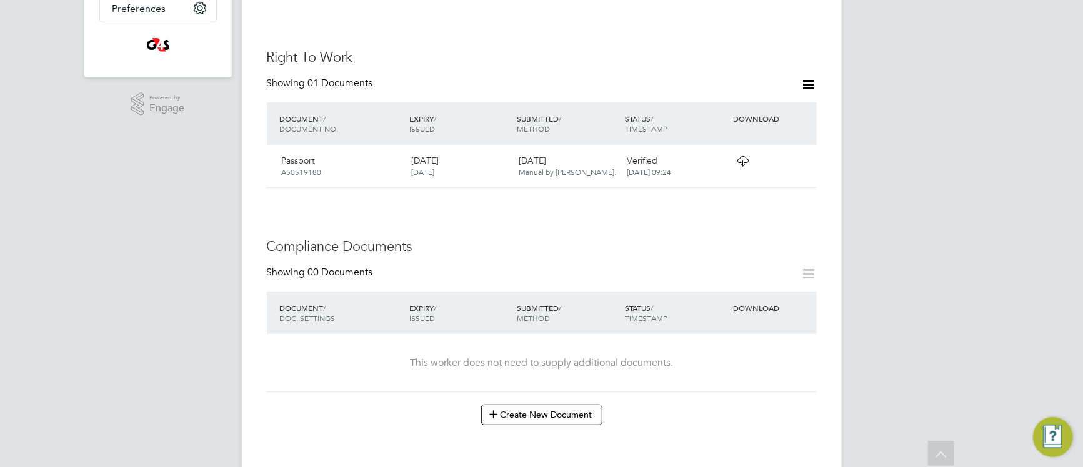
scroll to position [381, 0]
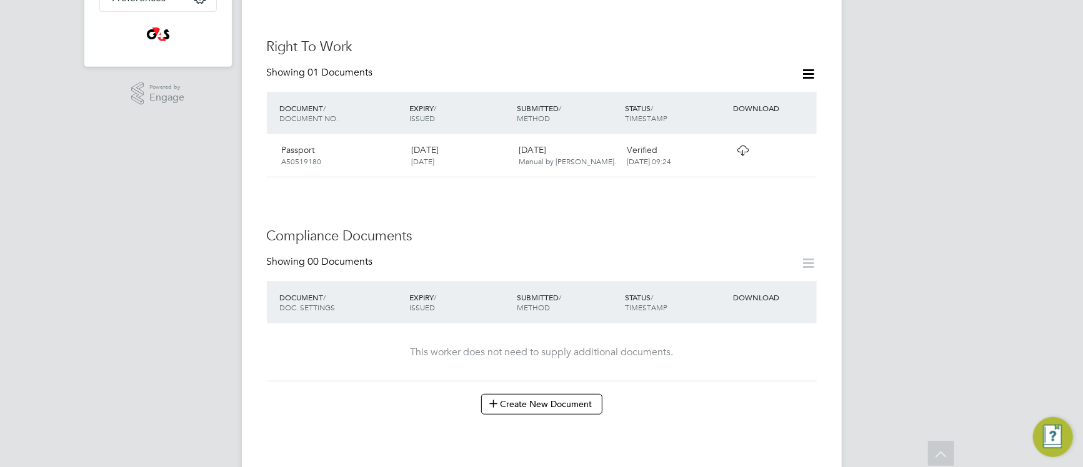
click at [739, 146] on icon at bounding box center [743, 151] width 16 height 10
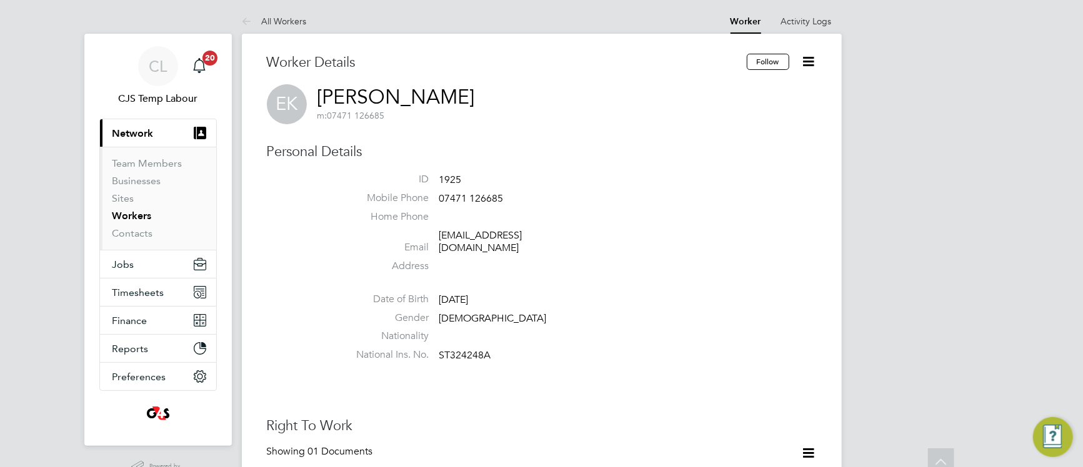
scroll to position [0, 0]
click at [475, 351] on span "ST324248A" at bounding box center [465, 357] width 52 height 12
click at [473, 351] on span "ST324248A" at bounding box center [465, 357] width 52 height 12
copy span "ST324248A"
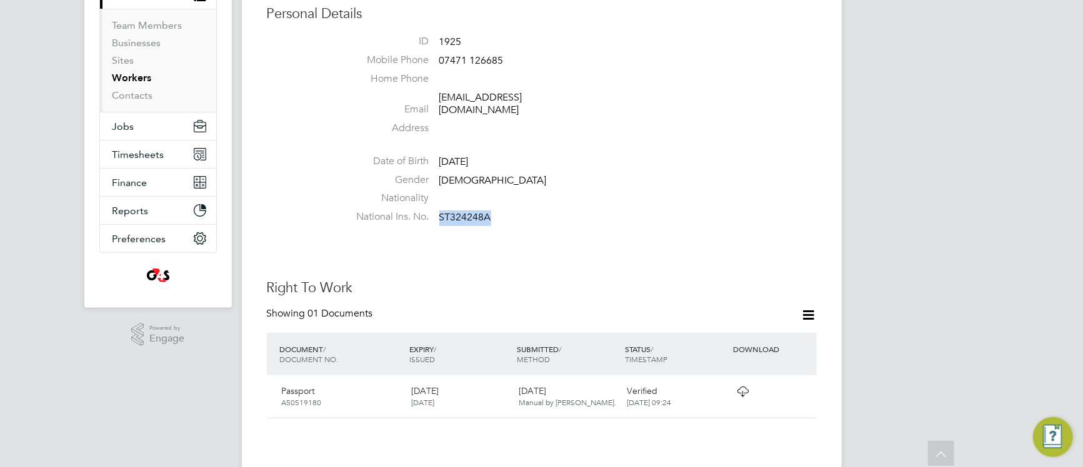
scroll to position [149, 0]
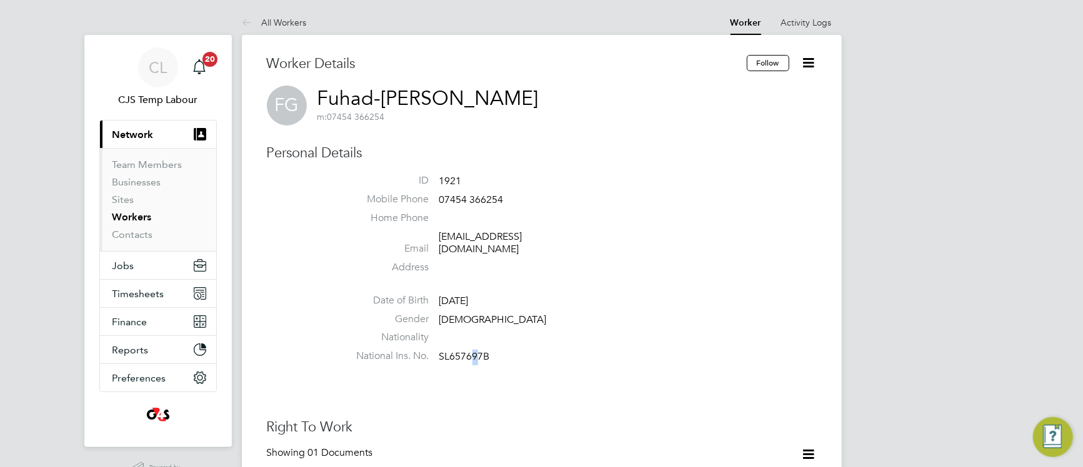
click at [475, 351] on span "SL657697B" at bounding box center [464, 357] width 51 height 12
click at [460, 351] on span "SL657697B" at bounding box center [464, 357] width 51 height 12
click at [461, 351] on span "SL657697B" at bounding box center [464, 357] width 51 height 12
copy span "SL657697B"
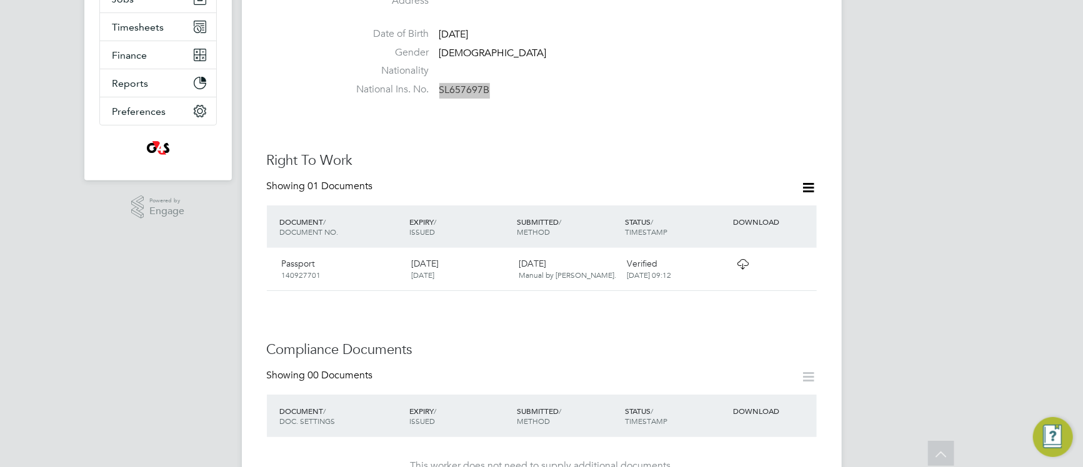
scroll to position [269, 0]
click at [746, 257] on icon at bounding box center [743, 262] width 16 height 10
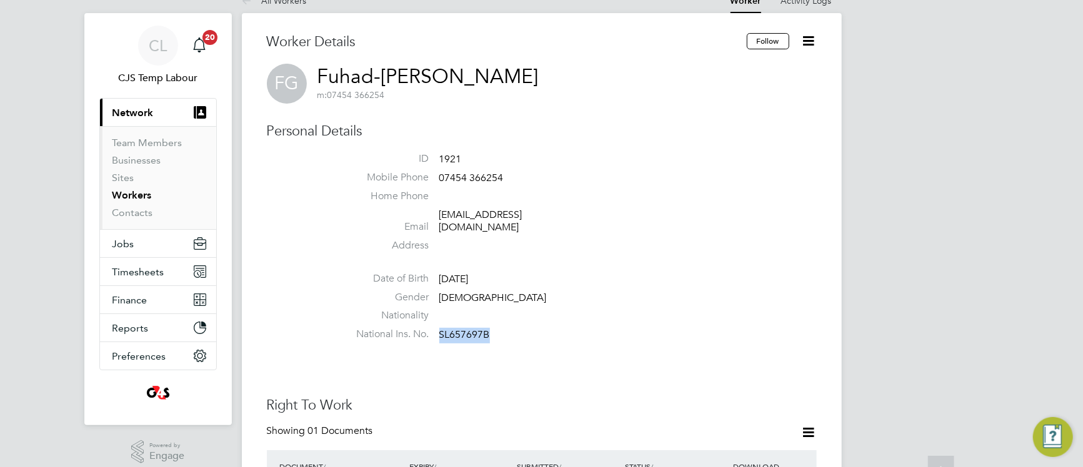
scroll to position [0, 0]
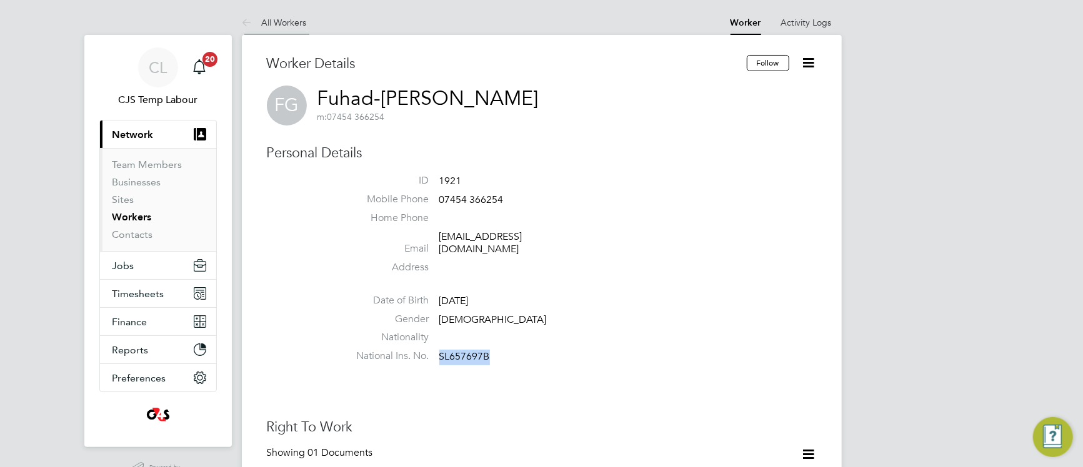
click at [295, 18] on link "All Workers" at bounding box center [274, 22] width 65 height 11
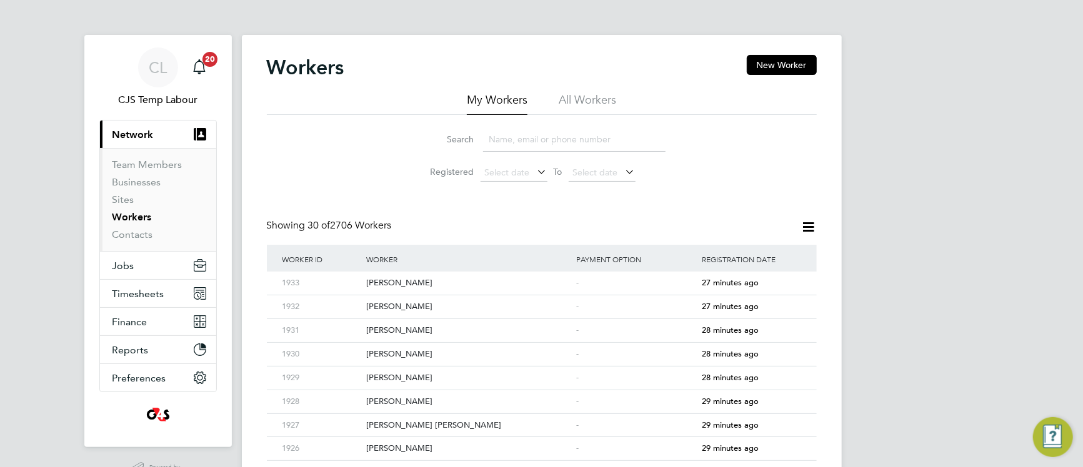
click at [579, 103] on li "All Workers" at bounding box center [587, 103] width 57 height 22
click at [545, 137] on input at bounding box center [574, 139] width 182 height 24
click at [420, 283] on div "Haaris Sheikh" at bounding box center [468, 283] width 210 height 23
click at [471, 354] on div "Hina Salim" at bounding box center [468, 354] width 210 height 23
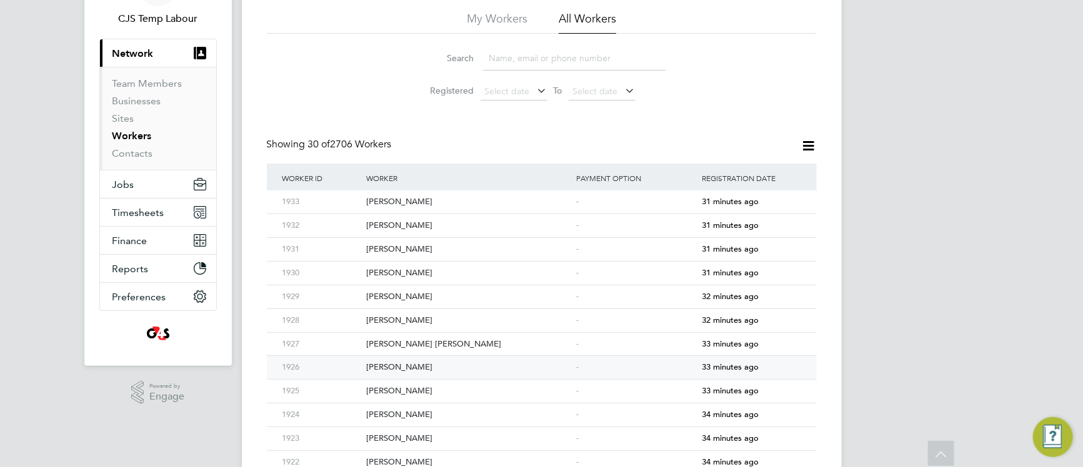
scroll to position [102, 0]
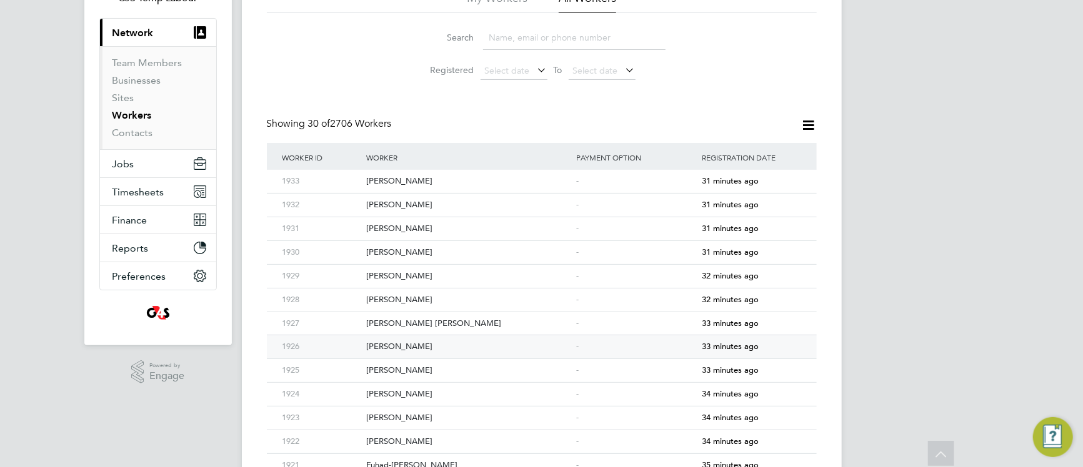
click at [470, 354] on div "Jenelle Le Breton" at bounding box center [468, 347] width 210 height 23
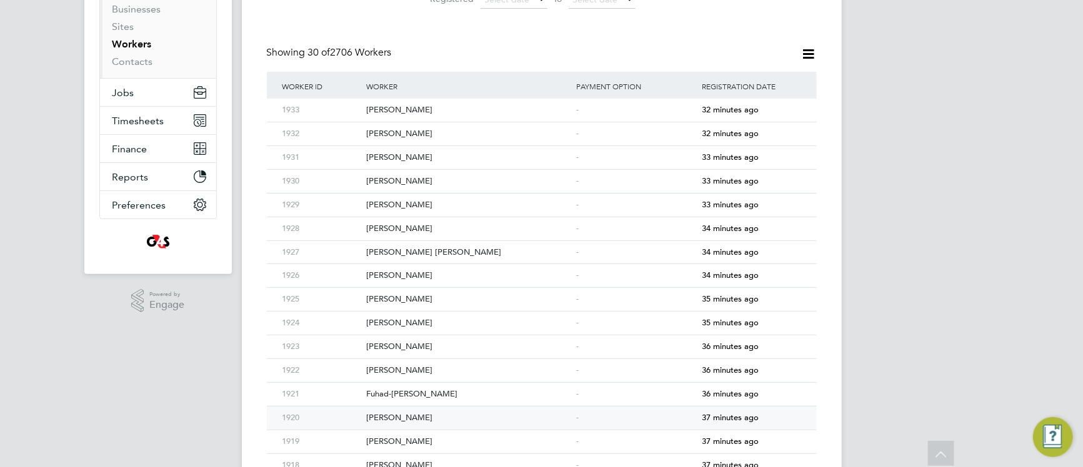
scroll to position [174, 0]
click at [527, 427] on div "Jeremiah Fakolade" at bounding box center [468, 416] width 210 height 23
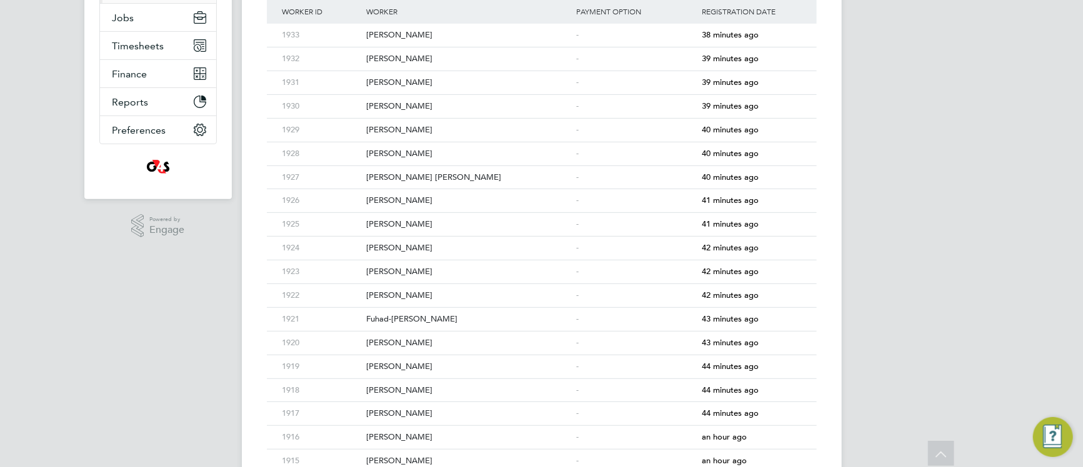
scroll to position [234, 0]
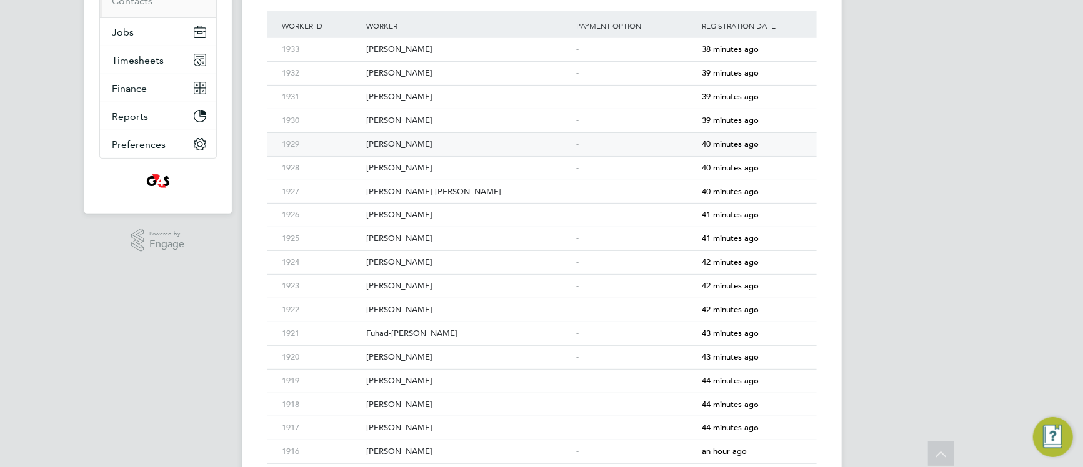
click at [555, 146] on div "[PERSON_NAME]" at bounding box center [468, 144] width 210 height 23
click at [452, 312] on div "Matthew Hill" at bounding box center [468, 310] width 210 height 23
click at [507, 171] on div "Mohammed Najib" at bounding box center [468, 168] width 210 height 23
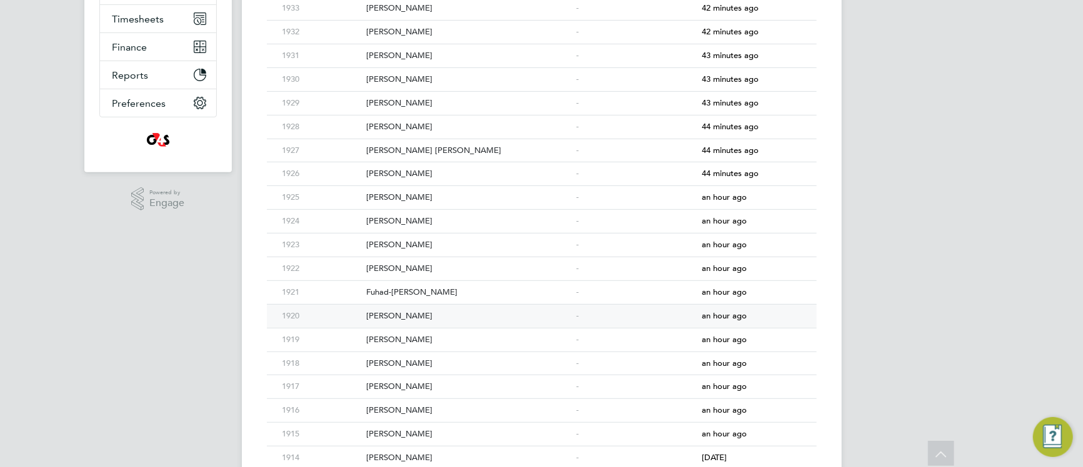
scroll to position [296, 0]
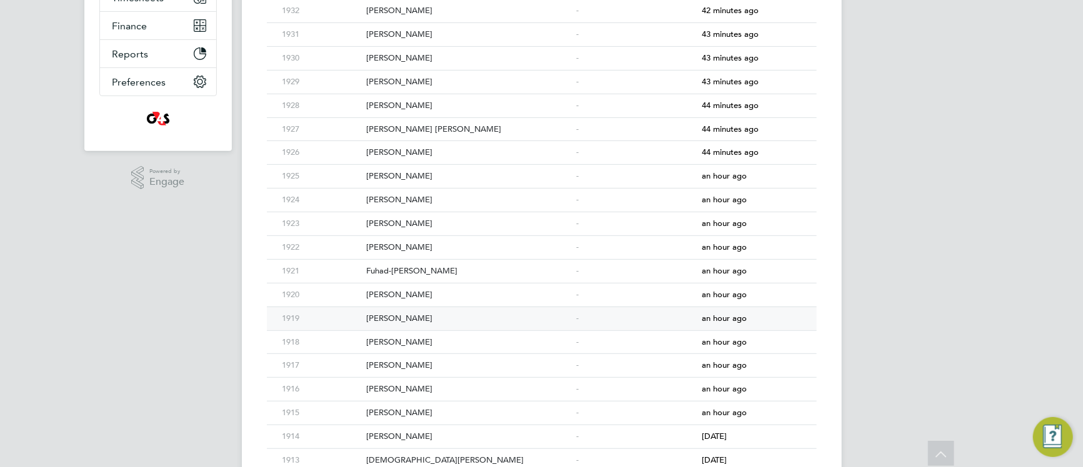
click at [573, 324] on div "-" at bounding box center [636, 318] width 126 height 23
click at [486, 387] on div "Paula Carey" at bounding box center [468, 389] width 210 height 23
click at [482, 342] on div "Sabrina Coulton" at bounding box center [468, 342] width 210 height 23
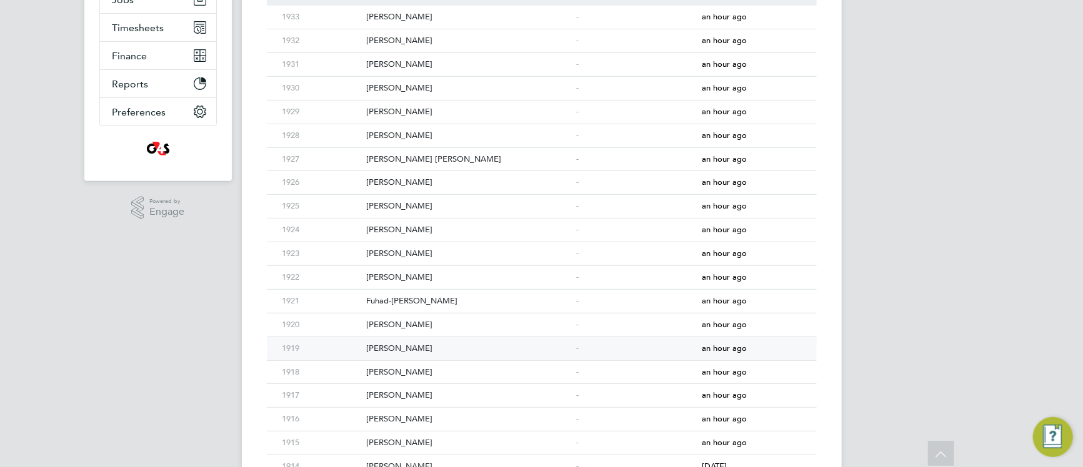
scroll to position [271, 0]
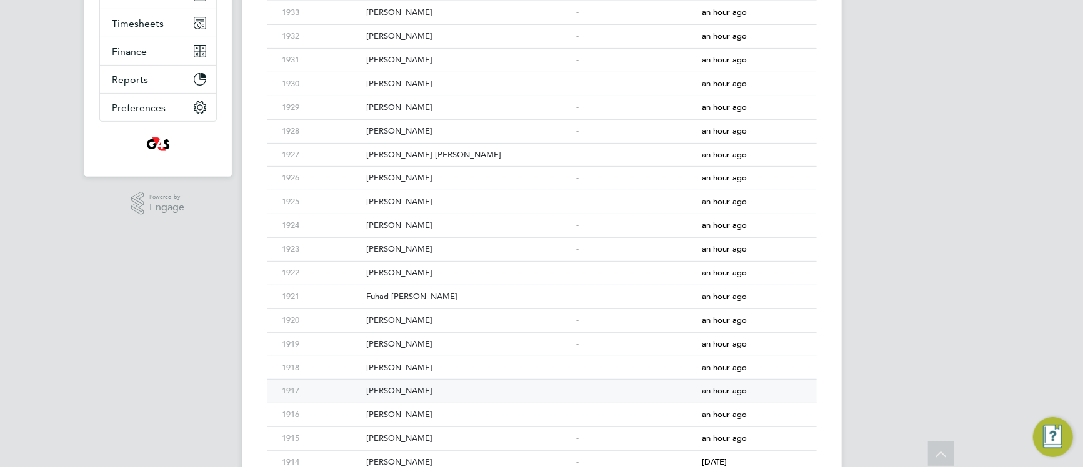
click at [461, 392] on div "Syed-Shakil Choudhury" at bounding box center [468, 391] width 210 height 23
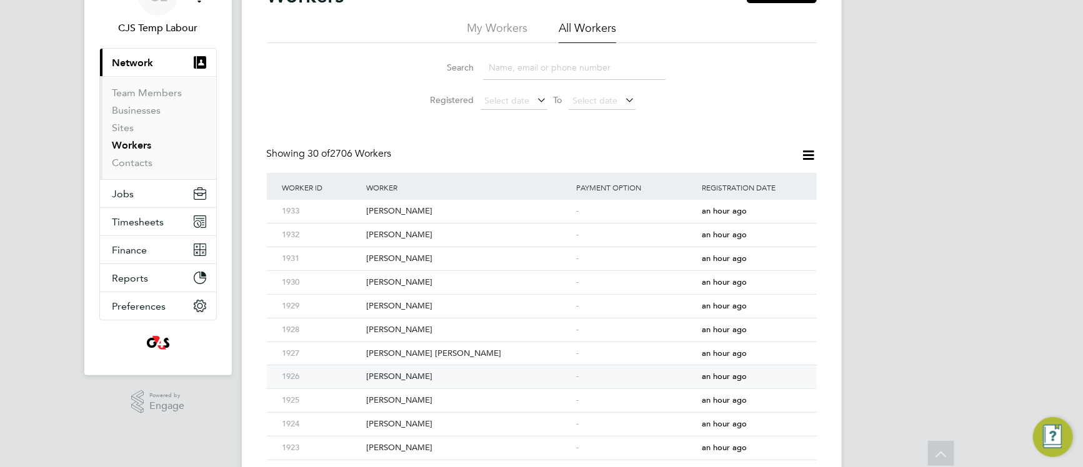
scroll to position [68, 0]
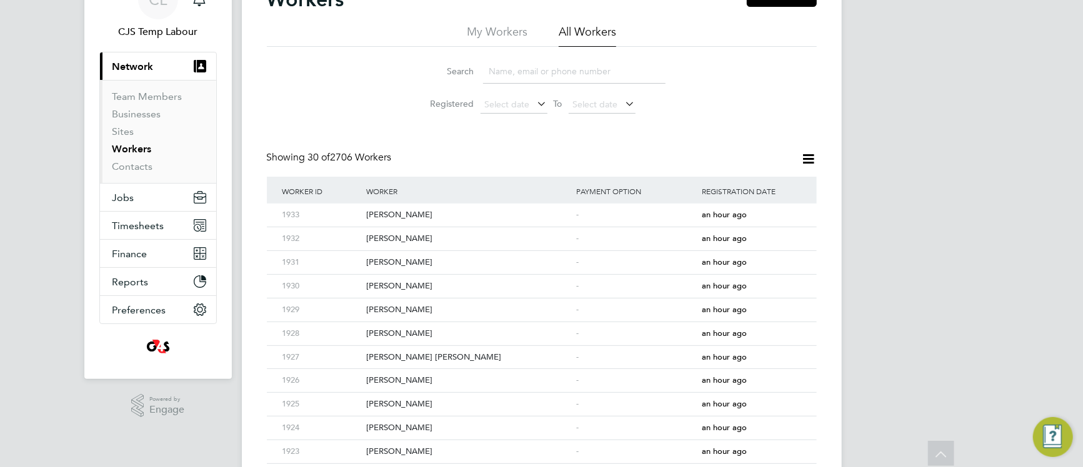
click at [807, 160] on icon at bounding box center [809, 159] width 16 height 16
click at [502, 103] on span "Select date" at bounding box center [507, 104] width 45 height 11
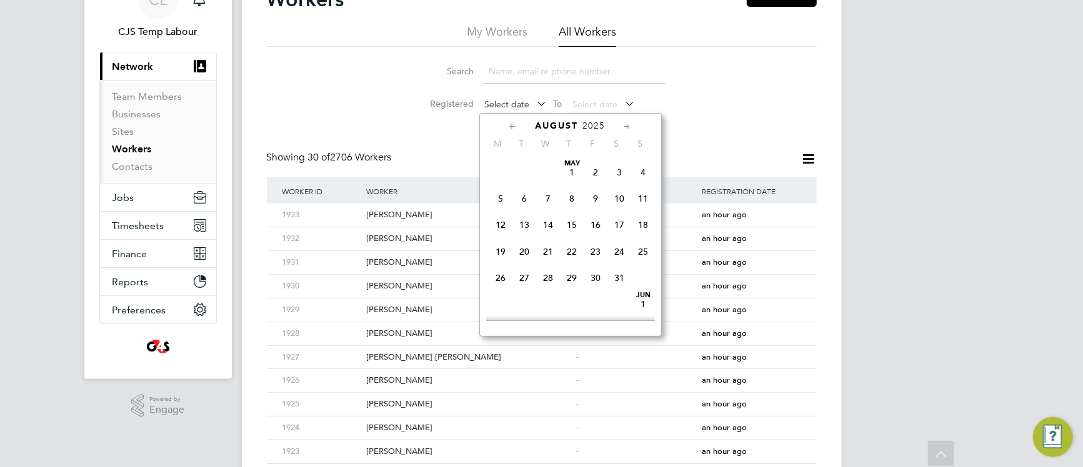
scroll to position [505, 0]
drag, startPoint x: 578, startPoint y: 223, endPoint x: 579, endPoint y: 216, distance: 6.9
click at [578, 206] on span "28" at bounding box center [572, 194] width 24 height 24
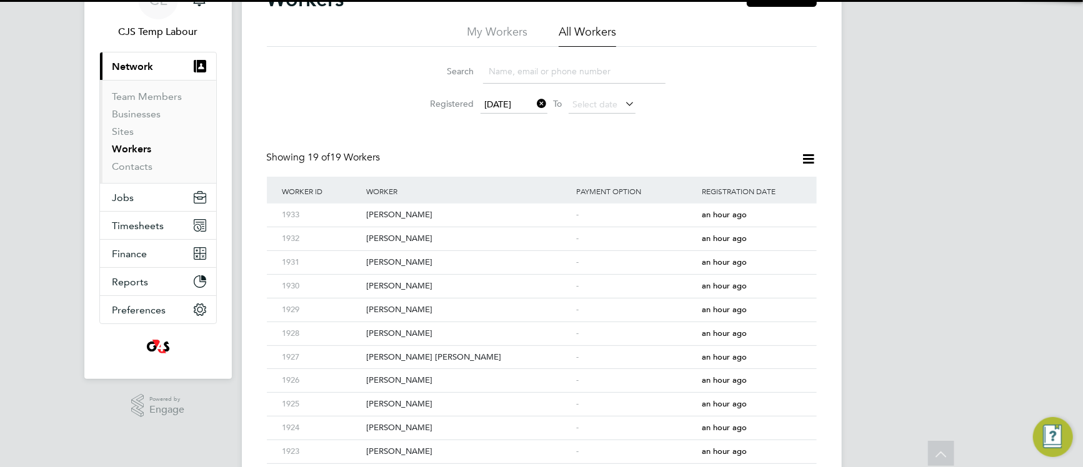
drag, startPoint x: 581, startPoint y: 101, endPoint x: 601, endPoint y: 140, distance: 44.1
click at [581, 101] on span "Select date" at bounding box center [595, 104] width 45 height 11
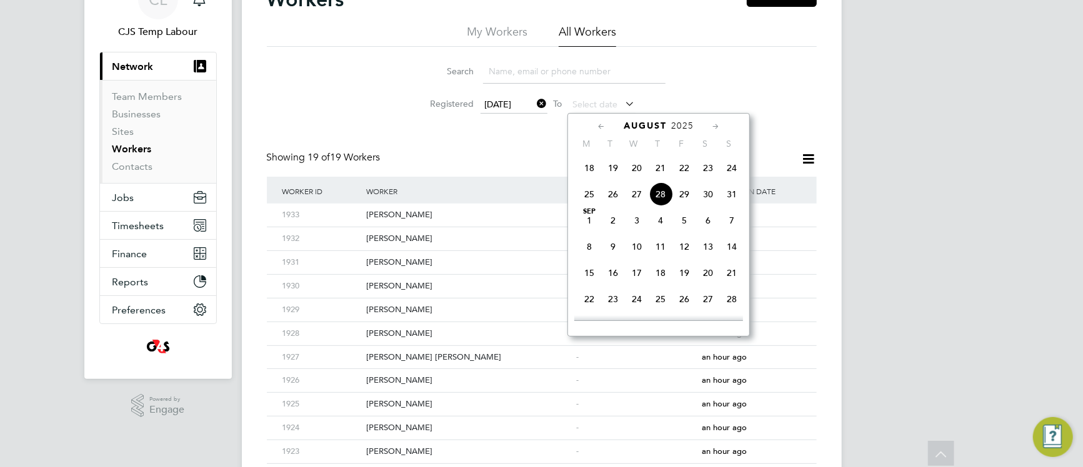
drag, startPoint x: 659, startPoint y: 226, endPoint x: 691, endPoint y: 220, distance: 33.1
click at [659, 206] on span "28" at bounding box center [661, 194] width 24 height 24
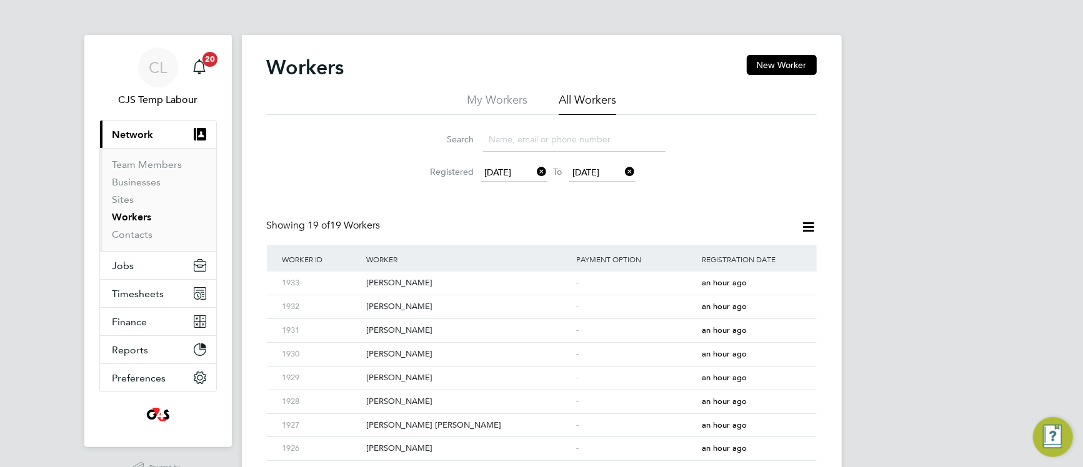
click at [807, 231] on icon at bounding box center [809, 227] width 16 height 16
click at [735, 257] on li "Create Workers Report" at bounding box center [759, 257] width 107 height 17
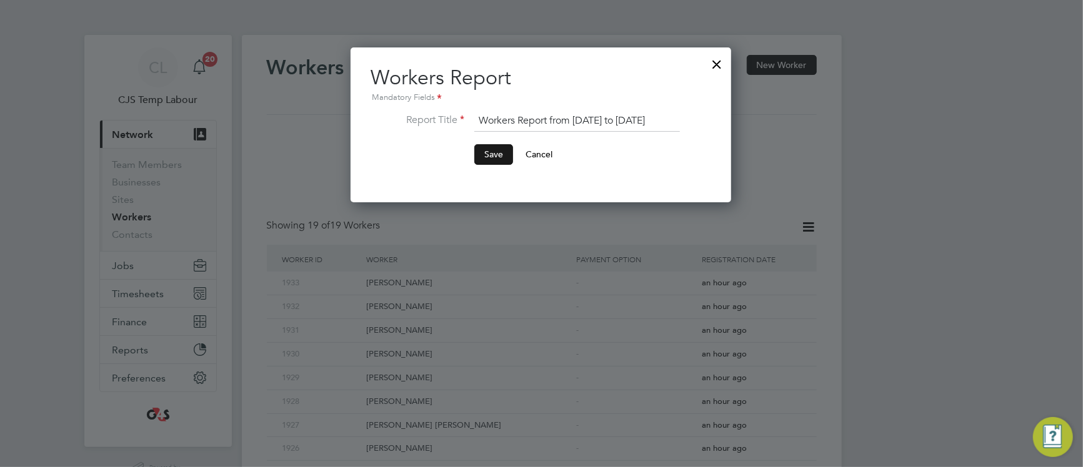
click at [501, 154] on button "Save" at bounding box center [493, 154] width 39 height 20
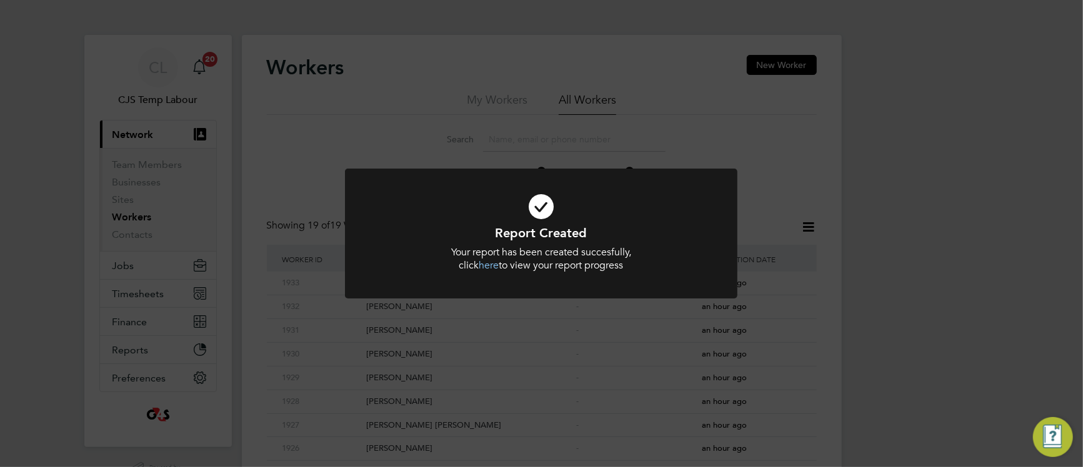
click at [491, 267] on link "here" at bounding box center [489, 265] width 20 height 12
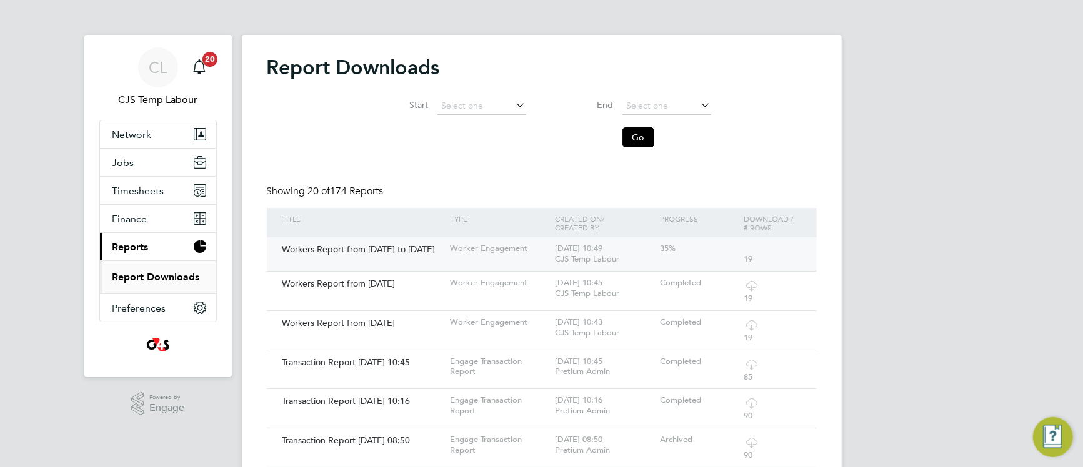
click at [475, 260] on div "Worker Engagement" at bounding box center [499, 248] width 105 height 23
click at [754, 289] on icon at bounding box center [752, 286] width 16 height 16
click at [752, 291] on icon at bounding box center [752, 286] width 16 height 16
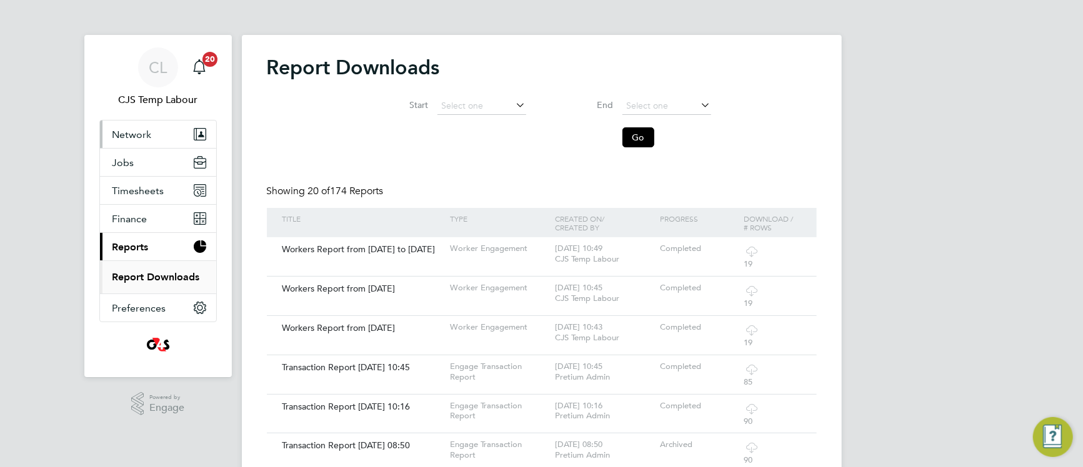
click at [128, 134] on span "Network" at bounding box center [131, 135] width 39 height 12
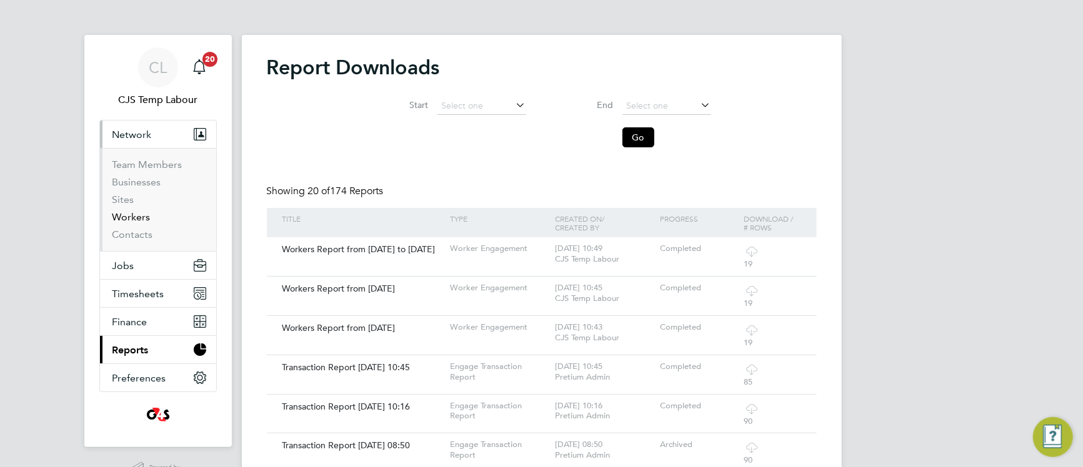
click at [132, 221] on link "Workers" at bounding box center [131, 217] width 38 height 12
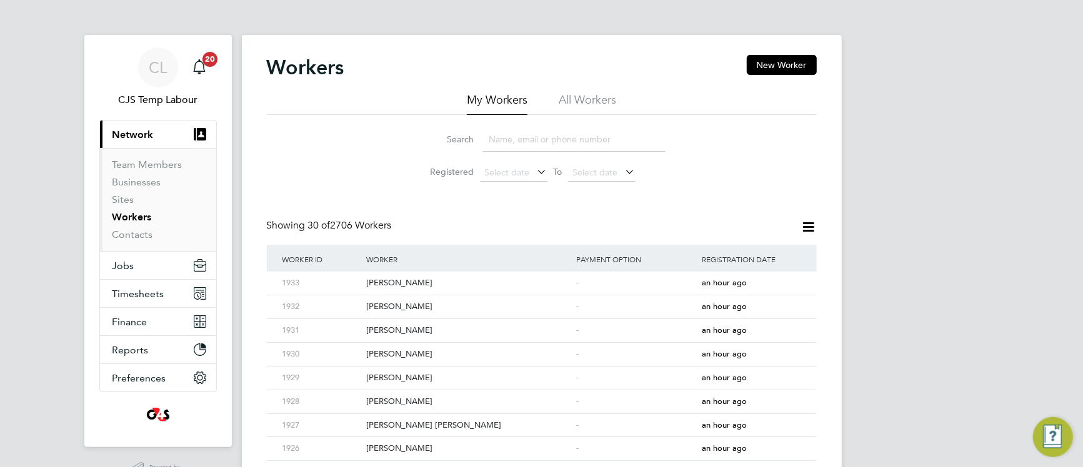
click at [587, 102] on li "All Workers" at bounding box center [587, 103] width 57 height 22
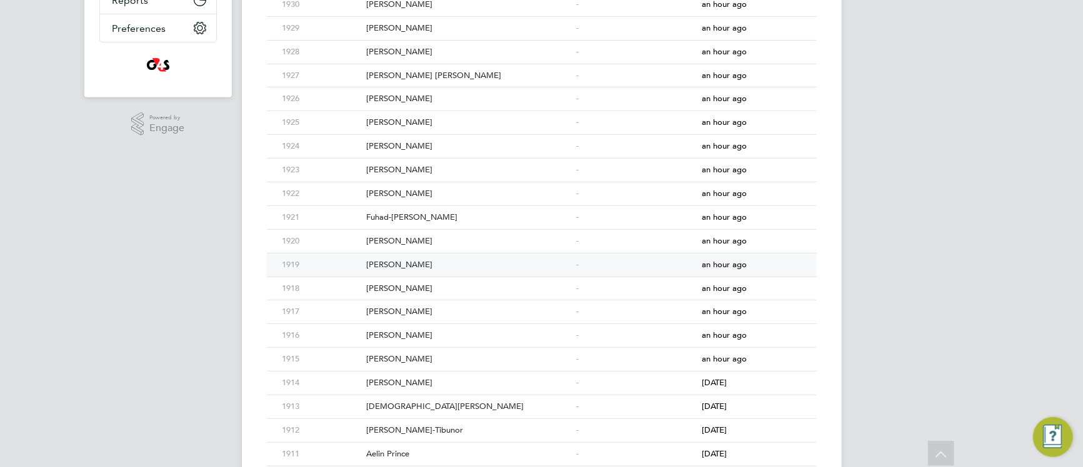
scroll to position [357, 0]
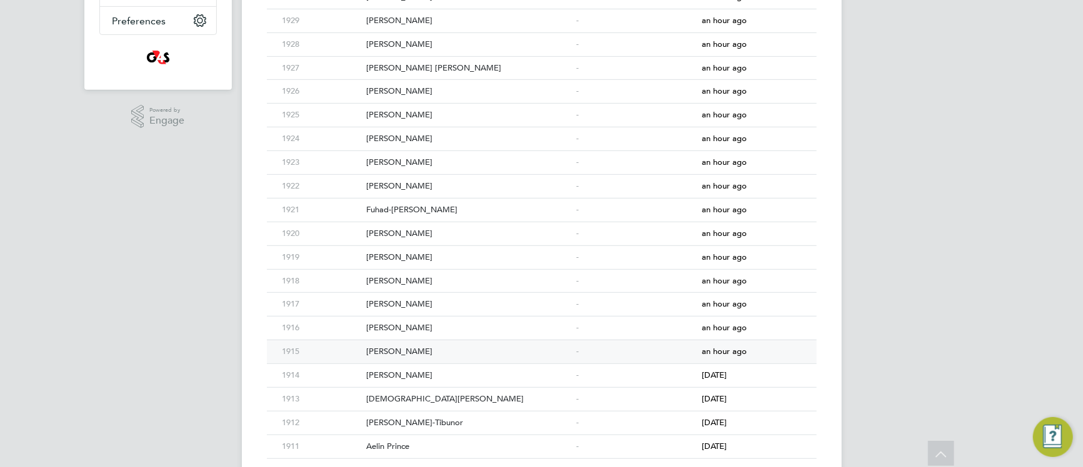
click at [503, 361] on div "Sumayyah Begum" at bounding box center [468, 352] width 210 height 23
click at [445, 359] on div "Sumayyah Begum" at bounding box center [468, 352] width 210 height 23
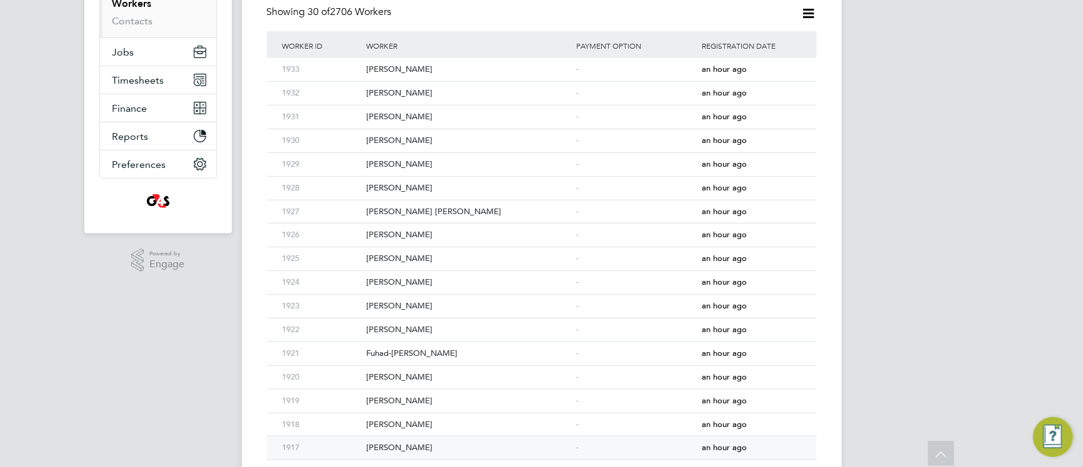
scroll to position [213, 0]
click at [426, 286] on div "Siddiqa Kamali" at bounding box center [468, 283] width 210 height 23
click at [449, 316] on div "[PERSON_NAME]" at bounding box center [468, 307] width 210 height 23
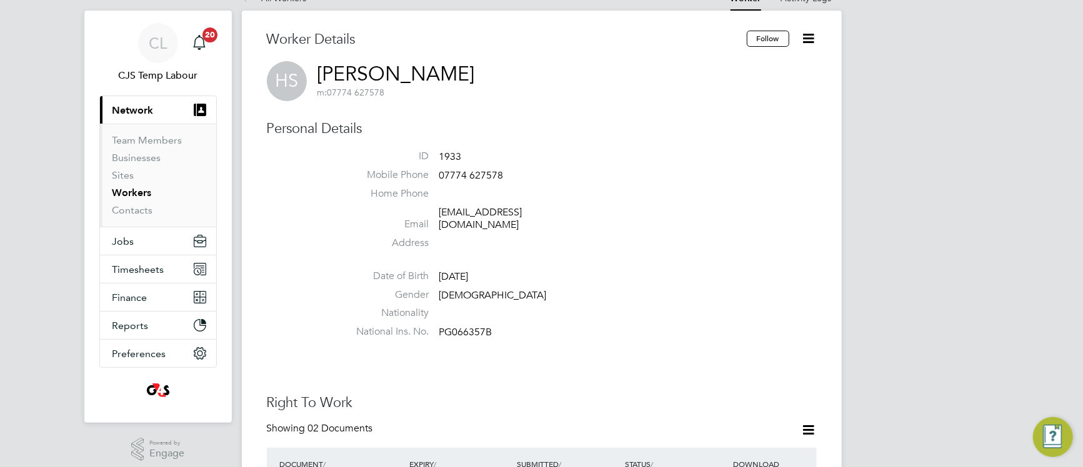
scroll to position [25, 0]
click at [467, 326] on span "PG066357B" at bounding box center [465, 332] width 53 height 12
copy span "PG066357B"
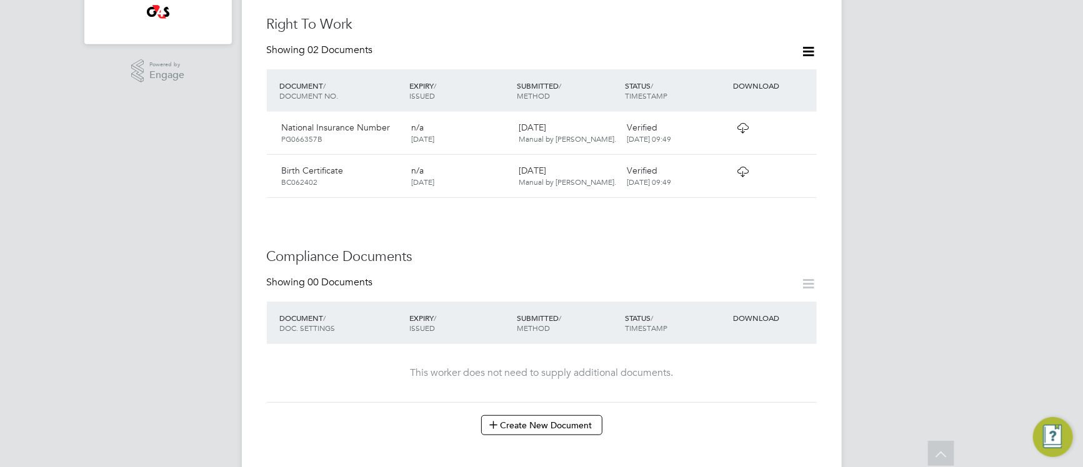
scroll to position [399, 0]
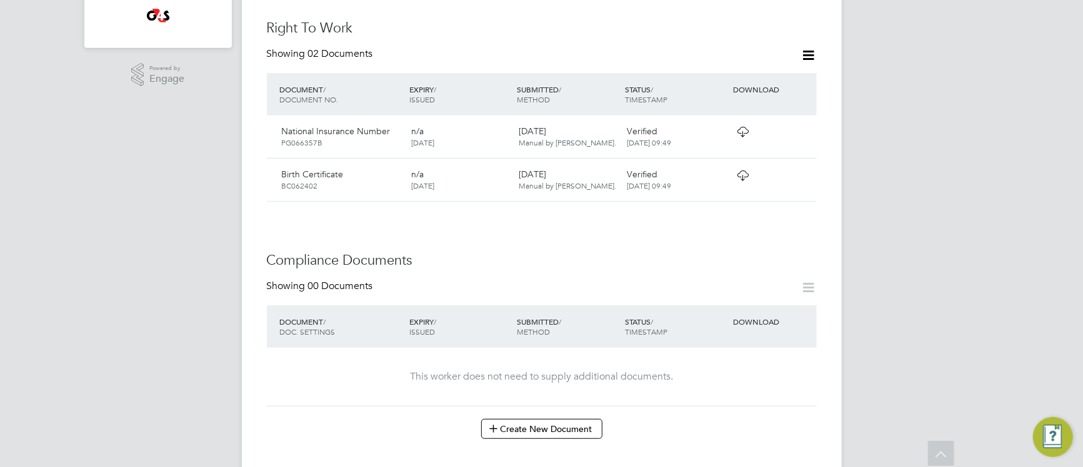
click at [748, 127] on icon at bounding box center [743, 132] width 16 height 10
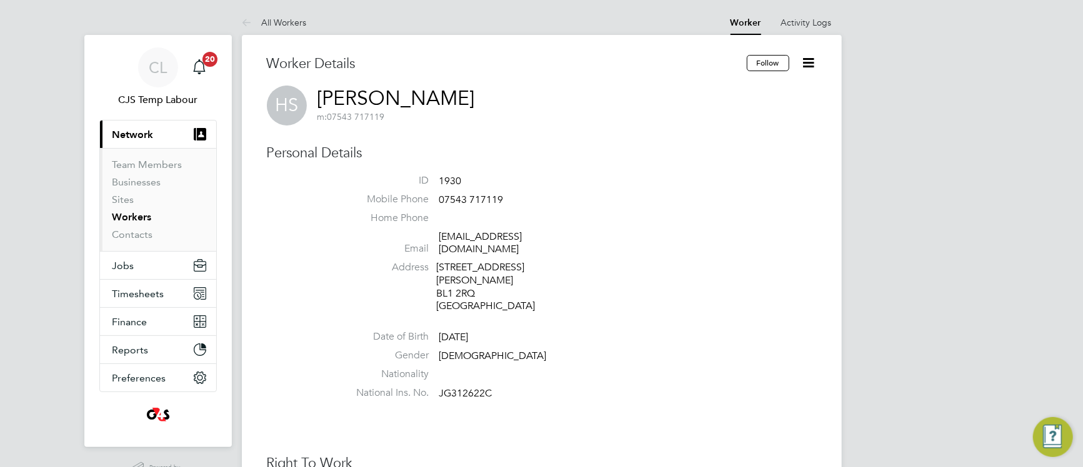
click at [464, 387] on span "JG312622C" at bounding box center [465, 393] width 53 height 12
copy span "JG312622C"
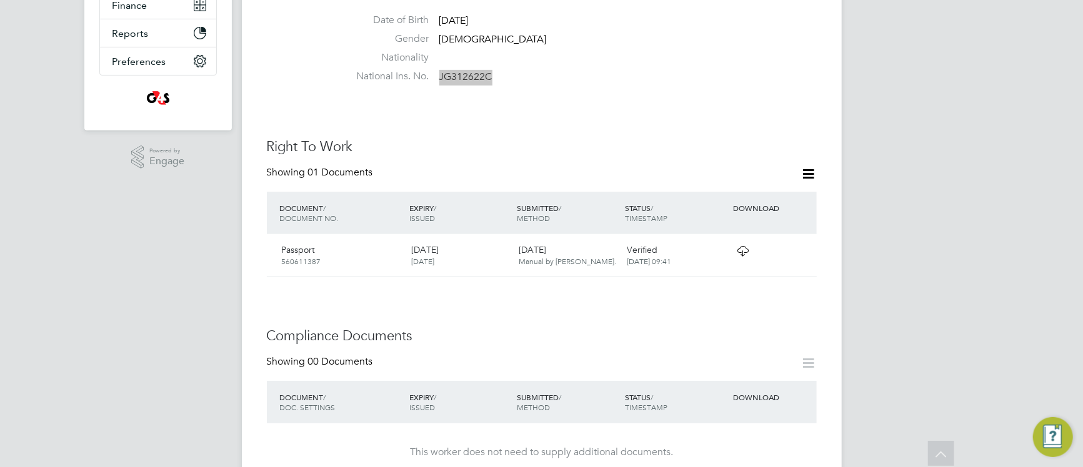
scroll to position [356, 0]
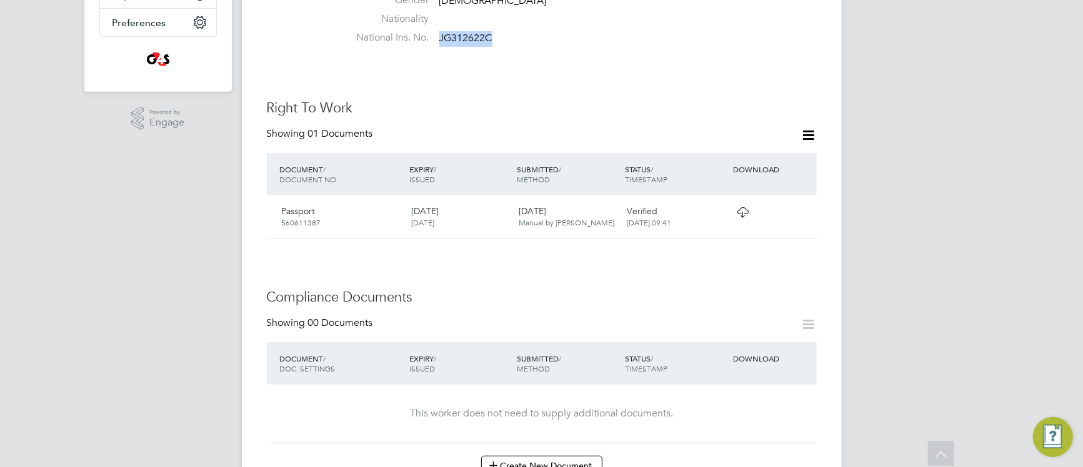
click at [741, 207] on icon at bounding box center [743, 212] width 16 height 10
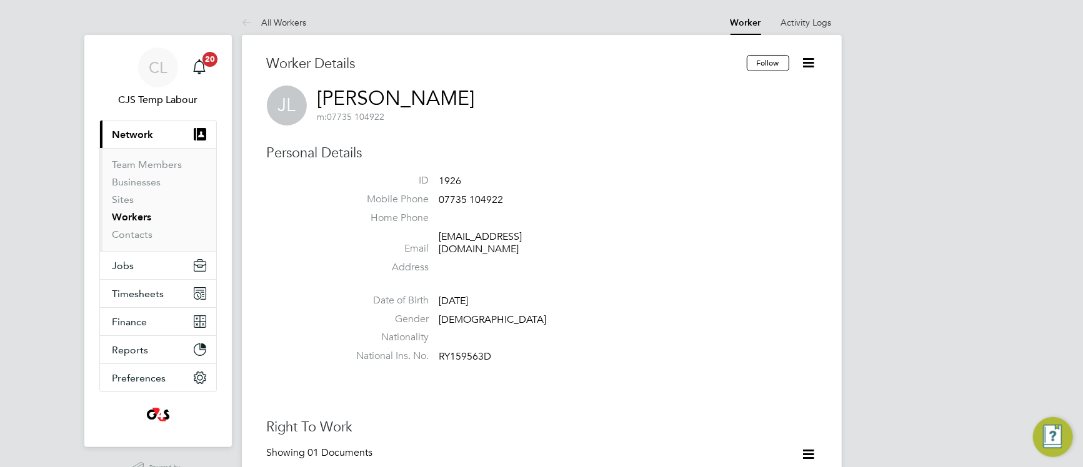
click at [461, 351] on span "RY159563D" at bounding box center [465, 357] width 52 height 12
copy span "RY159563D"
click at [466, 351] on span "RY159563D" at bounding box center [465, 357] width 52 height 12
click at [465, 351] on span "RY159563D" at bounding box center [465, 357] width 52 height 12
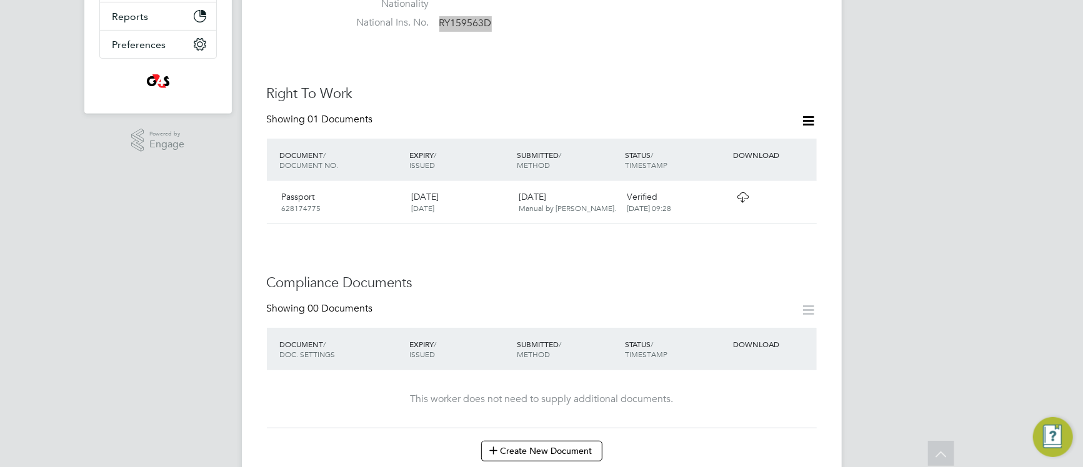
scroll to position [357, 0]
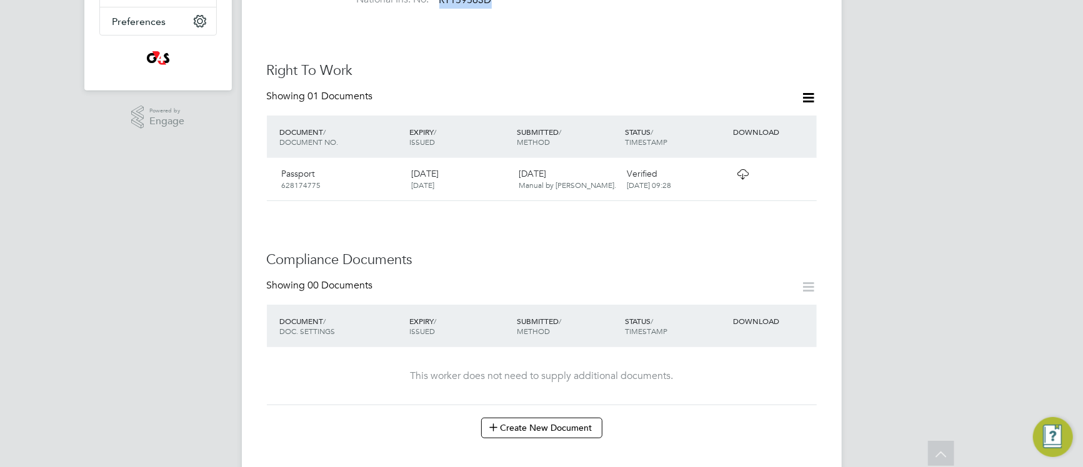
click at [745, 169] on icon at bounding box center [743, 174] width 16 height 10
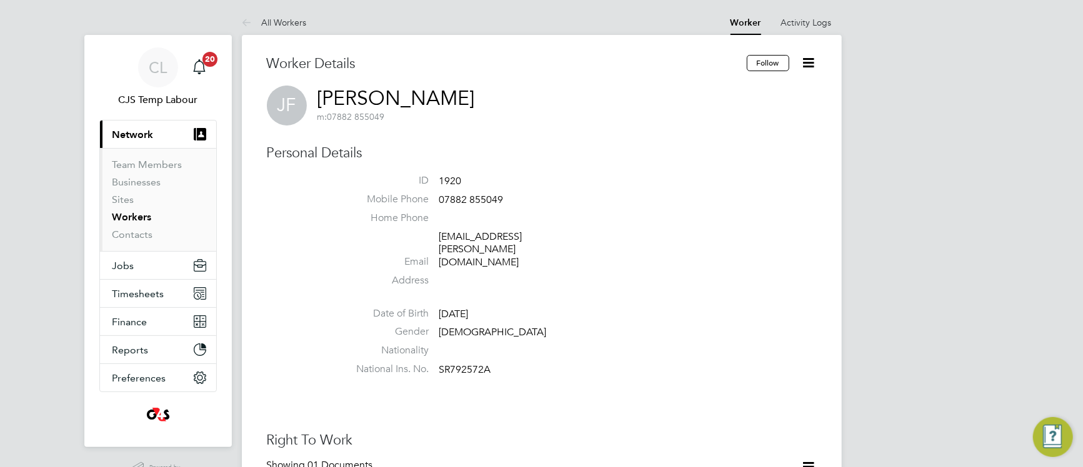
click at [464, 364] on span "SR792572A" at bounding box center [465, 370] width 52 height 12
copy span "SR792572A"
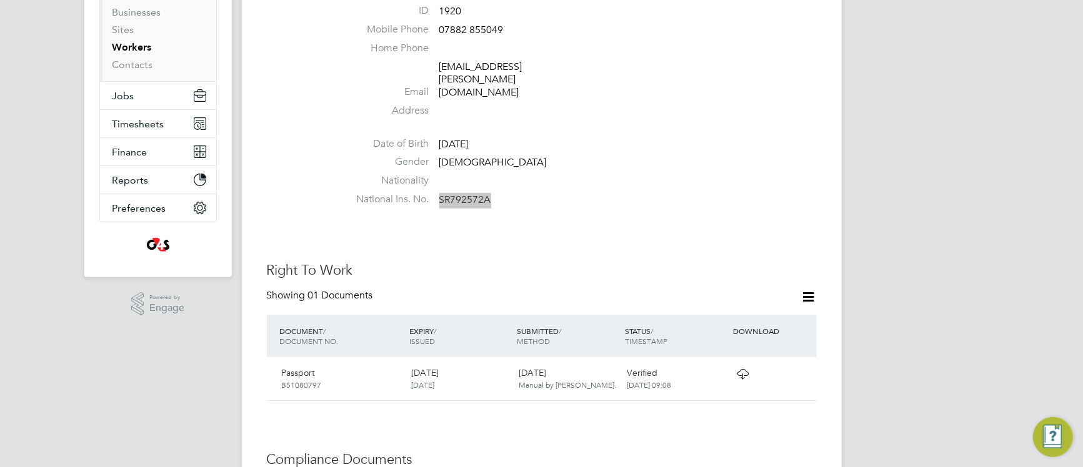
scroll to position [211, 0]
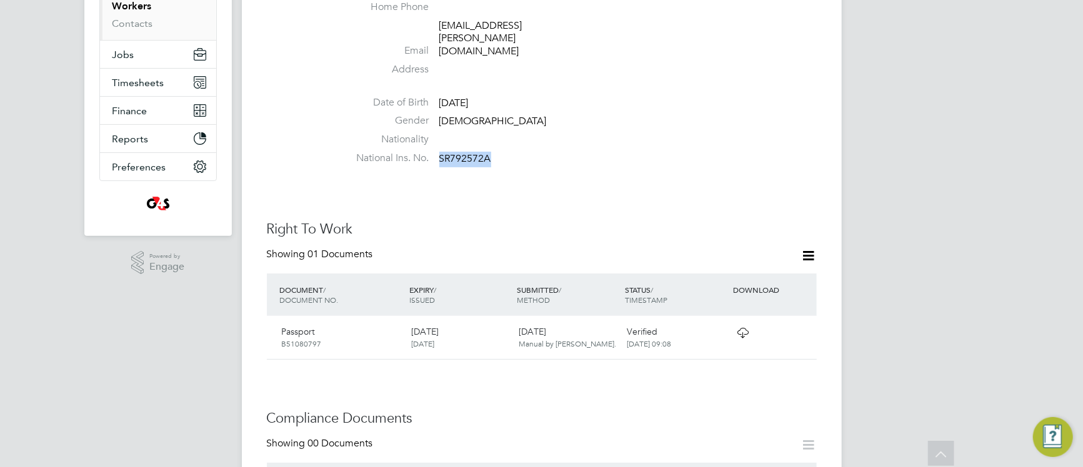
click at [745, 328] on icon at bounding box center [743, 333] width 16 height 10
click at [741, 328] on icon at bounding box center [743, 333] width 16 height 10
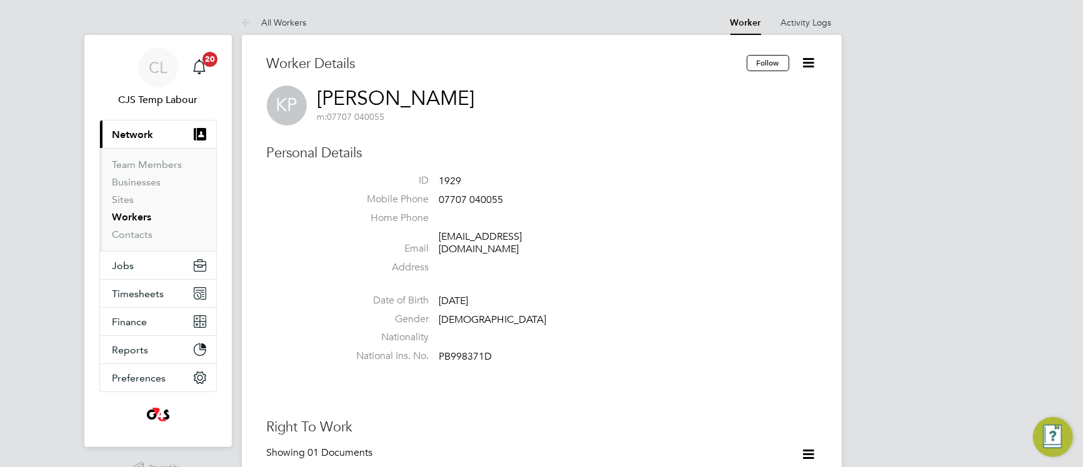
click at [467, 351] on span "PB998371D" at bounding box center [465, 357] width 53 height 12
copy span "PB998371D"
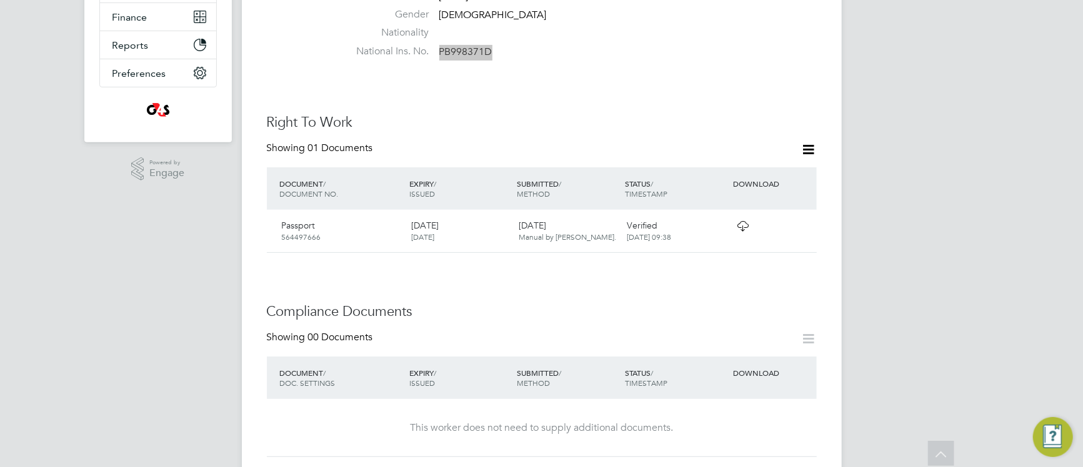
scroll to position [308, 0]
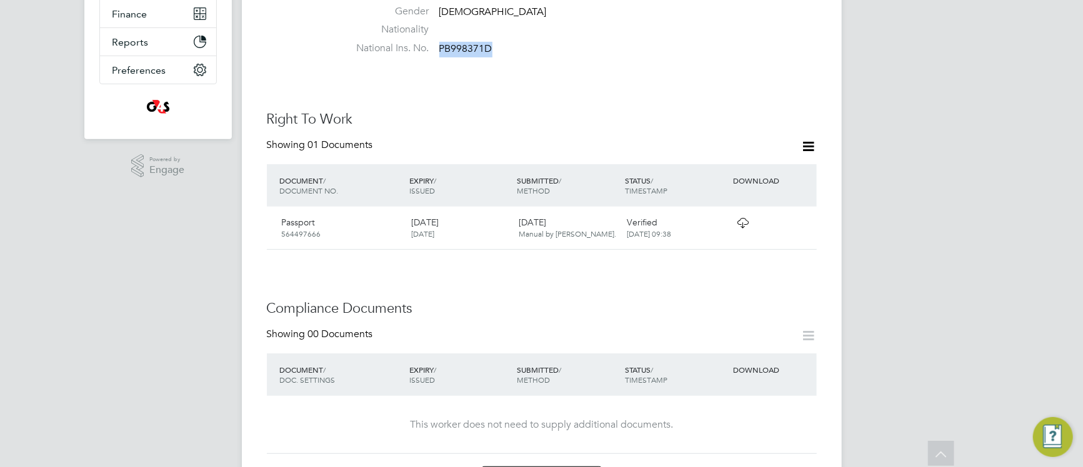
click at [740, 218] on icon at bounding box center [743, 223] width 16 height 10
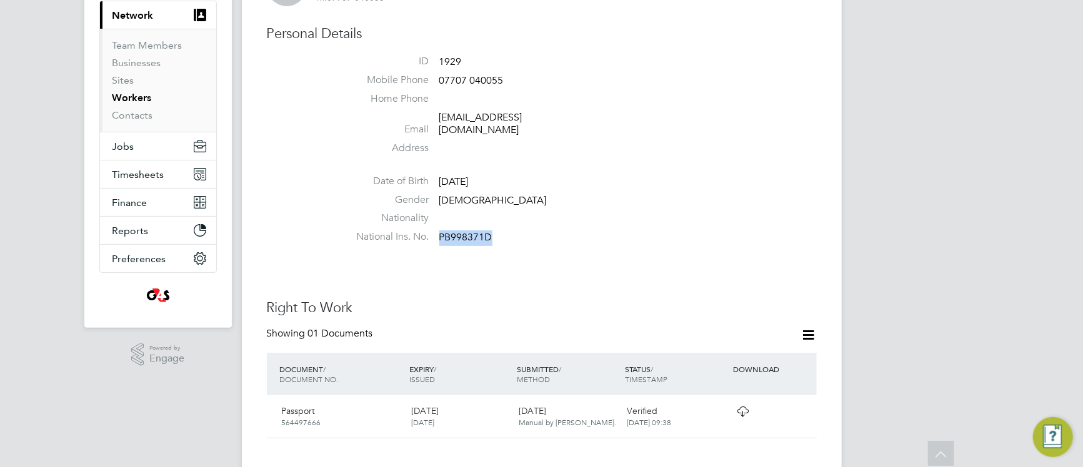
scroll to position [0, 0]
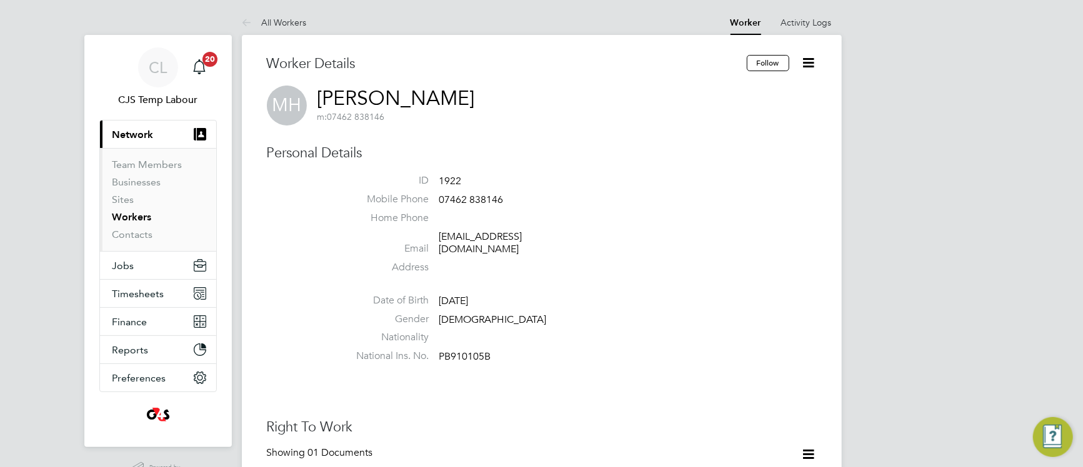
click at [469, 351] on span "PB910105B" at bounding box center [465, 357] width 52 height 12
copy span "PB910105B"
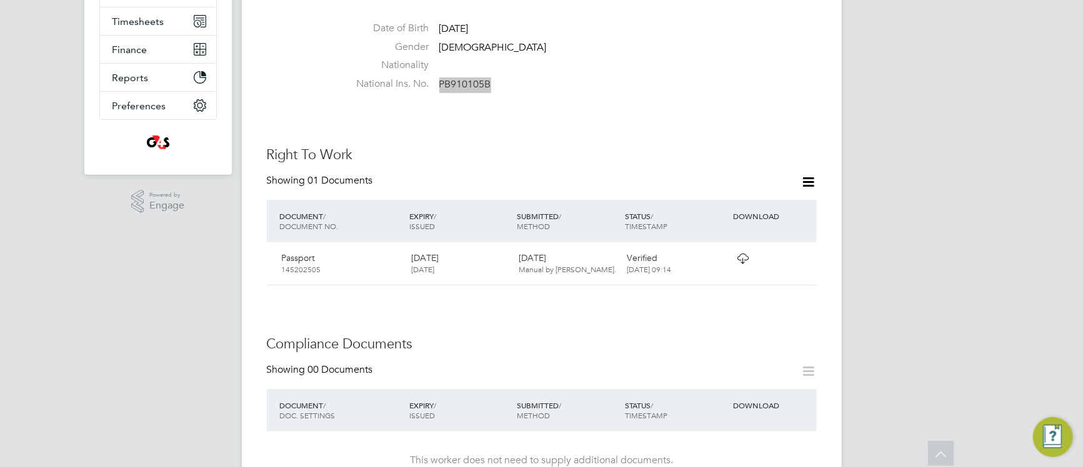
scroll to position [291, 0]
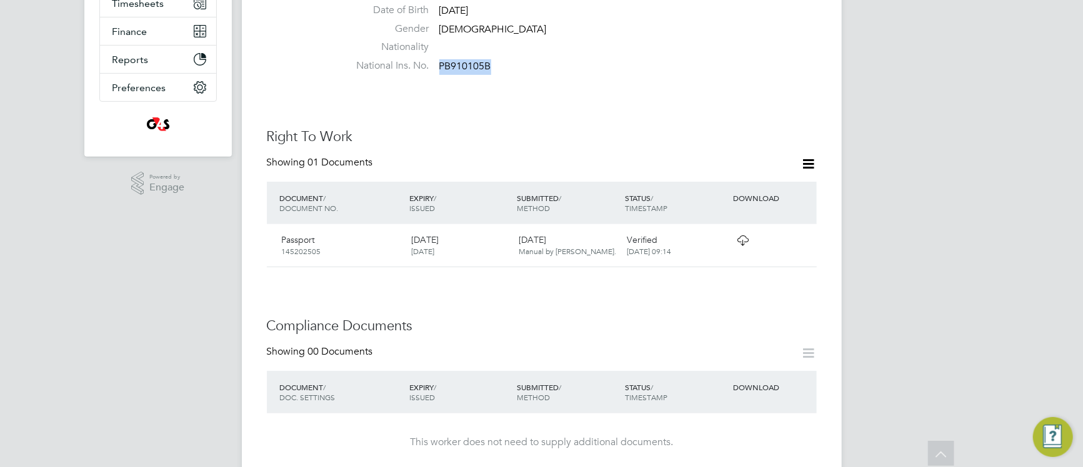
click at [740, 236] on icon at bounding box center [743, 241] width 16 height 10
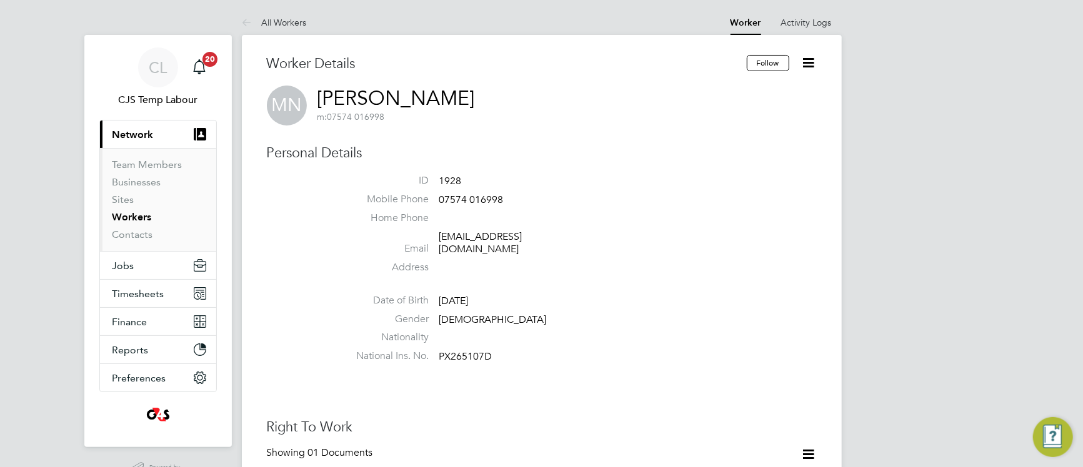
click at [458, 351] on span "PX265107D" at bounding box center [465, 357] width 53 height 12
copy span "PX265107D"
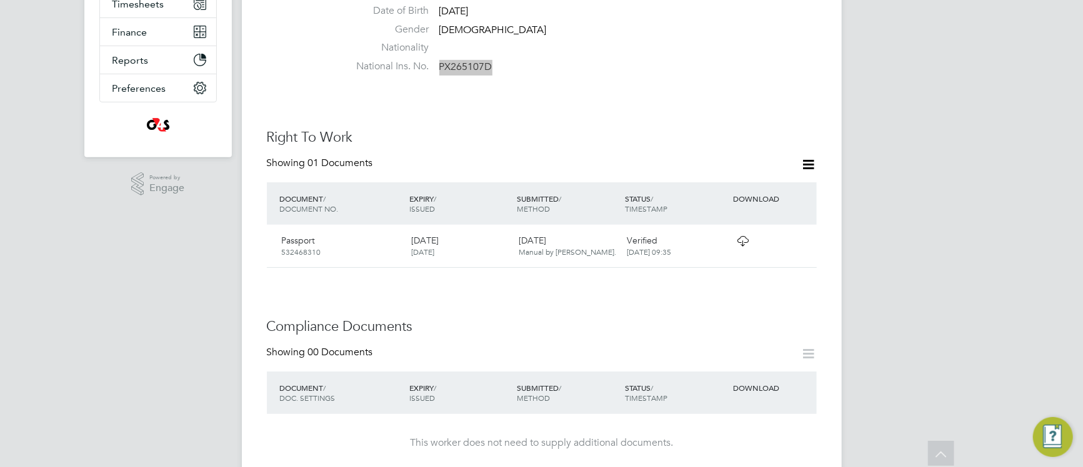
scroll to position [296, 0]
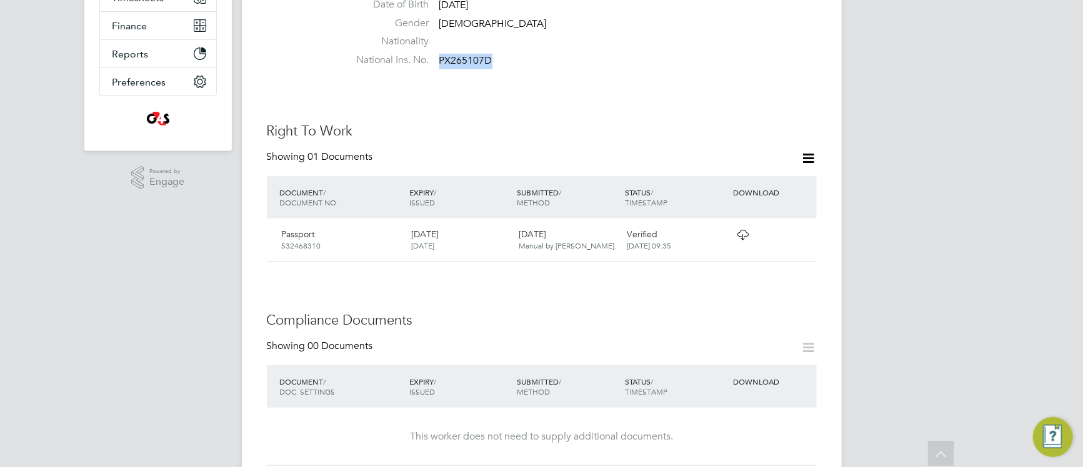
click at [743, 230] on icon at bounding box center [743, 235] width 16 height 10
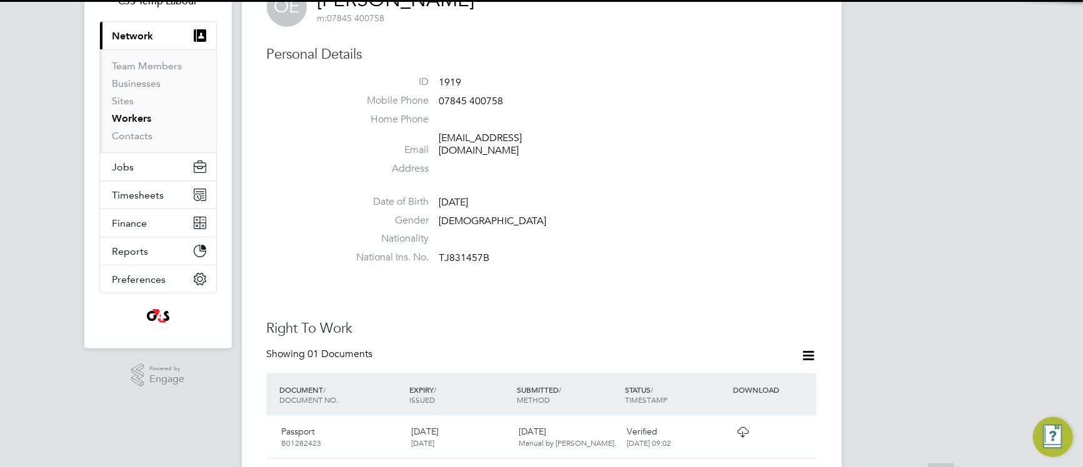
scroll to position [101, 0]
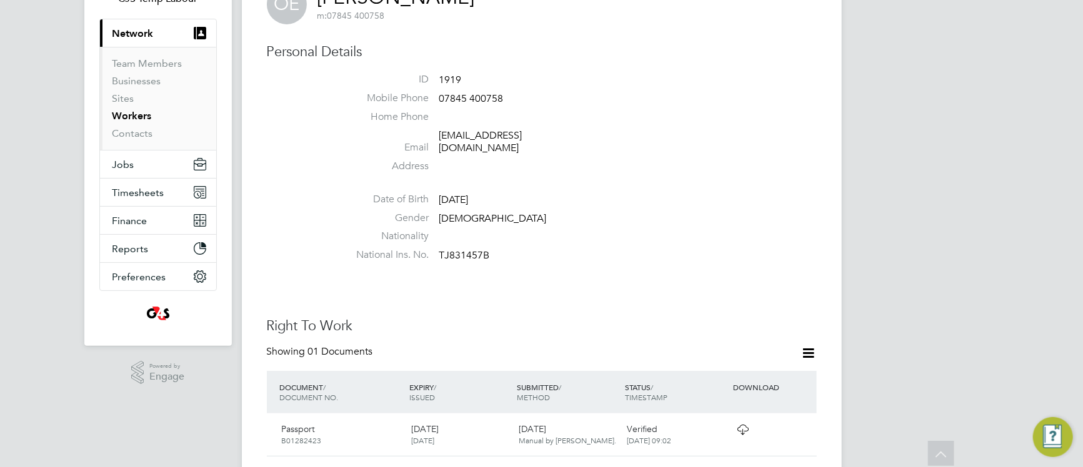
click at [464, 249] on span "TJ831457B" at bounding box center [464, 255] width 51 height 12
copy span "TJ831457B"
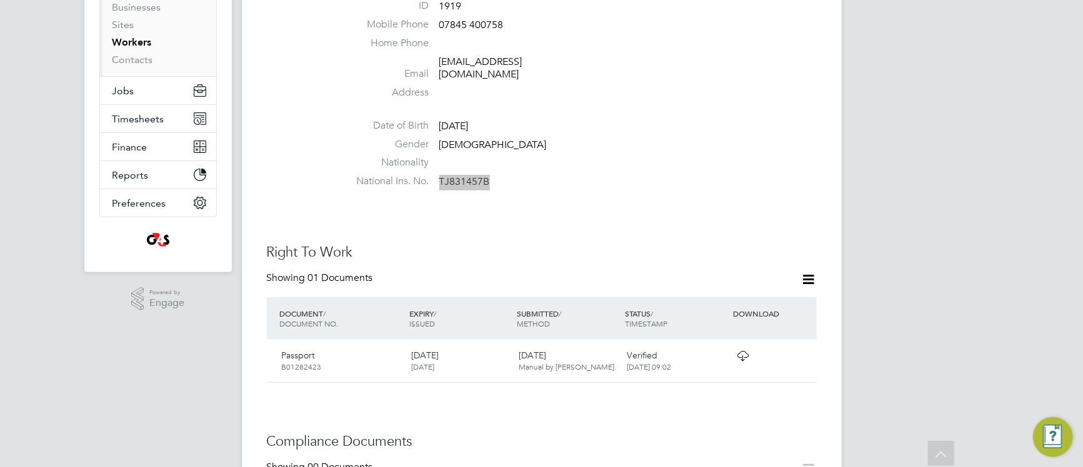
scroll to position [181, 0]
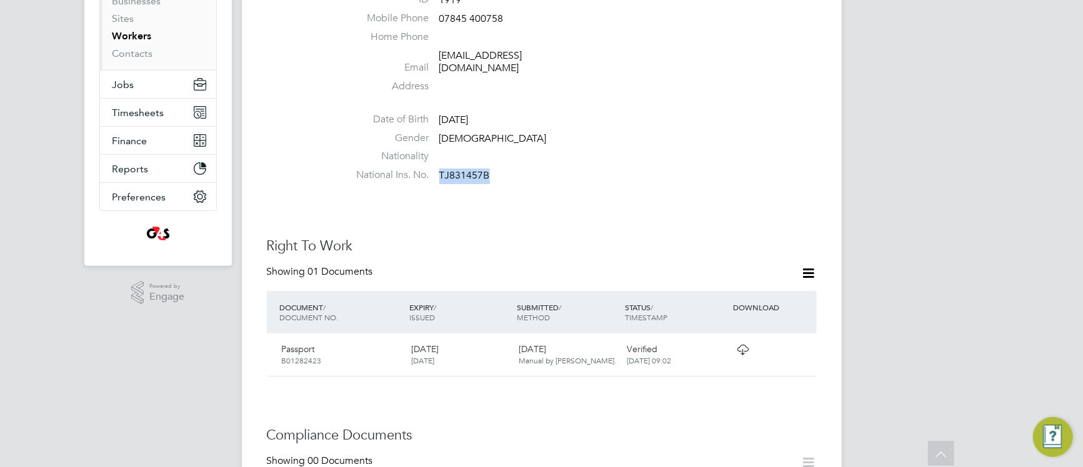
click at [742, 345] on icon at bounding box center [743, 350] width 16 height 10
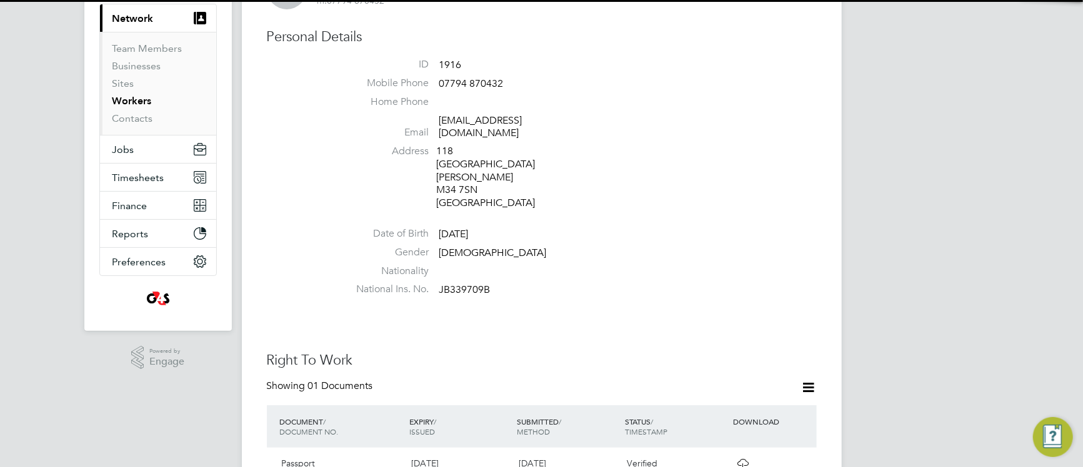
scroll to position [119, 0]
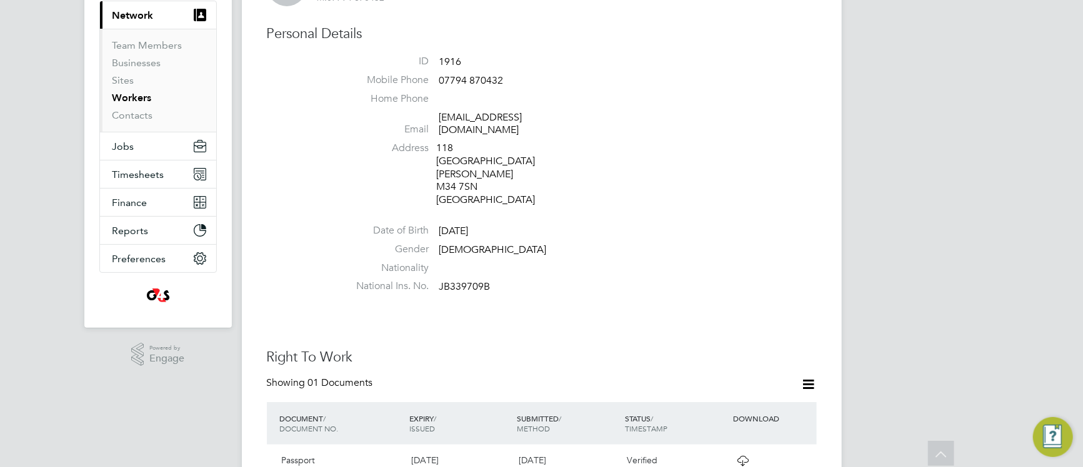
click at [473, 281] on span "JB339709B" at bounding box center [464, 287] width 51 height 12
copy span "JB339709B"
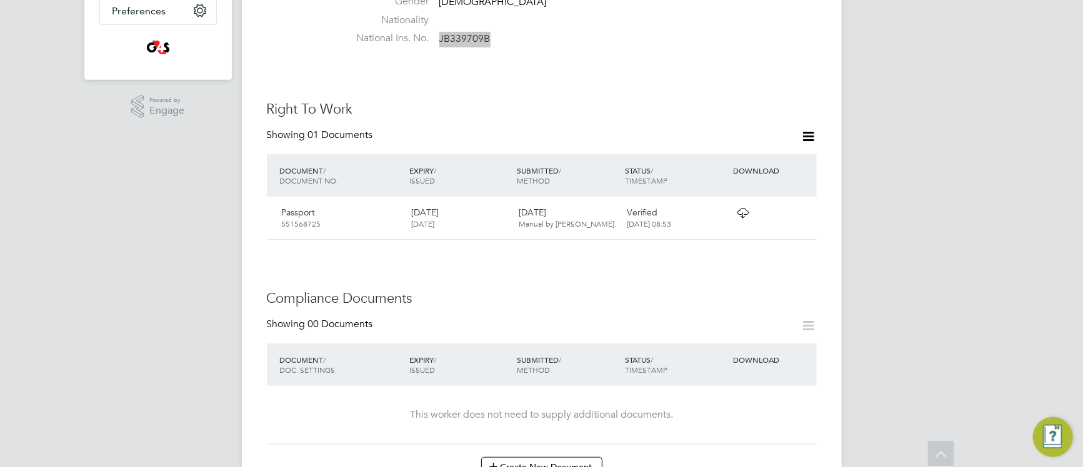
scroll to position [375, 0]
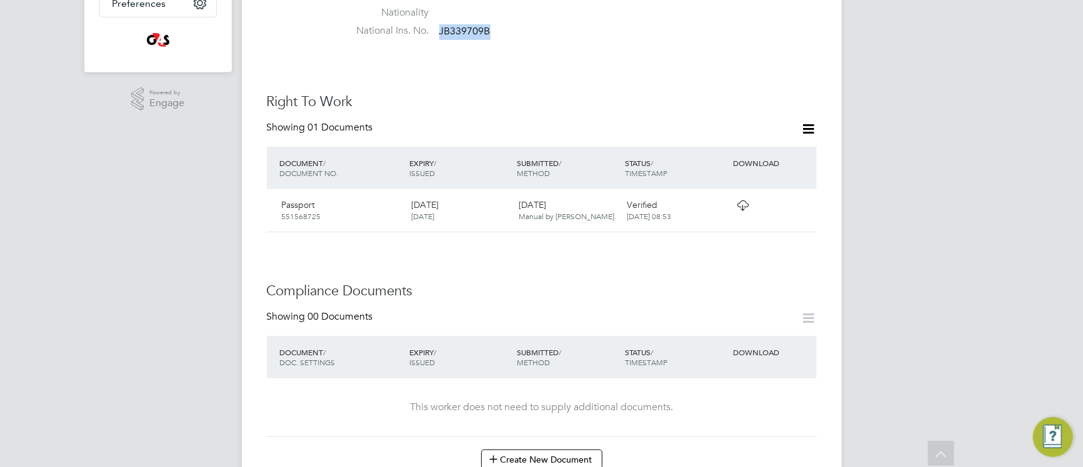
click at [739, 201] on icon at bounding box center [743, 206] width 16 height 10
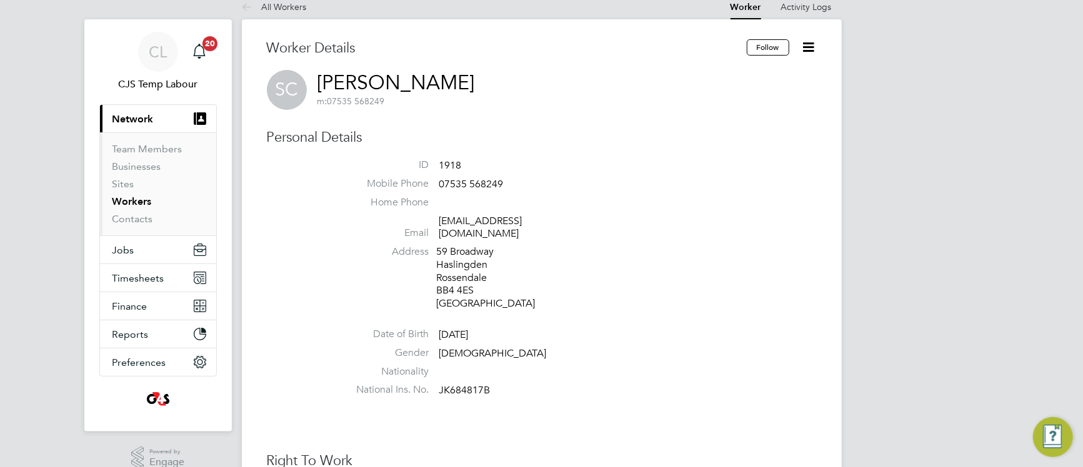
scroll to position [16, 0]
click at [464, 384] on span "JK684817B" at bounding box center [464, 390] width 51 height 12
click at [465, 384] on span "JK684817B" at bounding box center [464, 390] width 51 height 12
copy span "JK684817B"
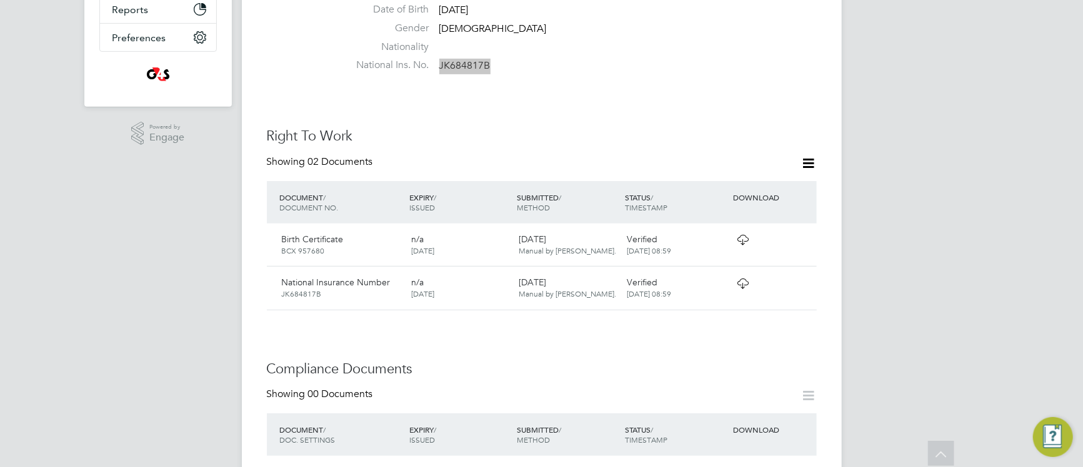
scroll to position [382, 0]
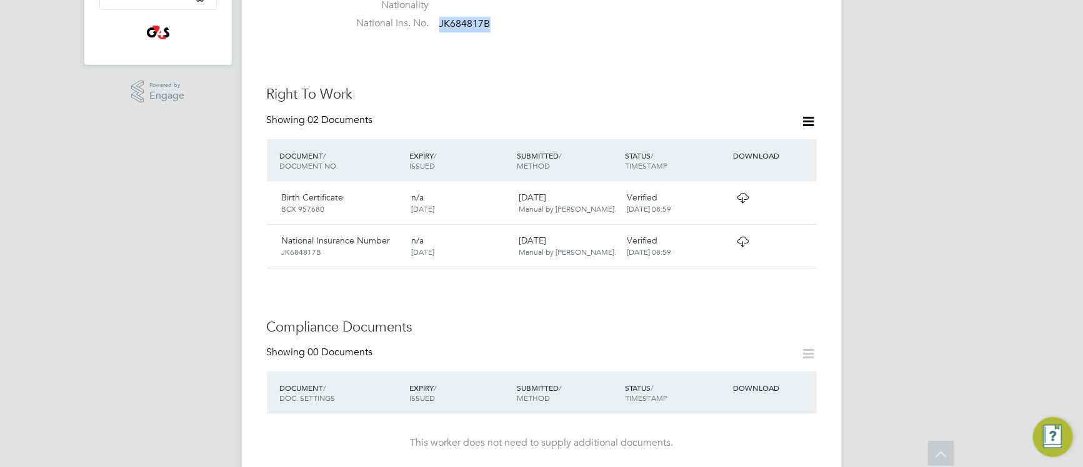
click at [741, 193] on icon at bounding box center [743, 198] width 16 height 10
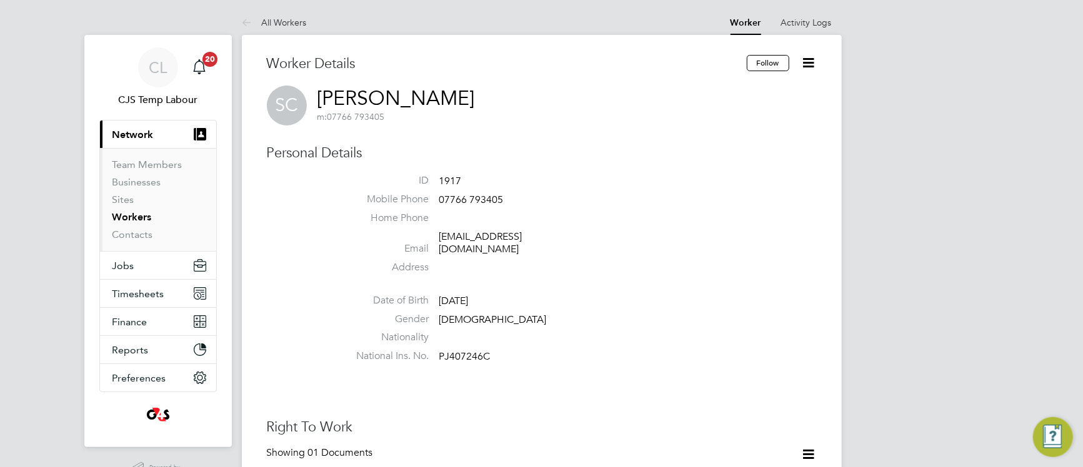
click at [467, 351] on span "PJ407246C" at bounding box center [464, 357] width 51 height 12
copy span "PJ407246C"
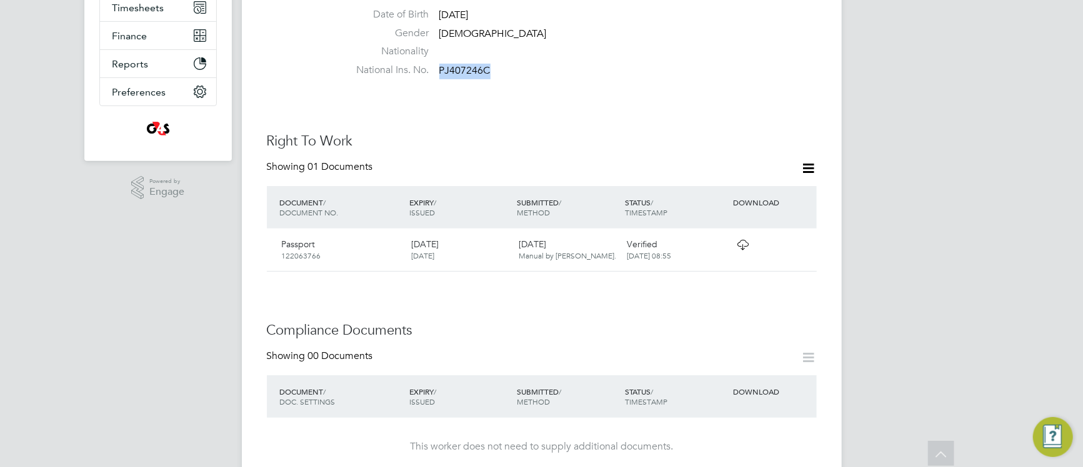
scroll to position [287, 0]
click at [744, 239] on icon at bounding box center [743, 244] width 16 height 10
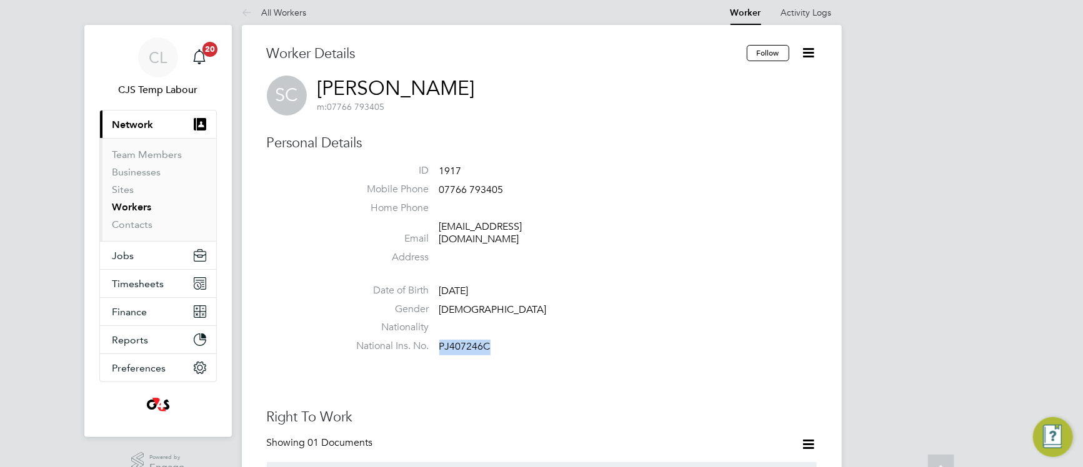
scroll to position [0, 0]
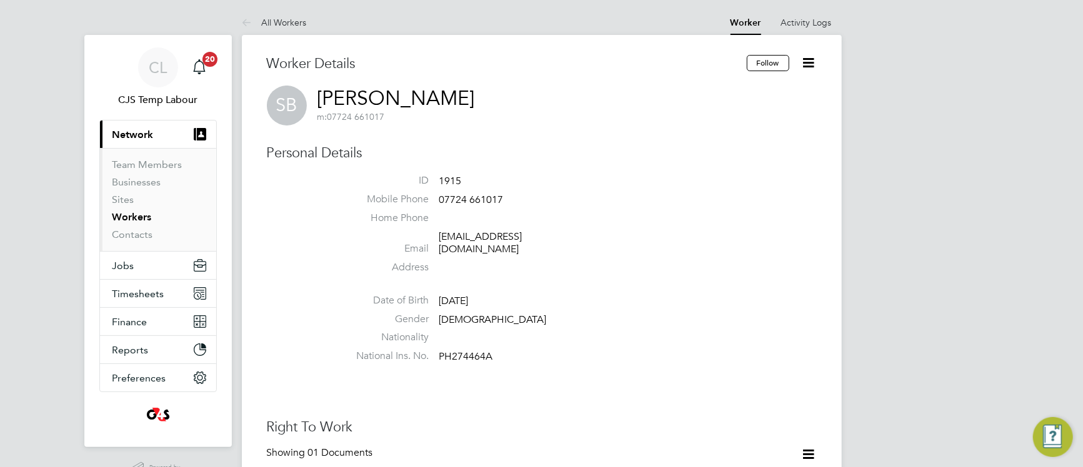
click at [480, 351] on span "PH274464A" at bounding box center [466, 357] width 54 height 12
copy span "PH274464A"
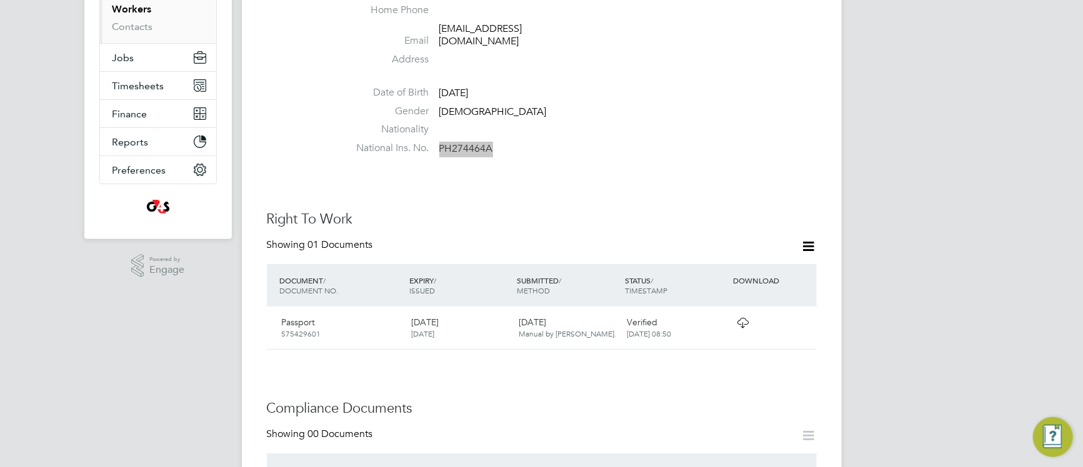
scroll to position [211, 0]
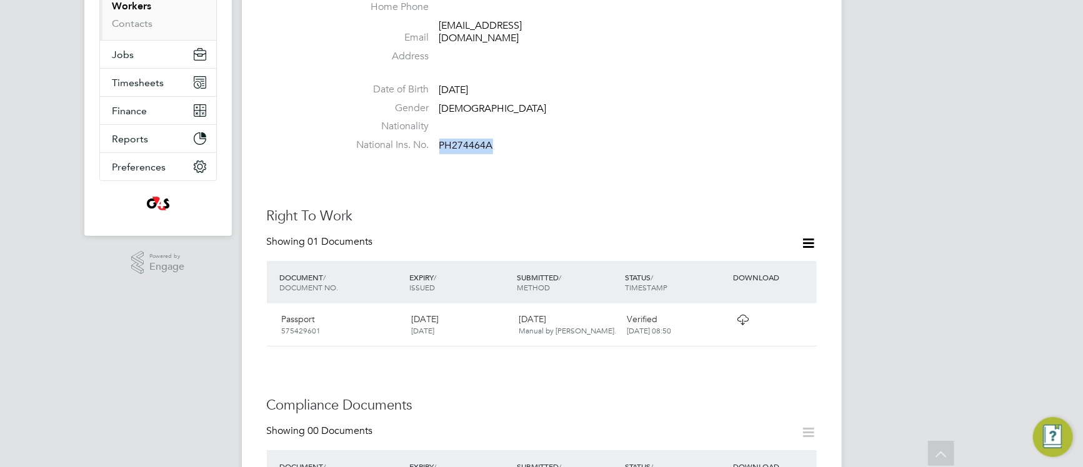
click at [744, 315] on icon at bounding box center [743, 320] width 16 height 10
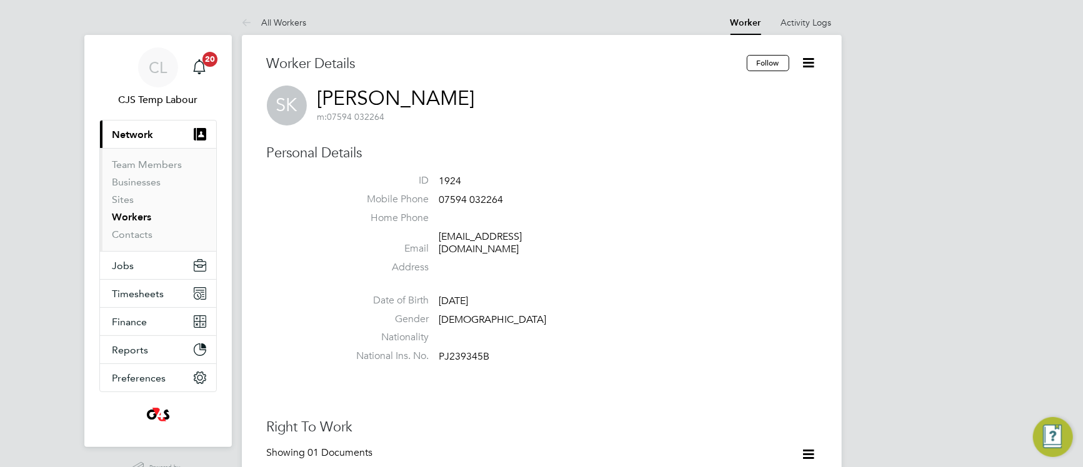
click at [471, 351] on span "PJ239345B" at bounding box center [464, 357] width 51 height 12
click at [472, 351] on span "PJ239345B" at bounding box center [464, 357] width 51 height 12
copy span "PJ239345B"
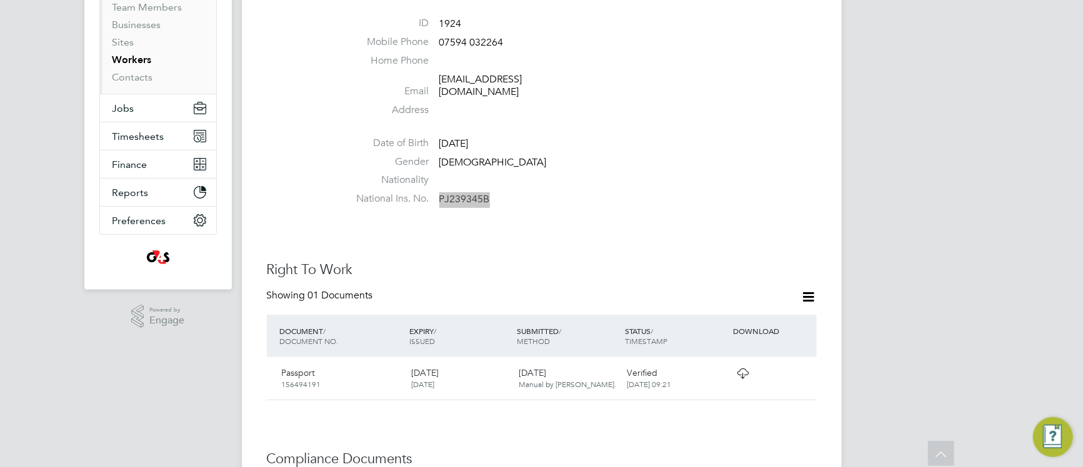
scroll to position [275, 0]
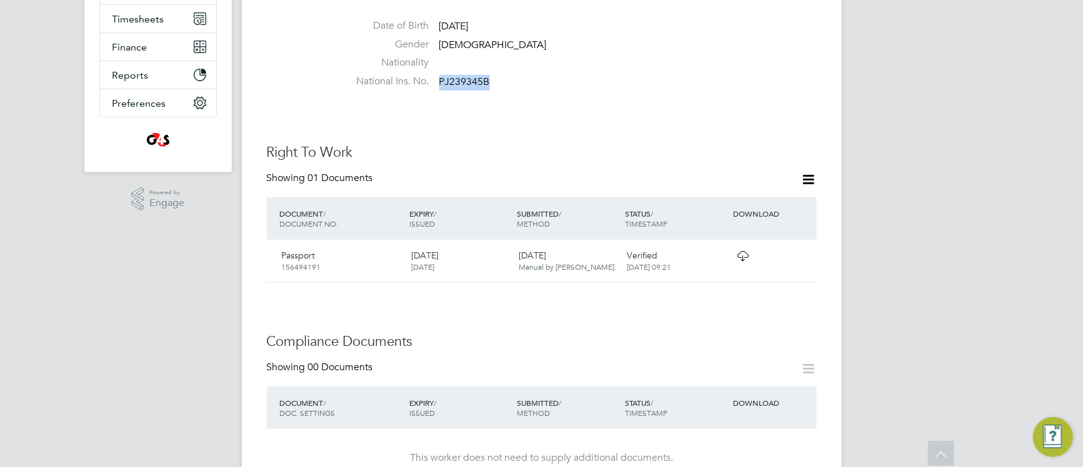
click at [743, 251] on icon at bounding box center [743, 256] width 16 height 10
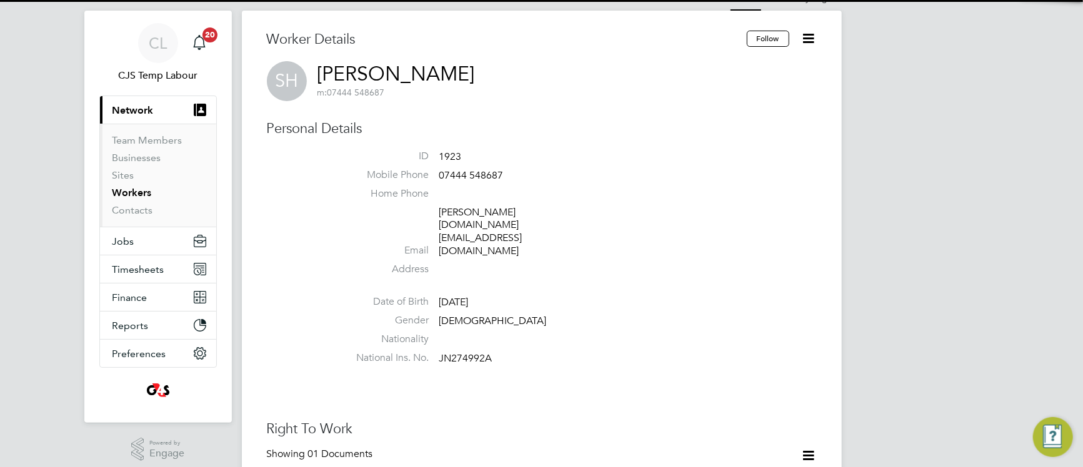
scroll to position [25, 0]
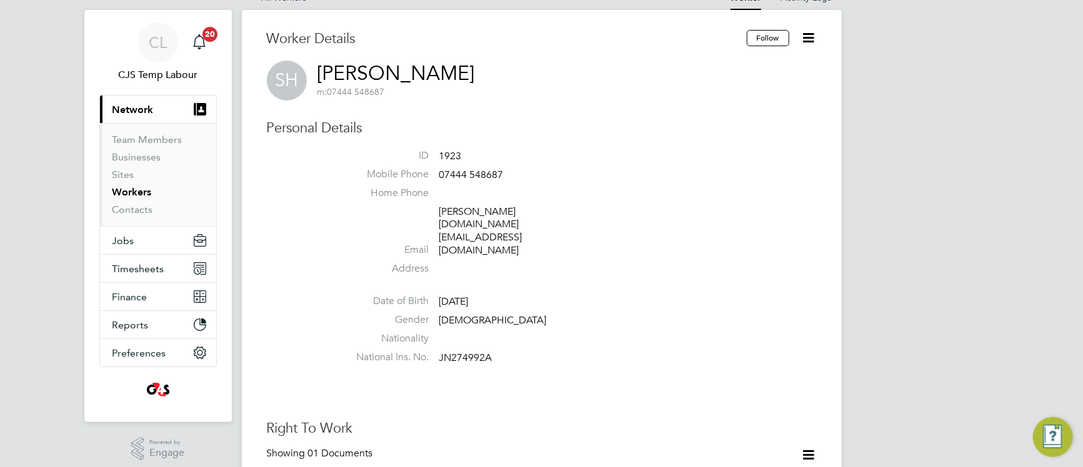
click at [459, 352] on span "JN274992A" at bounding box center [465, 358] width 53 height 12
copy span "JN274992A"
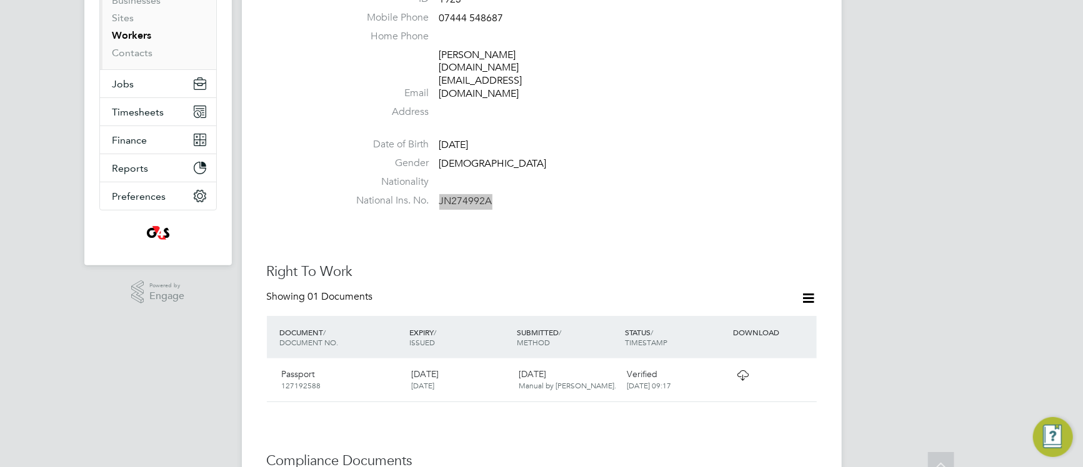
scroll to position [185, 0]
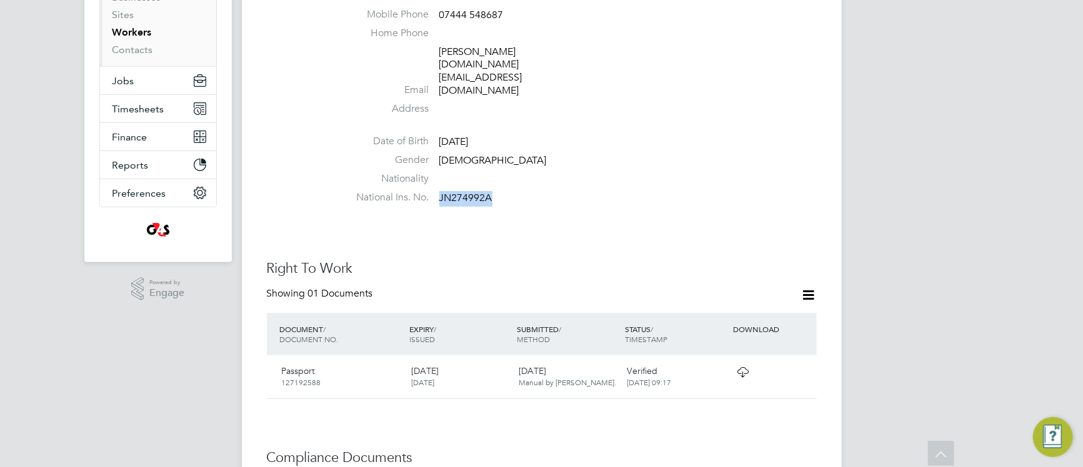
click at [738, 367] on icon at bounding box center [743, 372] width 16 height 10
